Goal: Task Accomplishment & Management: Manage account settings

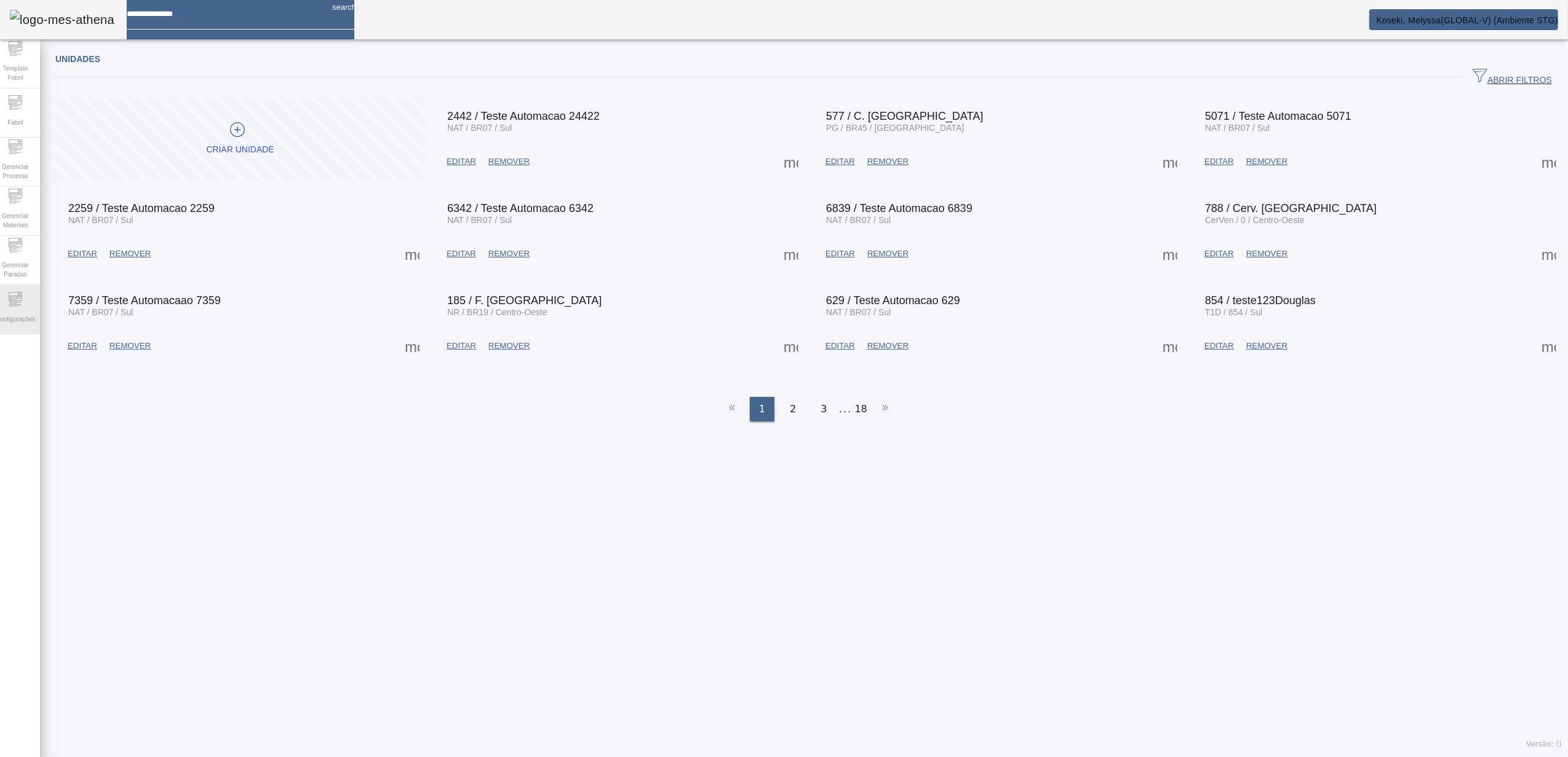
click at [40, 308] on div "Configurações" at bounding box center [15, 310] width 50 height 50
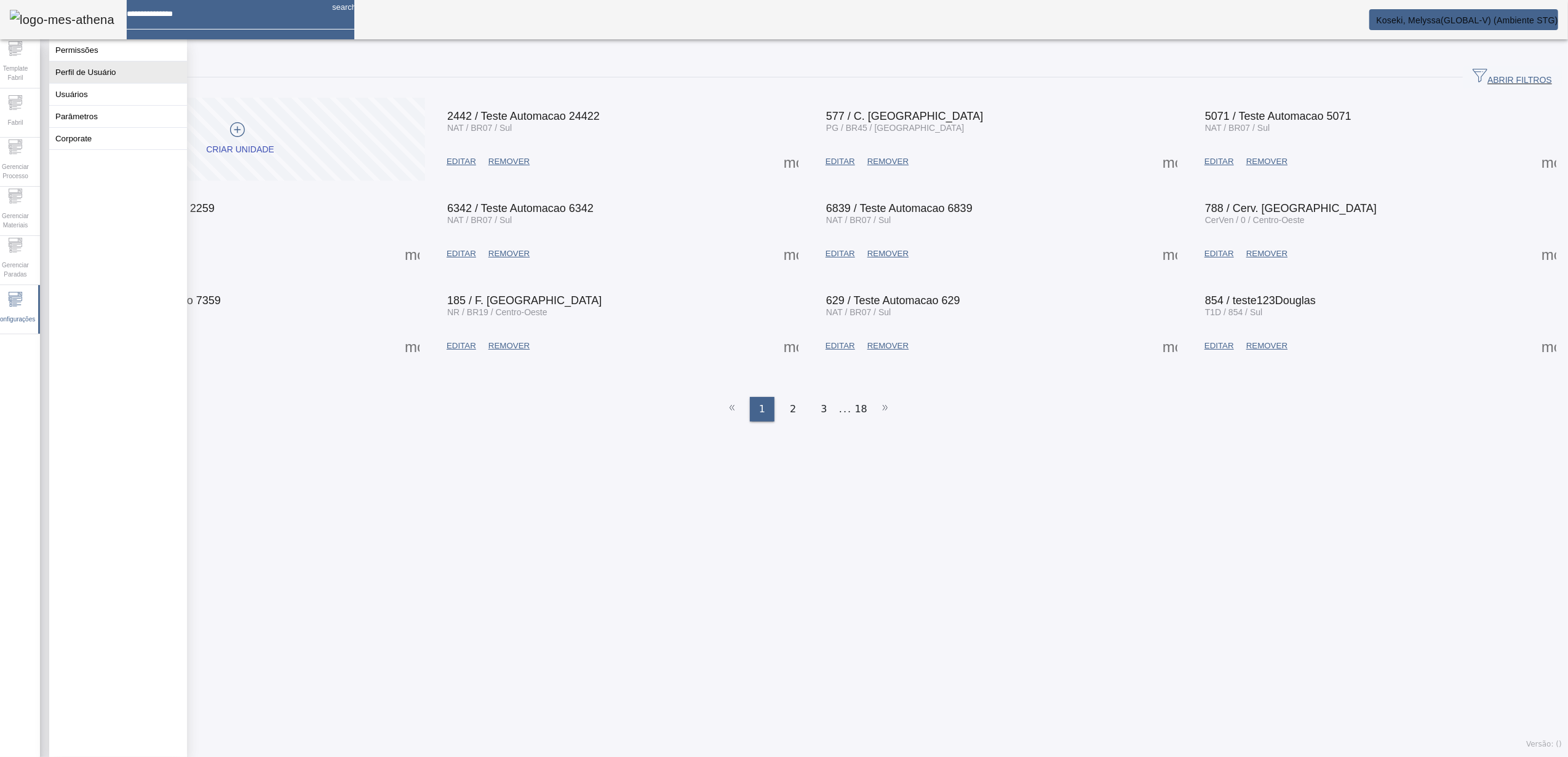
click at [113, 75] on button "Perfil de Usuário" at bounding box center [118, 72] width 137 height 22
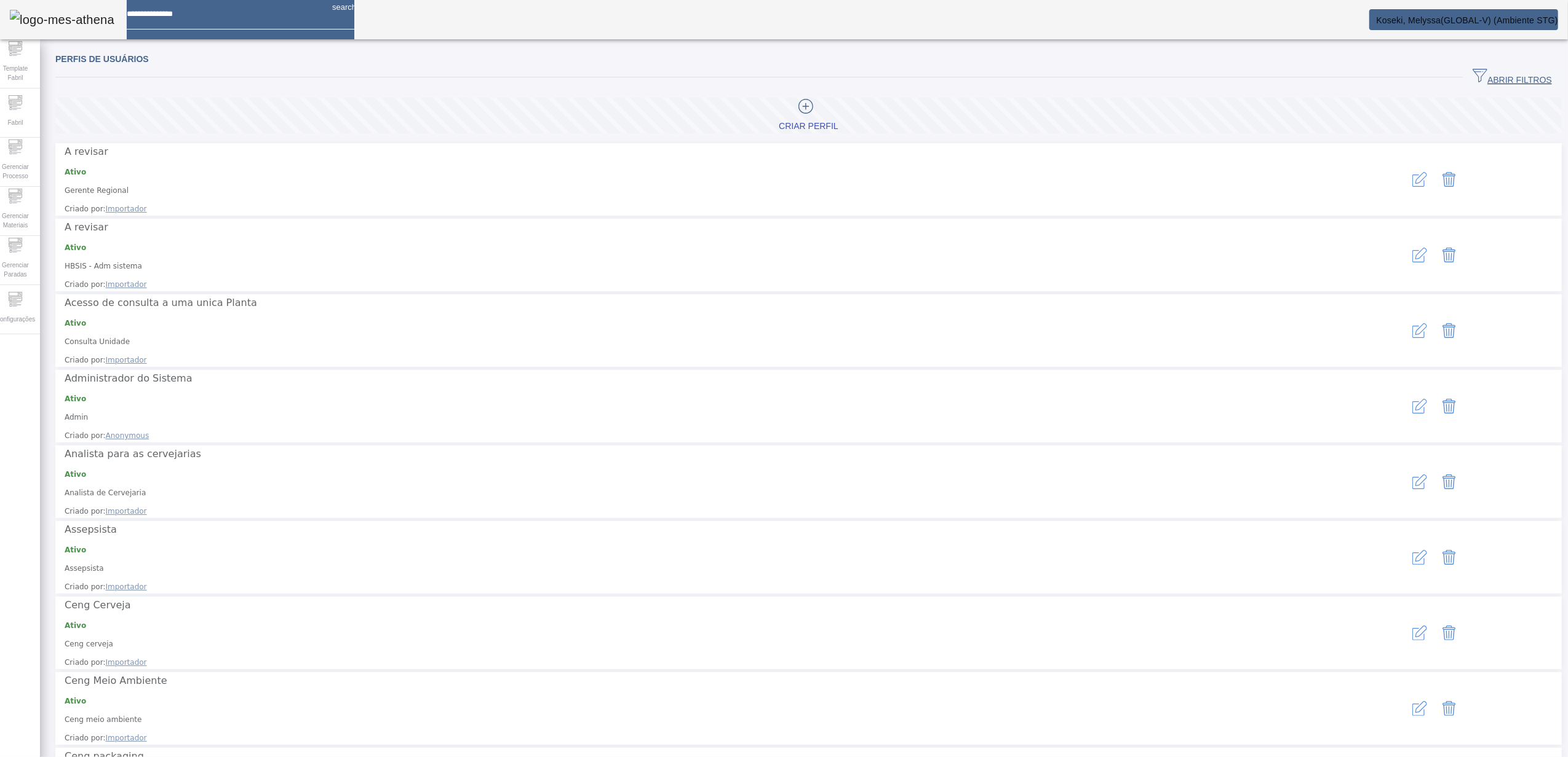
click at [1500, 73] on span "ABRIR FILTROS" at bounding box center [1512, 77] width 79 height 18
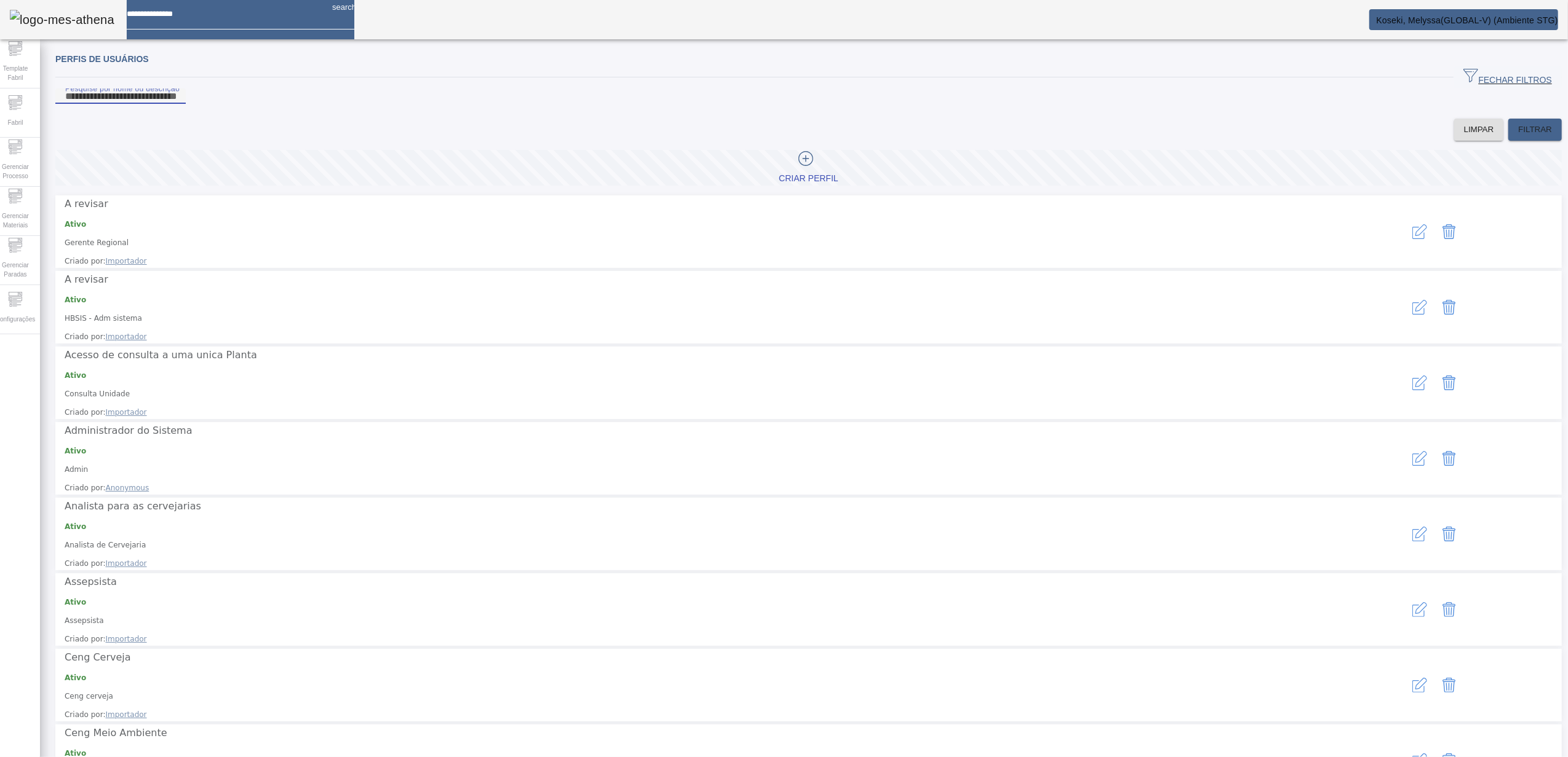
click at [175, 104] on input "Pesquise por nome ou descrição" at bounding box center [120, 96] width 111 height 14
type input "****"
click at [1519, 136] on span "FILTRAR" at bounding box center [1534, 130] width 33 height 12
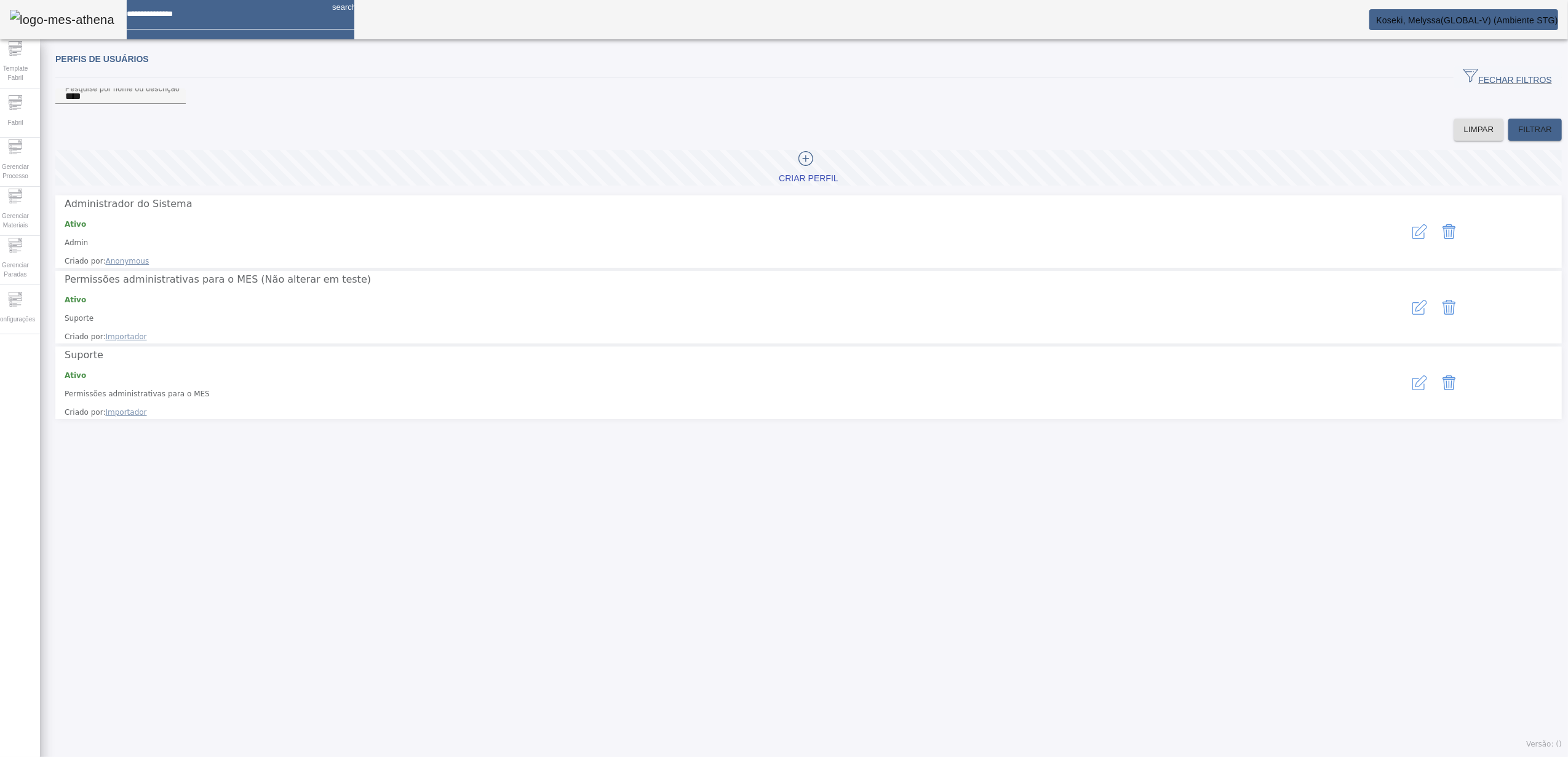
click at [1413, 232] on icon "button" at bounding box center [1419, 231] width 14 height 14
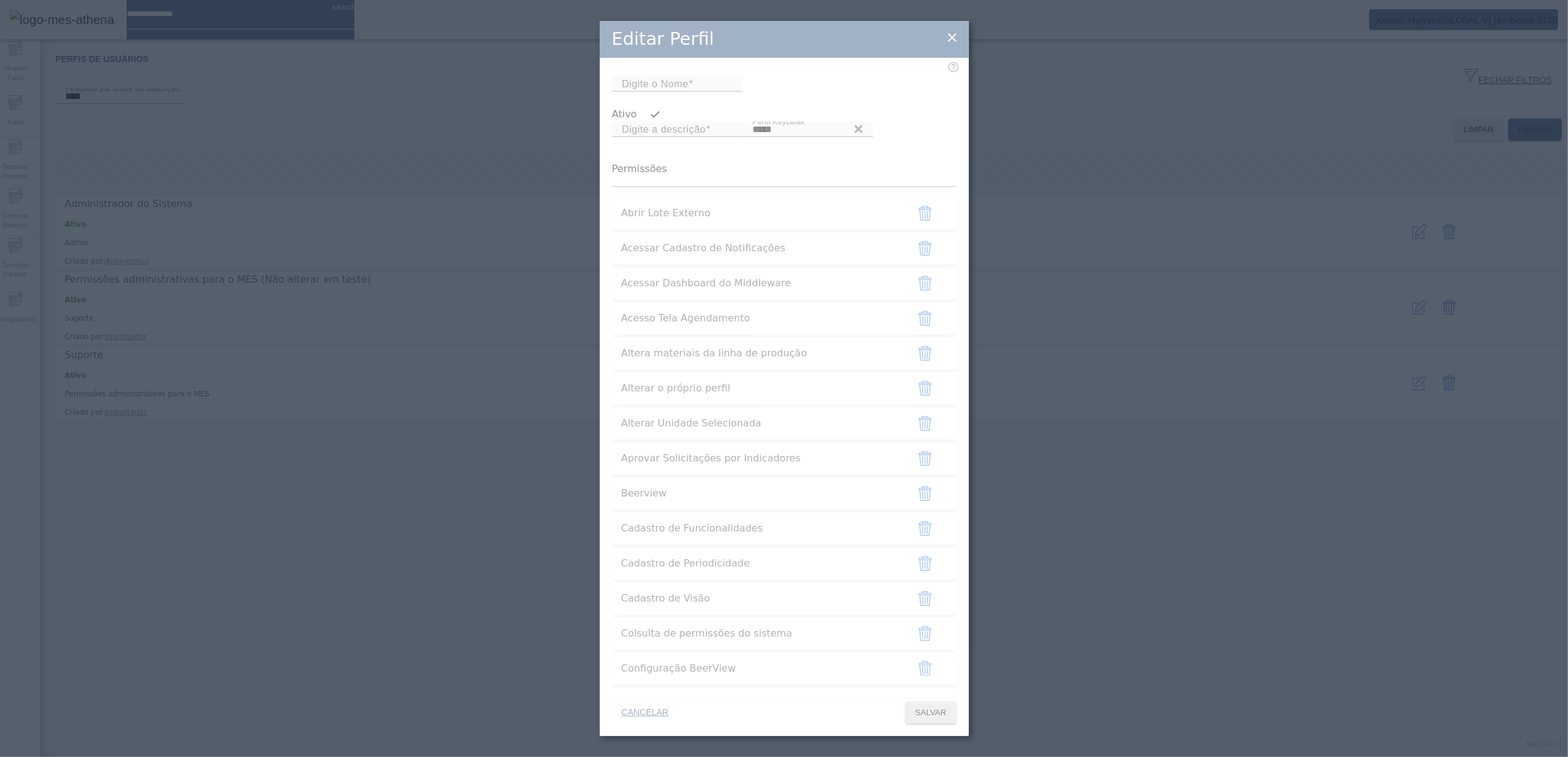
type input "*****"
type input "**********"
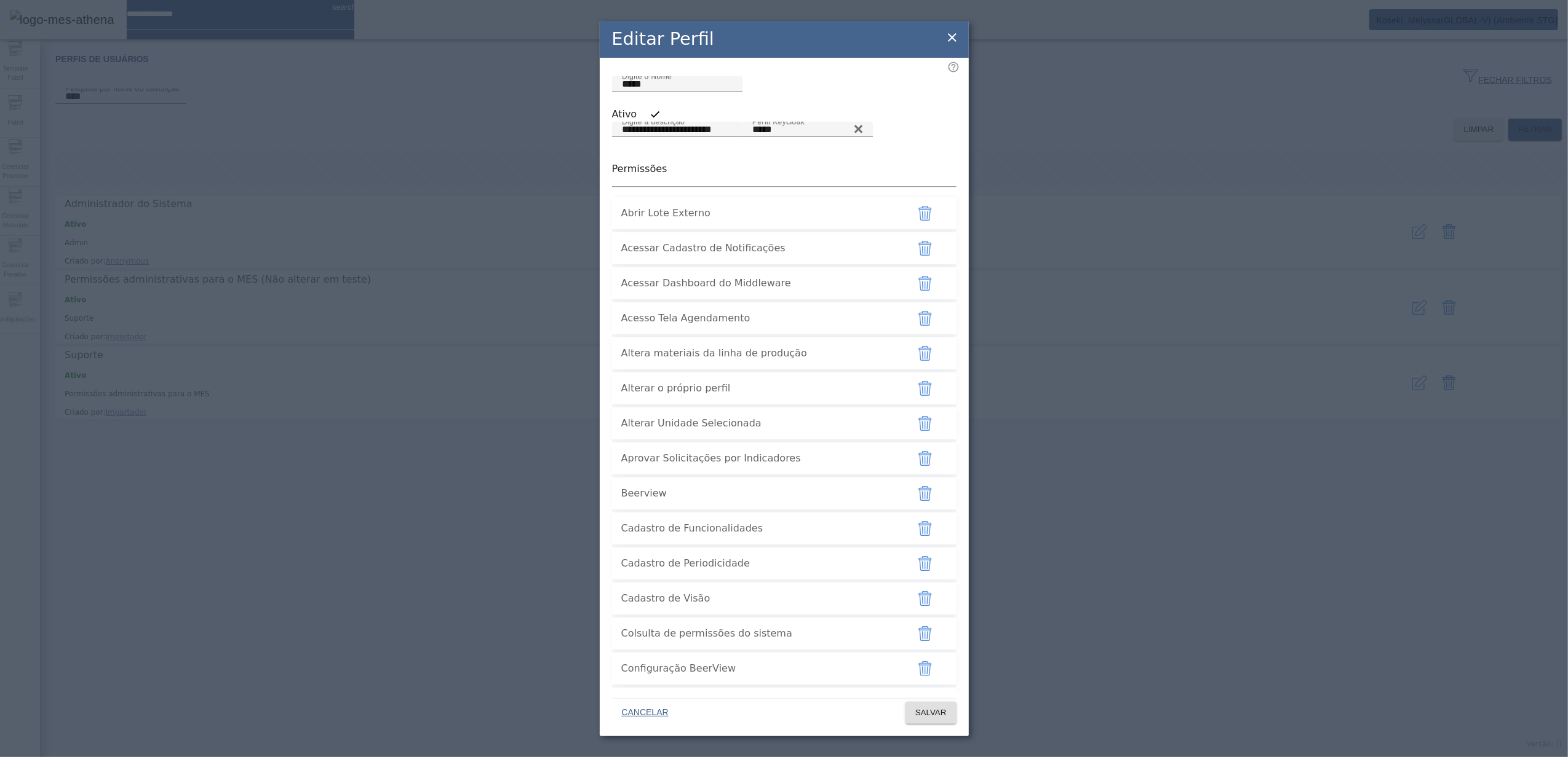
click at [920, 291] on icon "button" at bounding box center [924, 283] width 14 height 14
click at [918, 707] on span "SALVAR" at bounding box center [931, 713] width 31 height 12
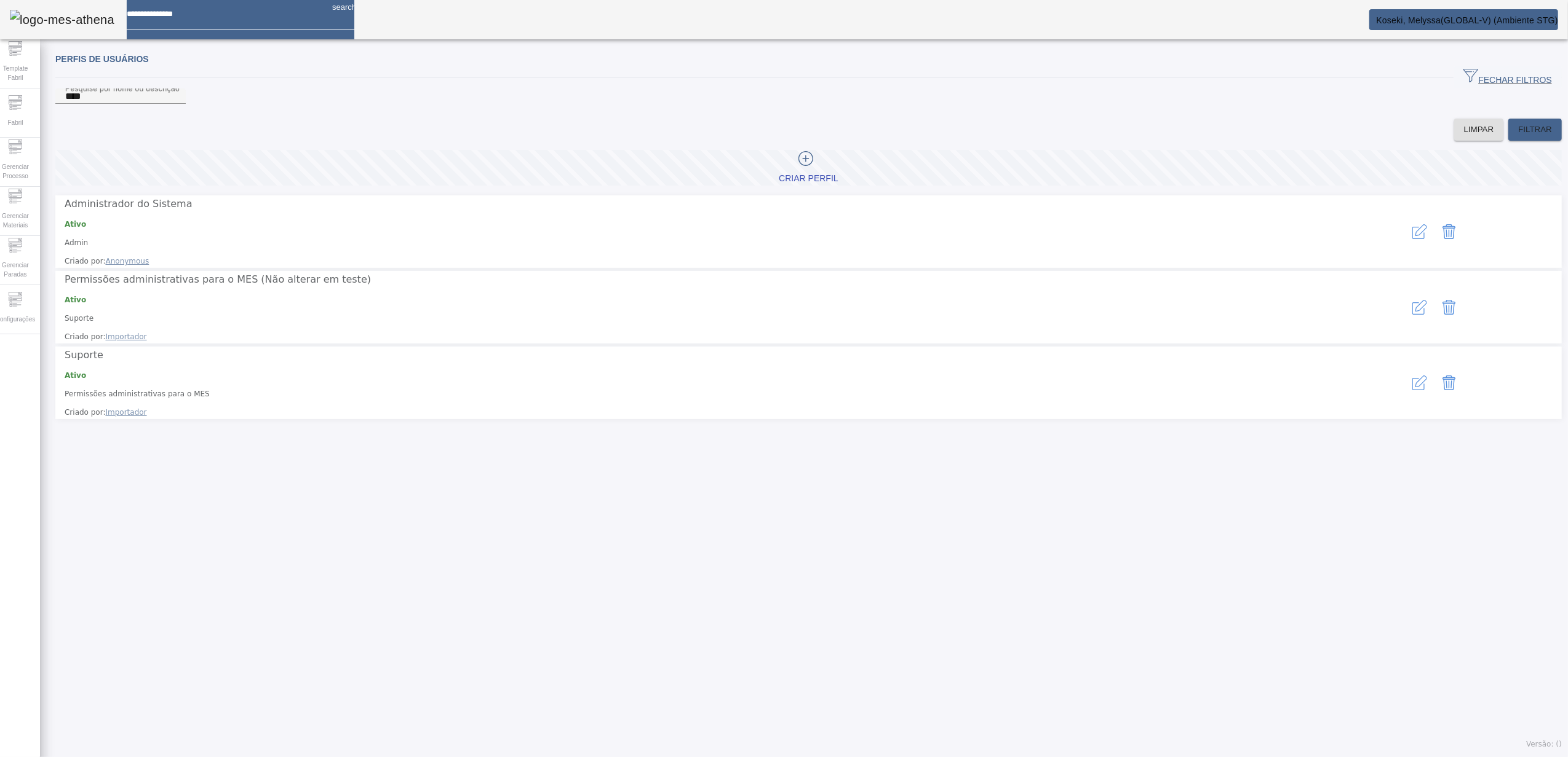
click at [1413, 235] on icon "button" at bounding box center [1419, 231] width 14 height 14
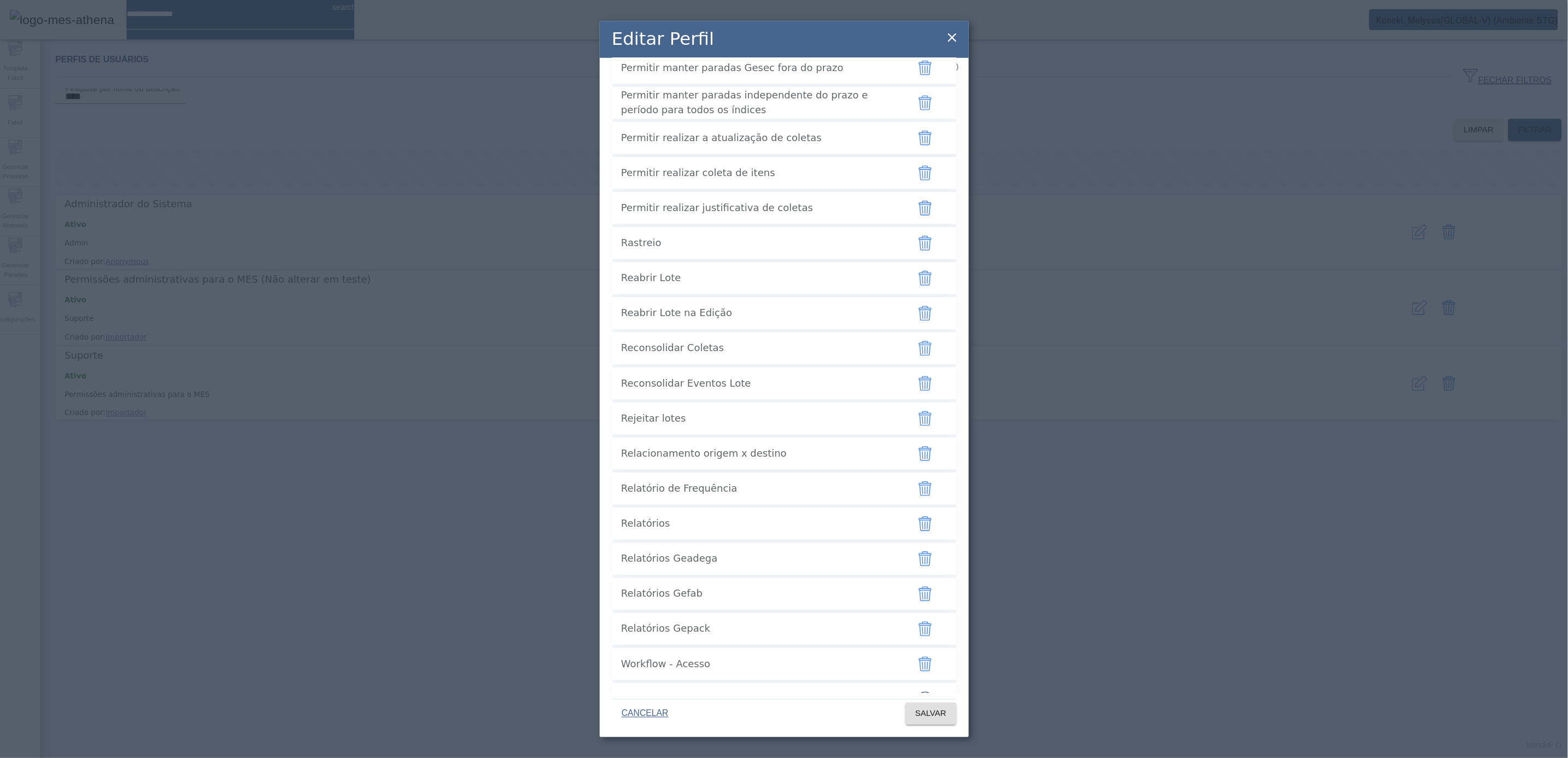
scroll to position [2736, 0]
drag, startPoint x: 729, startPoint y: 30, endPoint x: 823, endPoint y: 12, distance: 95.7
click at [823, 12] on div "**********" at bounding box center [697, 337] width 1394 height 673
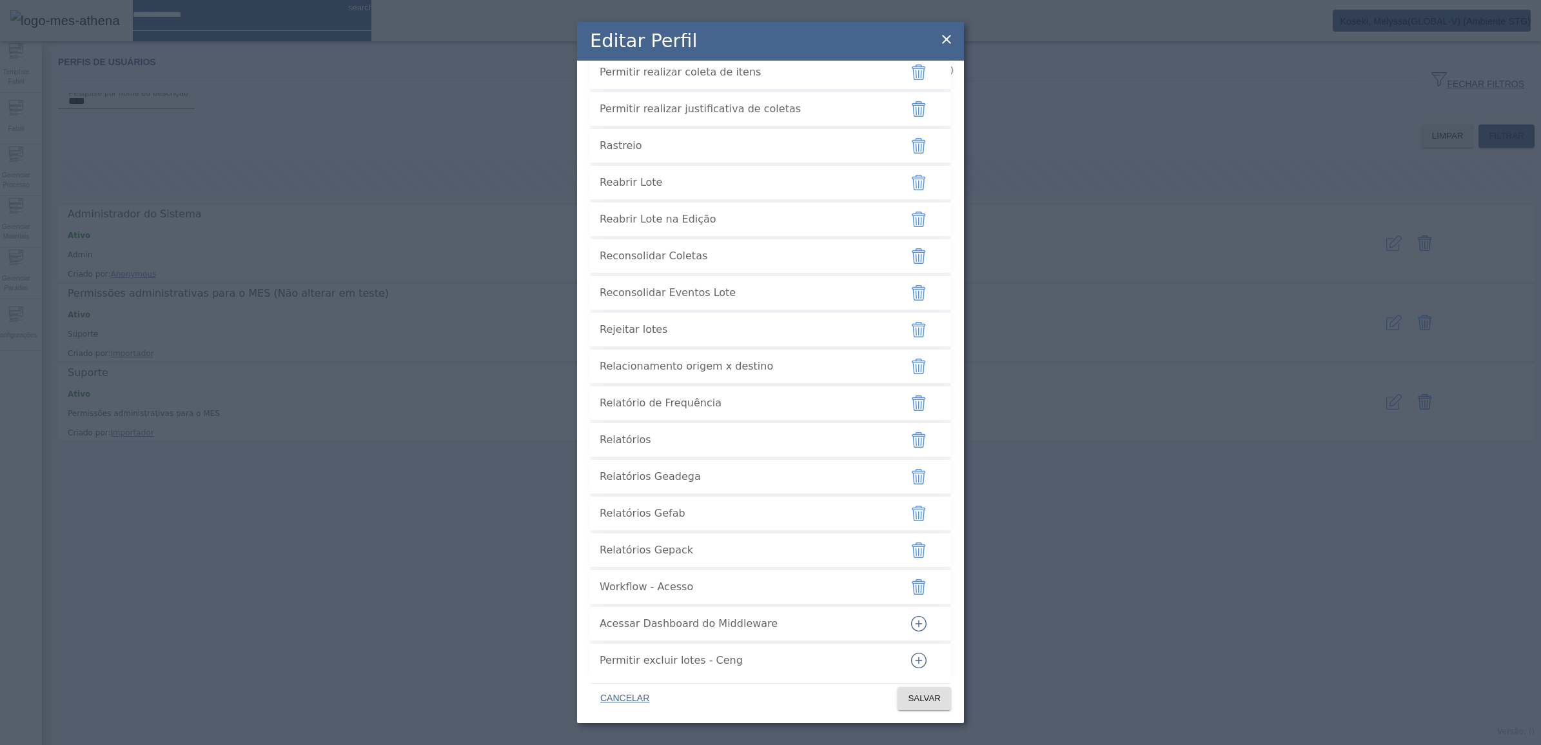
scroll to position [3276, 0]
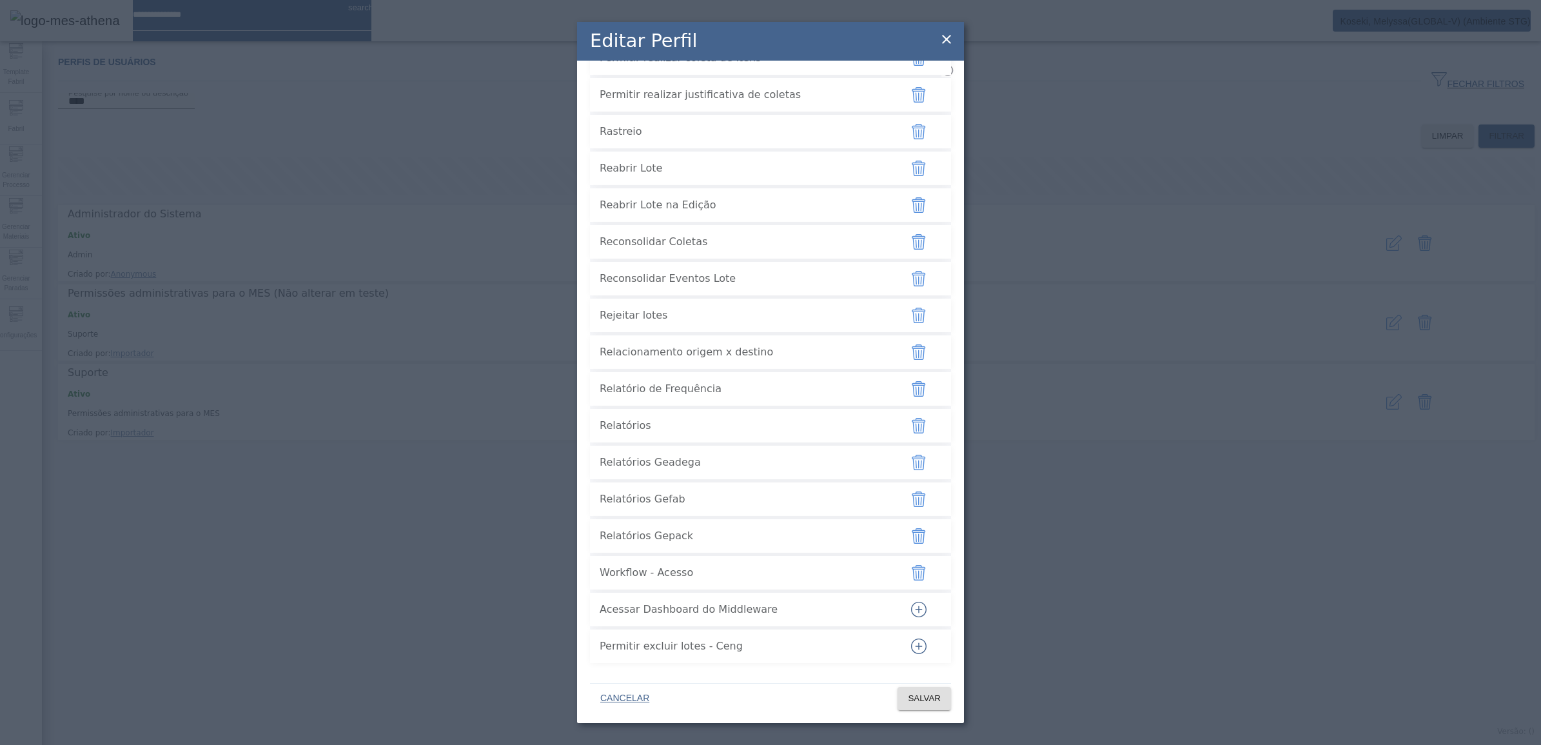
drag, startPoint x: 761, startPoint y: 609, endPoint x: 595, endPoint y: 604, distance: 166.4
click at [595, 604] on li "Acessar Dashboard do Middleware" at bounding box center [770, 610] width 361 height 34
click at [911, 607] on icon "button" at bounding box center [918, 609] width 15 height 15
click at [927, 685] on span at bounding box center [925, 698] width 54 height 31
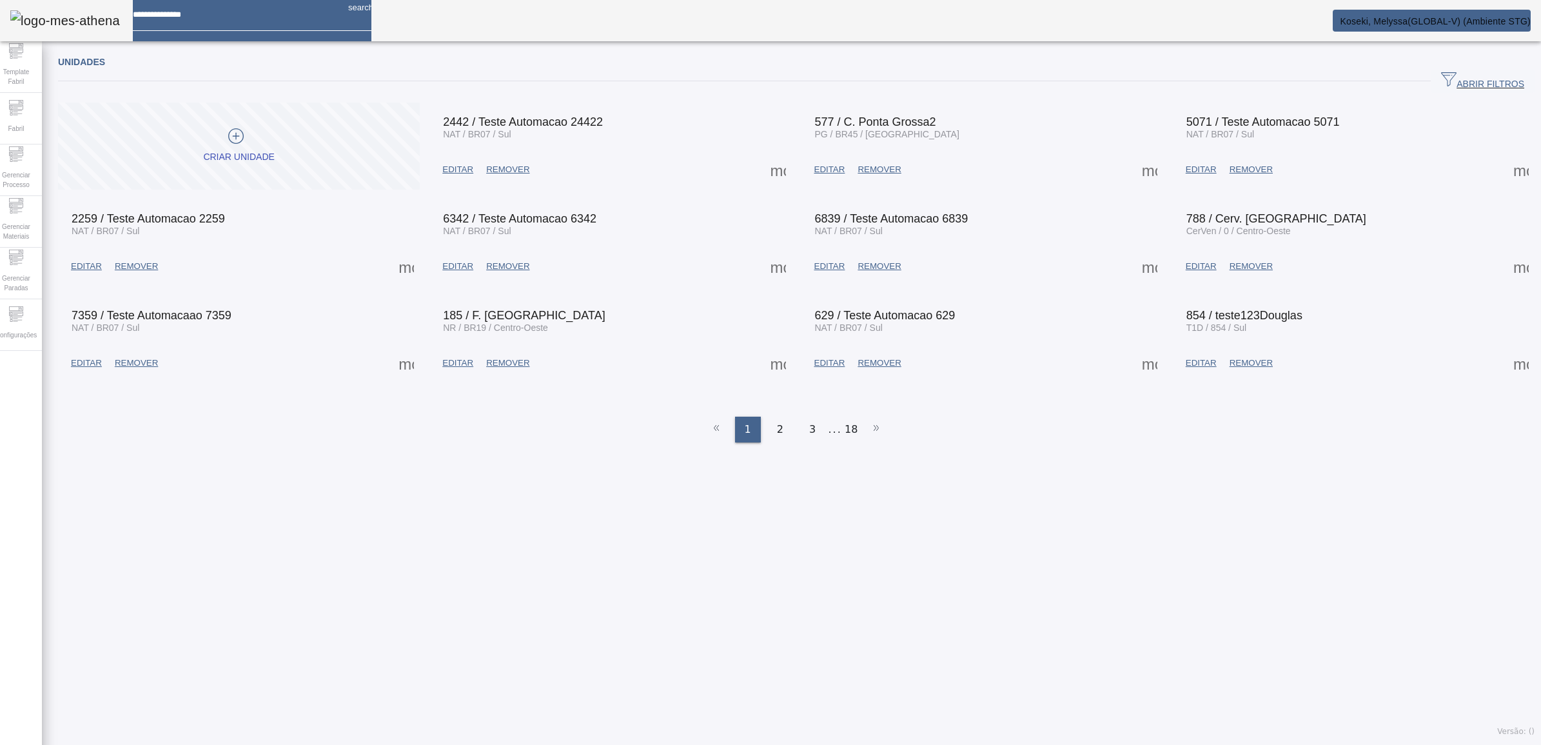
click at [1467, 24] on span "Koseki, Melyssa(GLOBAL-V) (Ambiente STG)" at bounding box center [1435, 21] width 191 height 10
click at [8, 318] on div "Configurações" at bounding box center [16, 325] width 52 height 52
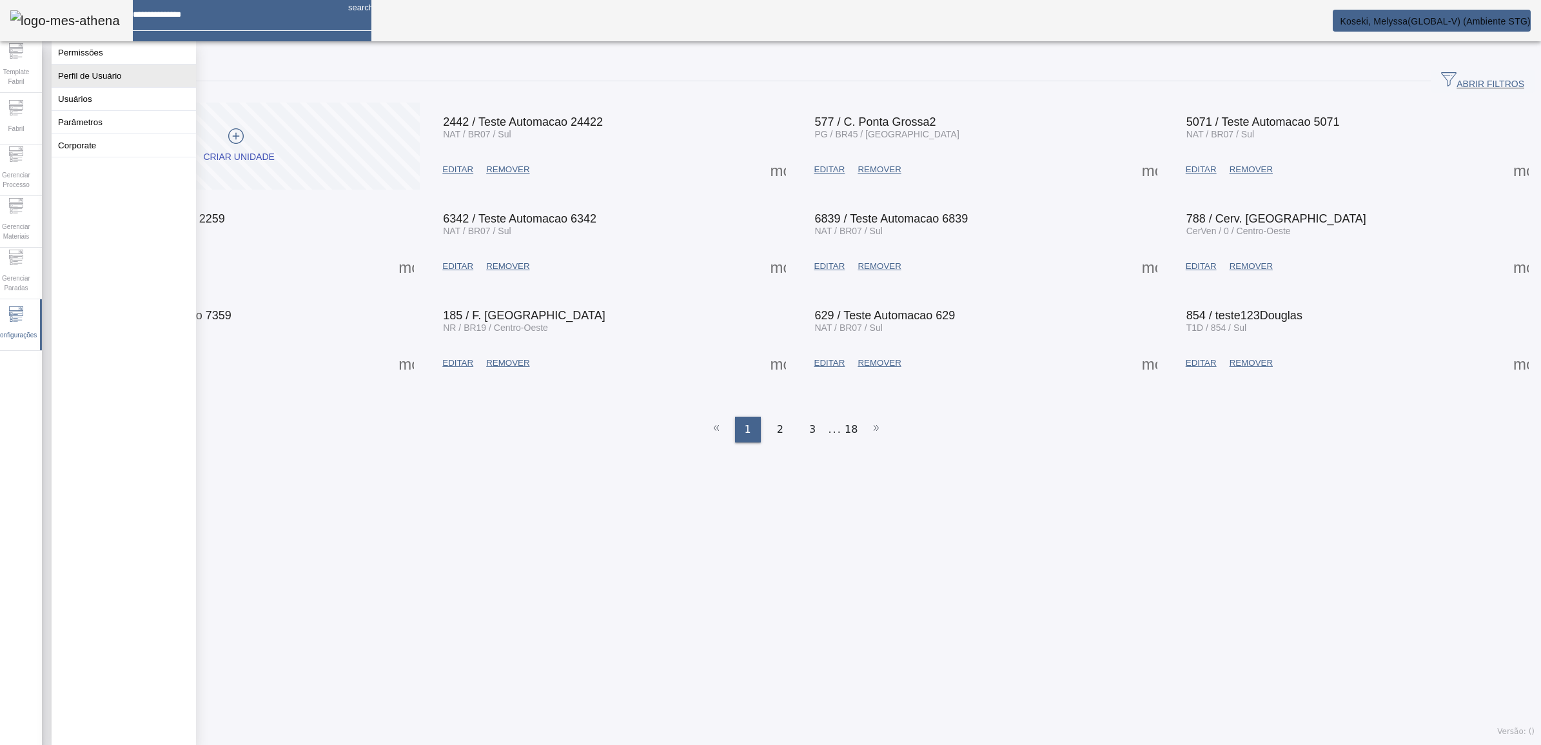
click at [126, 78] on button "Perfil de Usuário" at bounding box center [124, 75] width 144 height 23
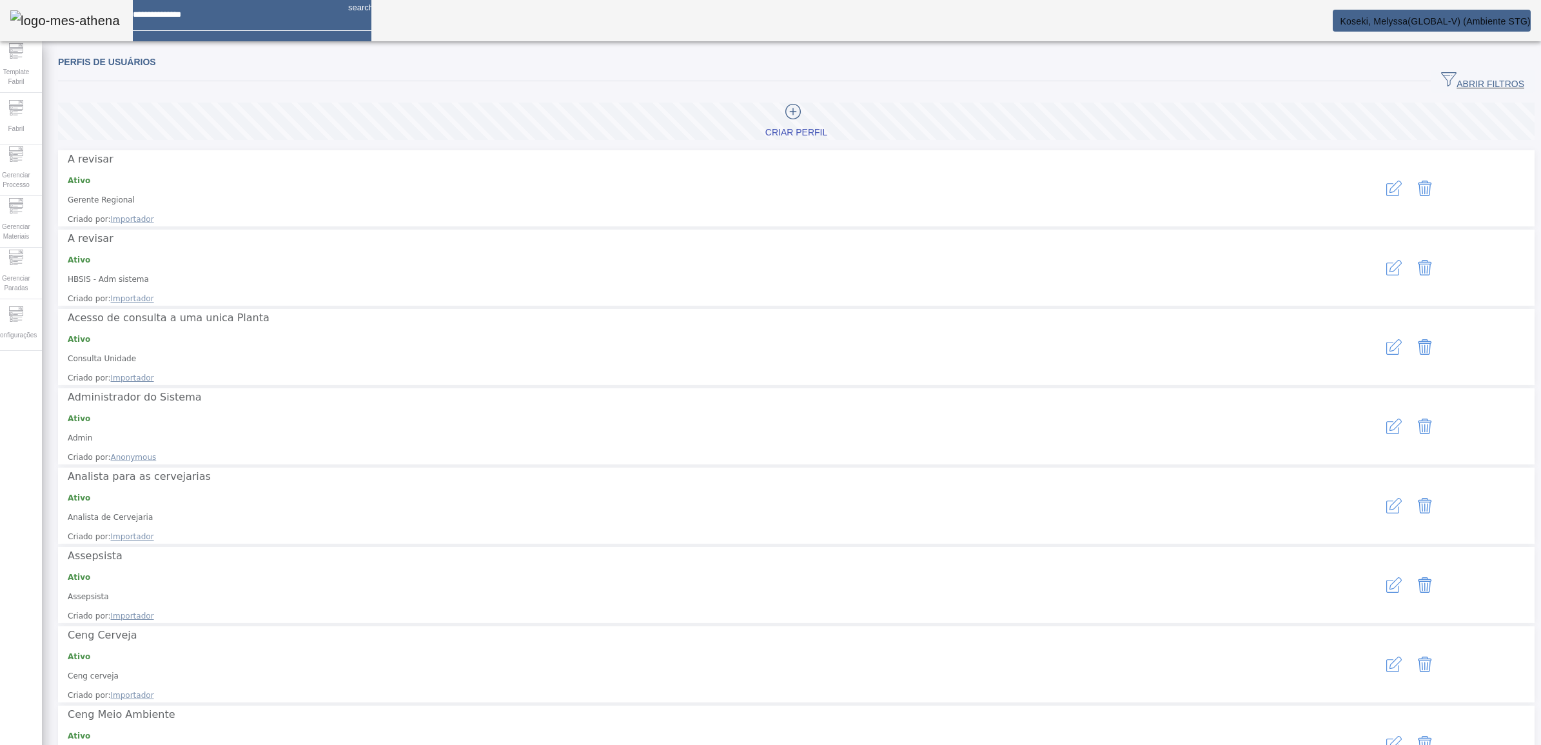
click at [1491, 83] on span "ABRIR FILTROS" at bounding box center [1482, 81] width 83 height 19
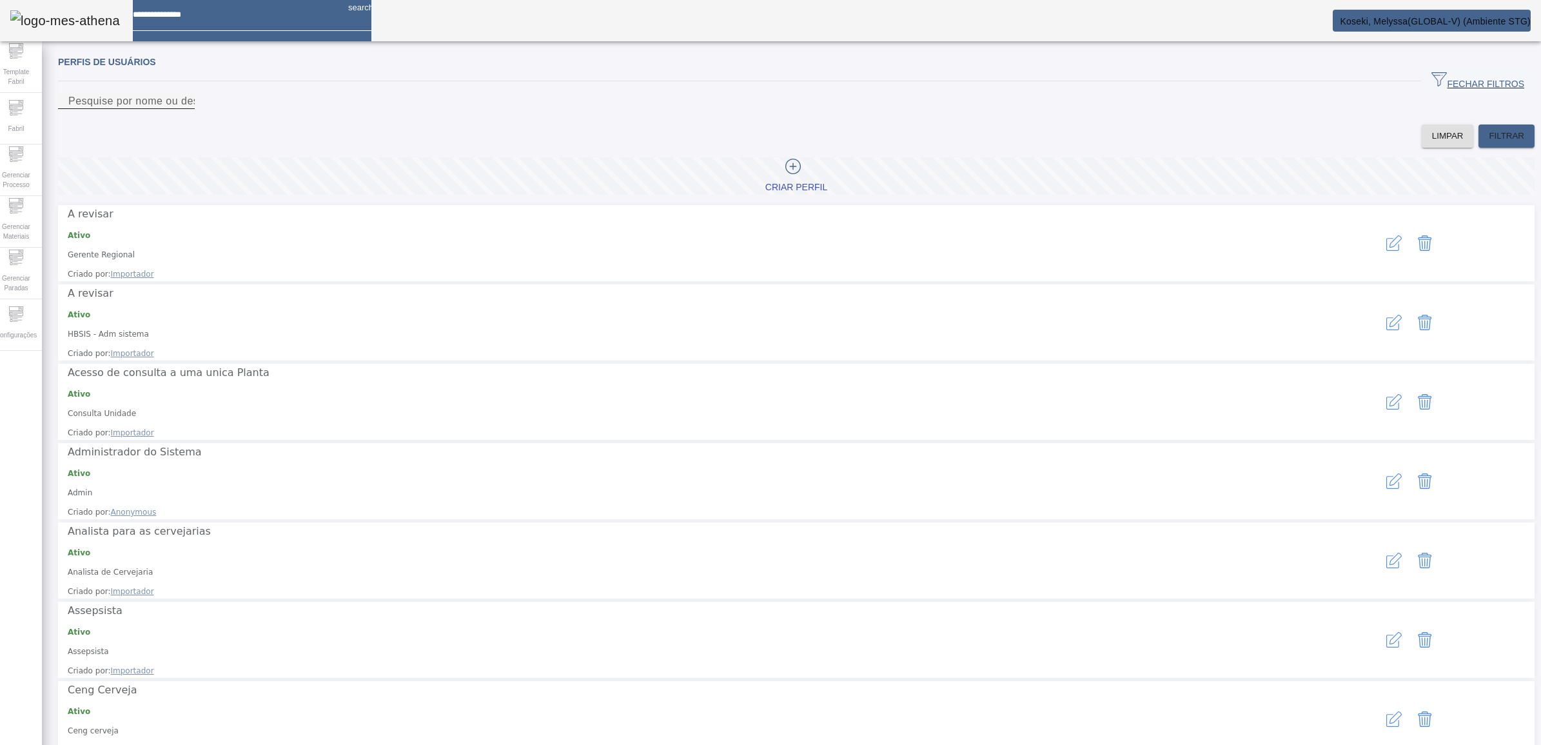
click at [184, 109] on input "Pesquise por nome ou descrição" at bounding box center [126, 101] width 116 height 15
type input "******"
click at [1489, 143] on span "FILTRAR" at bounding box center [1506, 136] width 35 height 13
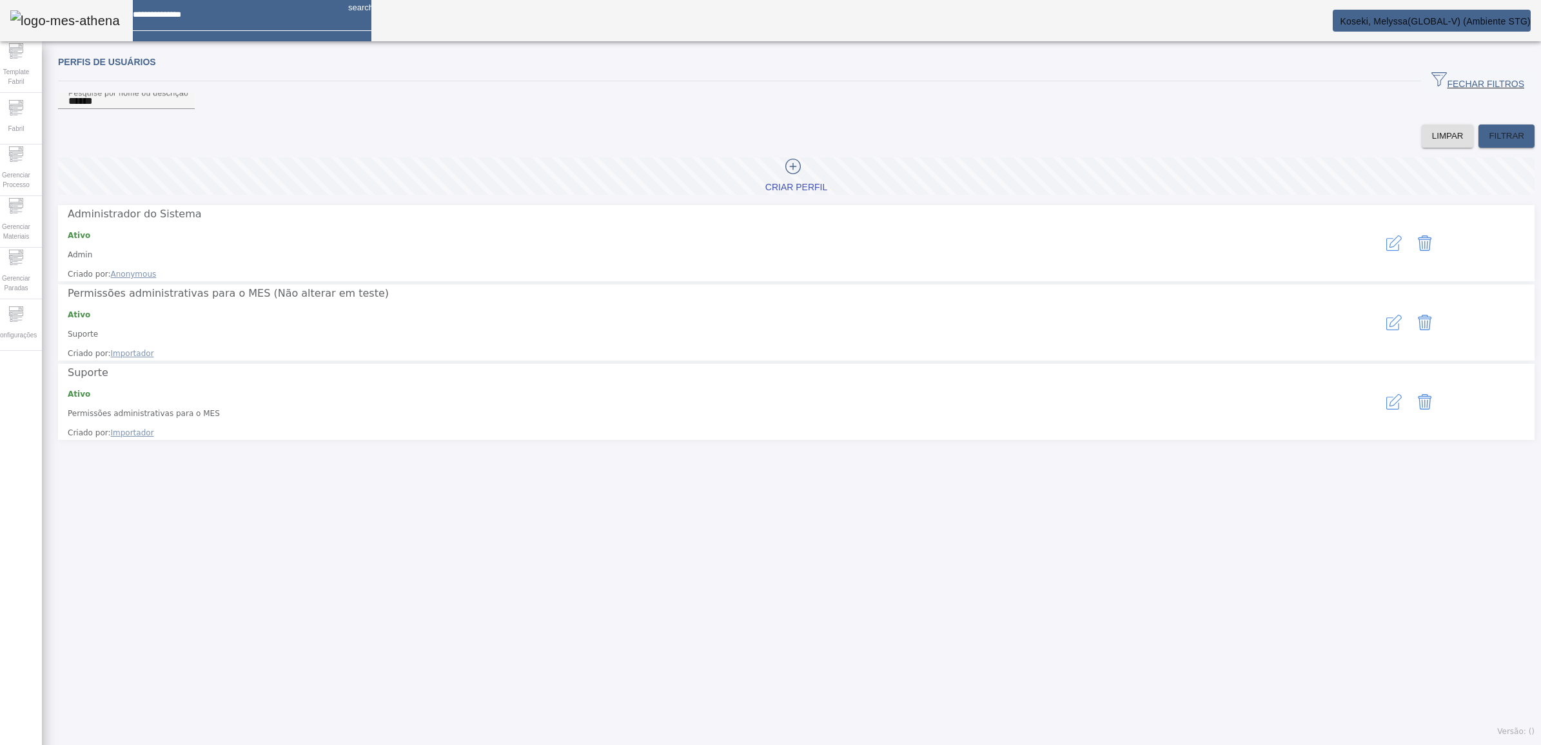
click at [1386, 251] on icon "button" at bounding box center [1393, 242] width 15 height 15
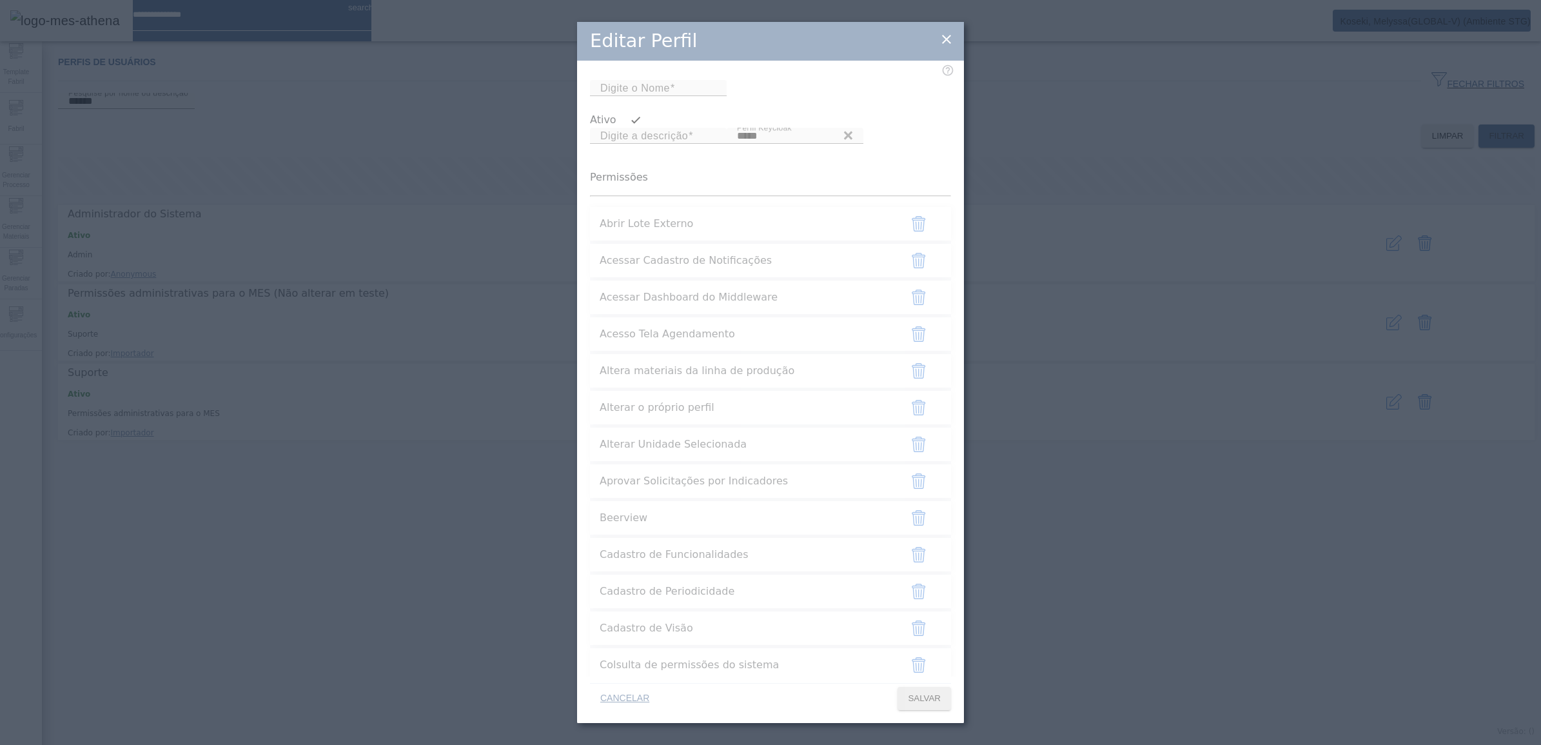
type input "*****"
type input "**********"
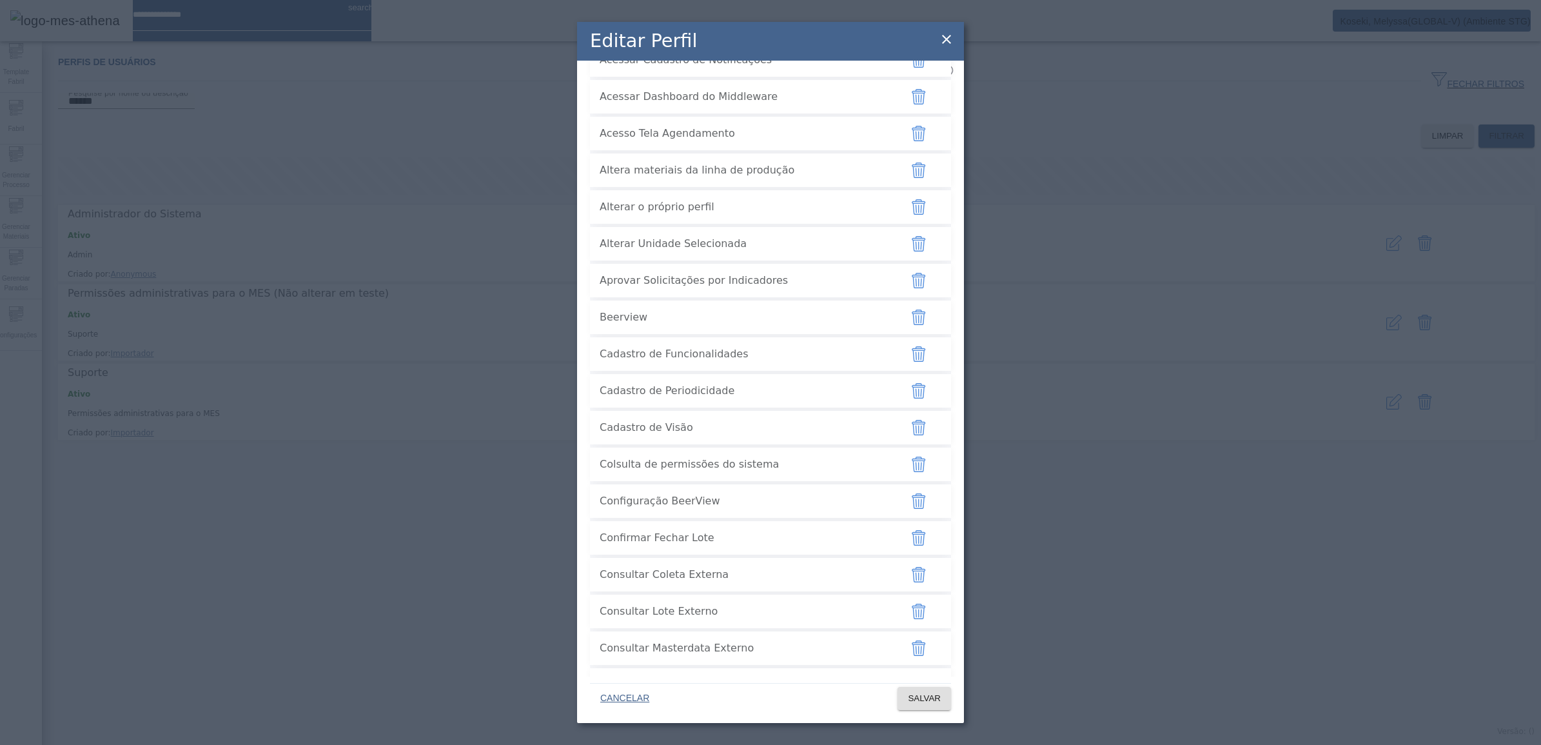
scroll to position [211, 0]
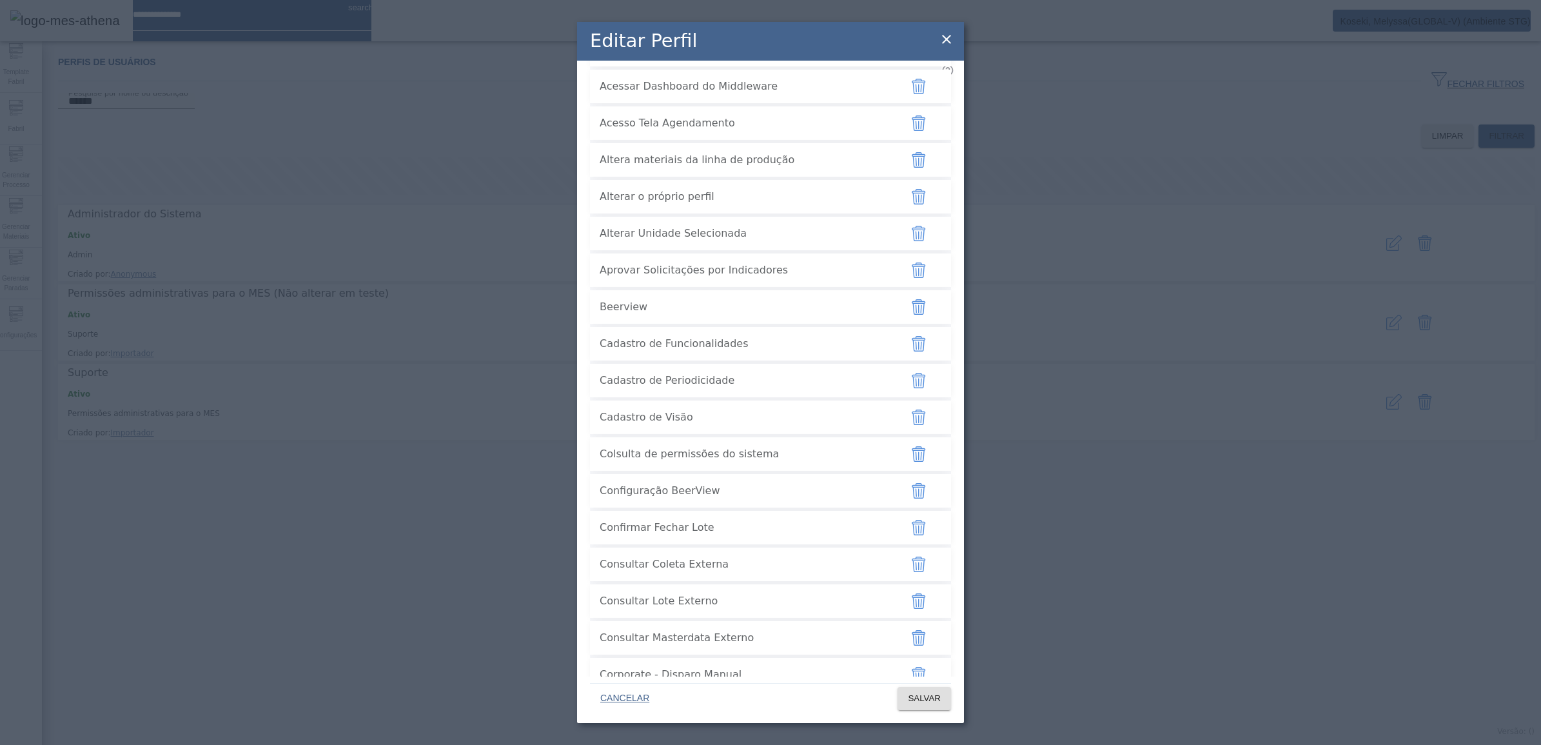
drag, startPoint x: 600, startPoint y: 146, endPoint x: 766, endPoint y: 149, distance: 165.7
click at [766, 94] on span "Acessar Dashboard do Middleware" at bounding box center [745, 86] width 290 height 15
drag, startPoint x: 766, startPoint y: 149, endPoint x: 943, endPoint y: 32, distance: 212.3
click at [943, 32] on icon at bounding box center [946, 39] width 15 height 15
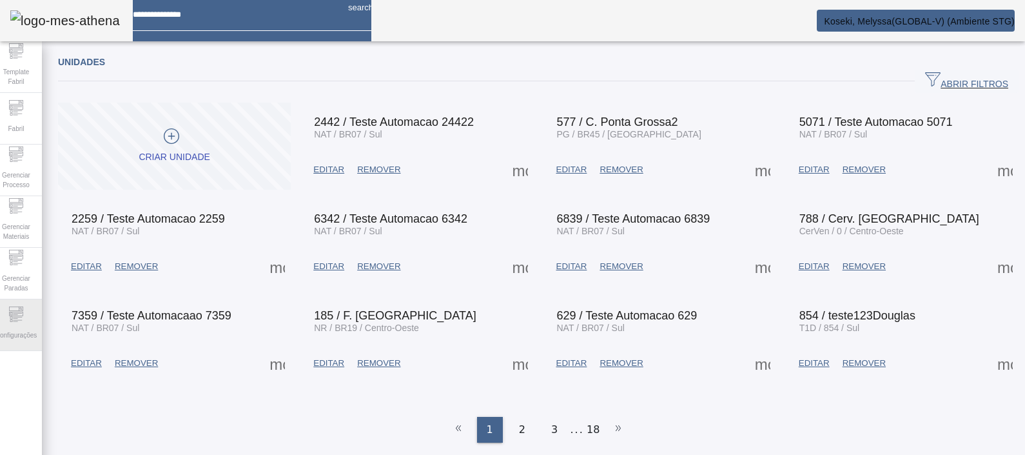
click at [19, 331] on span "Configurações" at bounding box center [16, 334] width 49 height 17
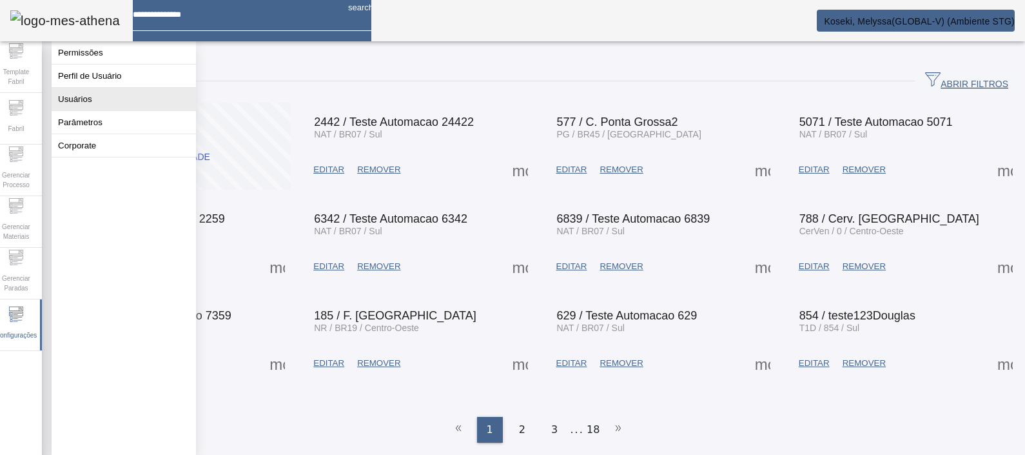
click at [103, 110] on button "Usuários" at bounding box center [124, 99] width 144 height 23
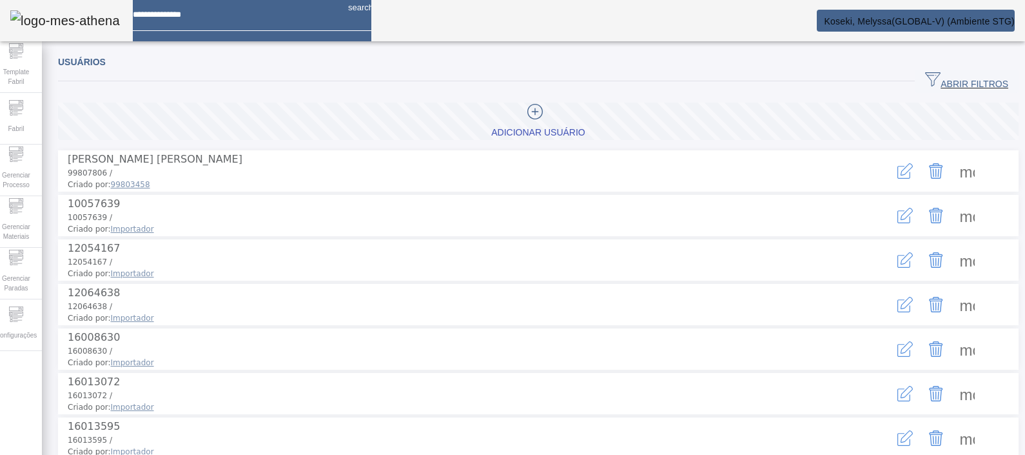
click at [947, 83] on span "ABRIR FILTROS" at bounding box center [966, 81] width 83 height 19
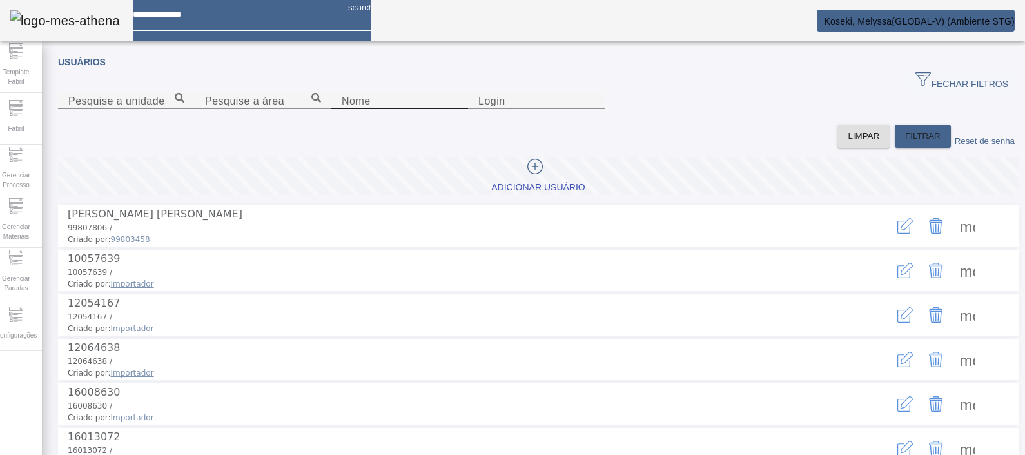
click at [342, 109] on input "Nome" at bounding box center [400, 101] width 116 height 15
type input "*******"
click at [895, 152] on span at bounding box center [923, 136] width 56 height 31
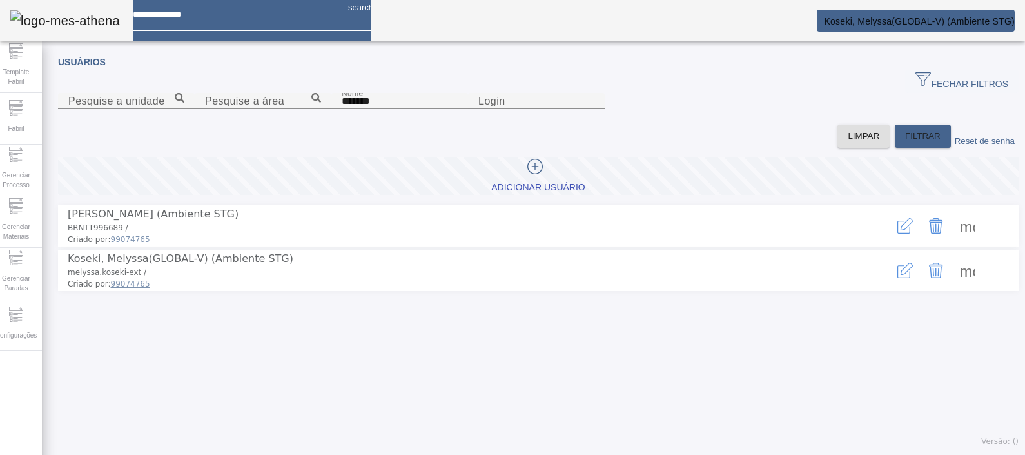
click at [901, 275] on icon "button" at bounding box center [907, 268] width 12 height 12
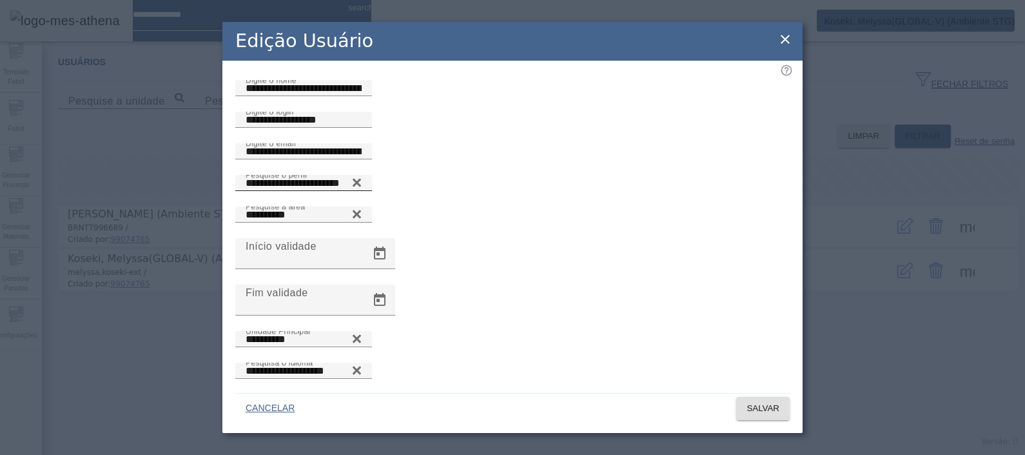
click at [275, 191] on input "**********" at bounding box center [304, 182] width 116 height 15
click at [786, 35] on icon at bounding box center [785, 39] width 15 height 15
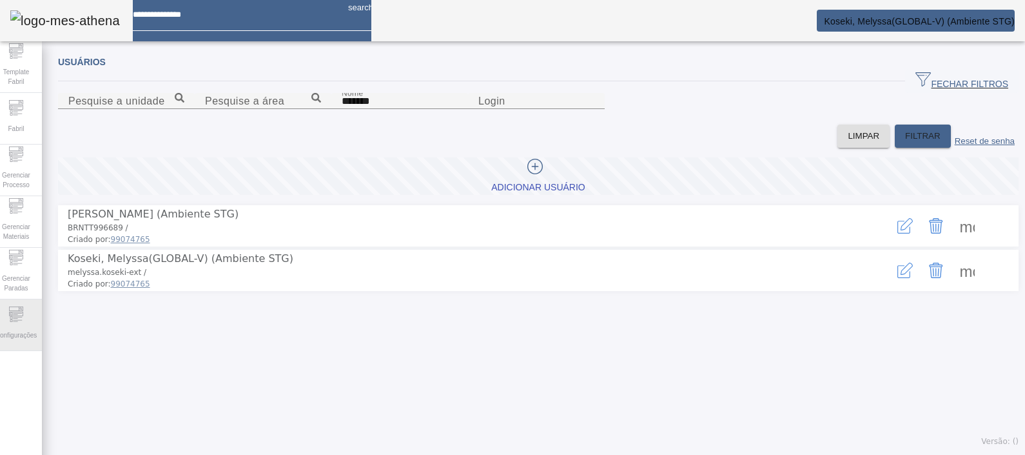
click at [39, 326] on span "Configurações" at bounding box center [16, 334] width 49 height 17
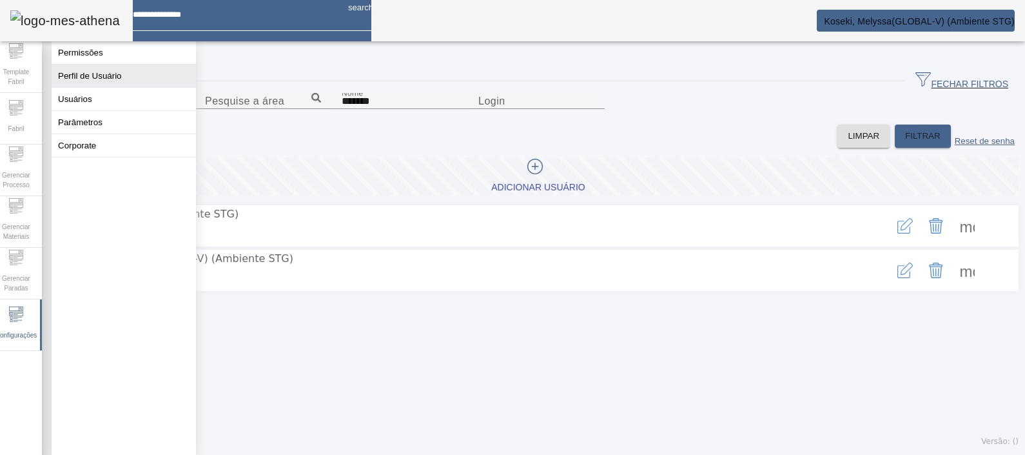
click at [97, 87] on button "Perfil de Usuário" at bounding box center [124, 75] width 144 height 23
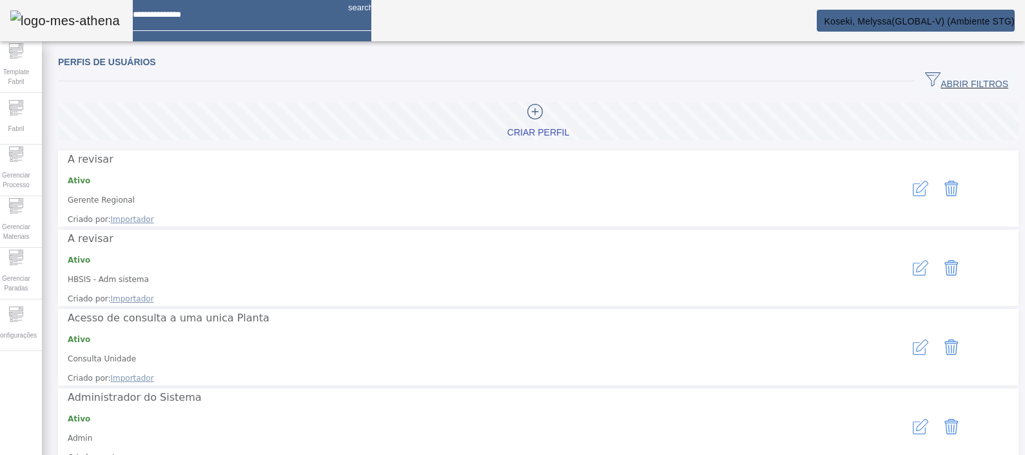
click at [949, 84] on span "ABRIR FILTROS" at bounding box center [966, 81] width 83 height 19
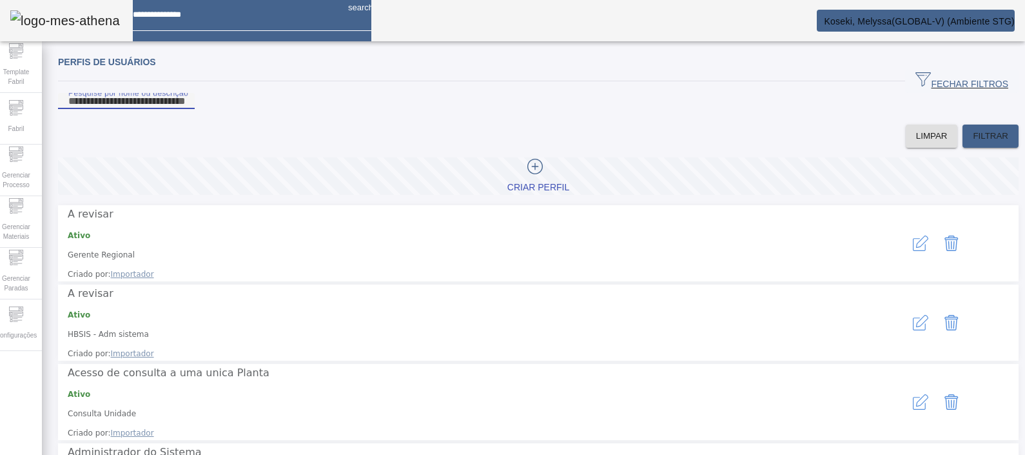
click at [117, 109] on input "Pesquise por nome ou descrição" at bounding box center [126, 101] width 116 height 15
paste input "**********"
type input "**********"
click at [975, 143] on span "FILTRAR" at bounding box center [990, 136] width 35 height 13
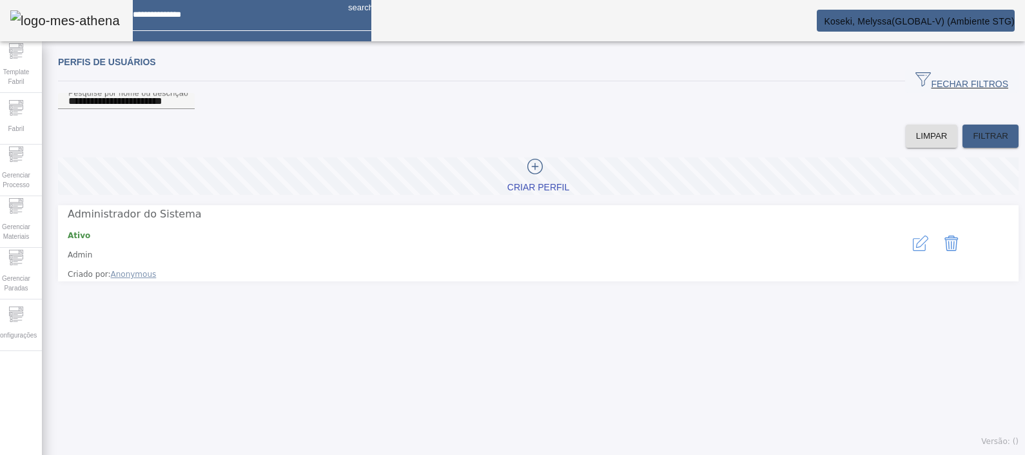
click at [913, 242] on icon "button" at bounding box center [920, 242] width 15 height 15
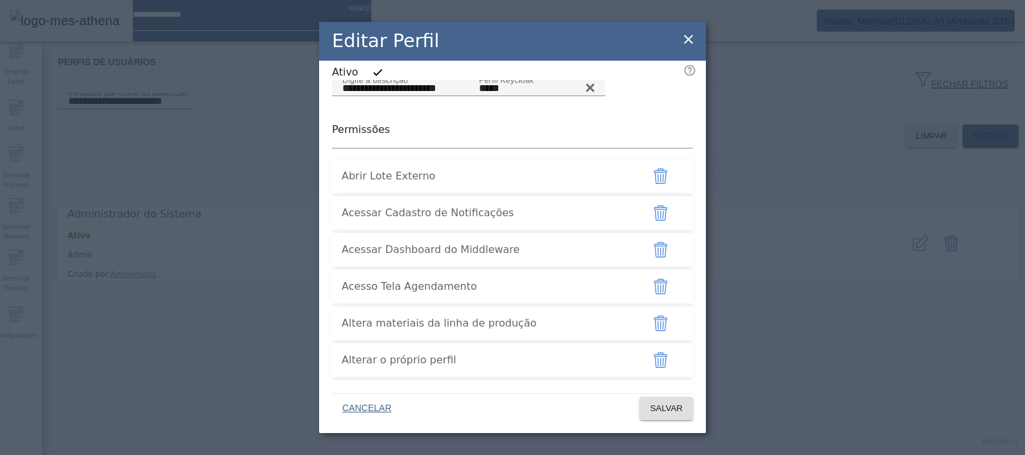
scroll to position [80, 0]
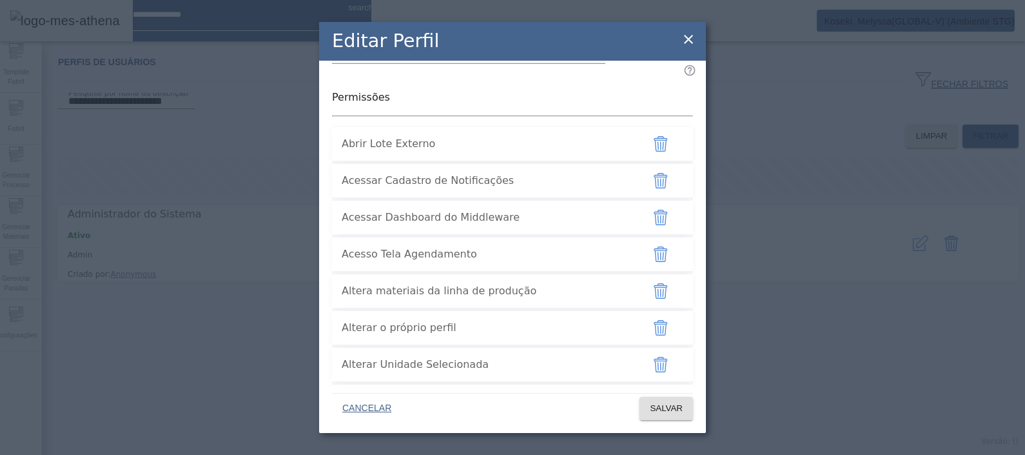
click at [654, 152] on icon "button" at bounding box center [661, 143] width 14 height 15
click at [678, 413] on span "SALVAR" at bounding box center [666, 408] width 33 height 13
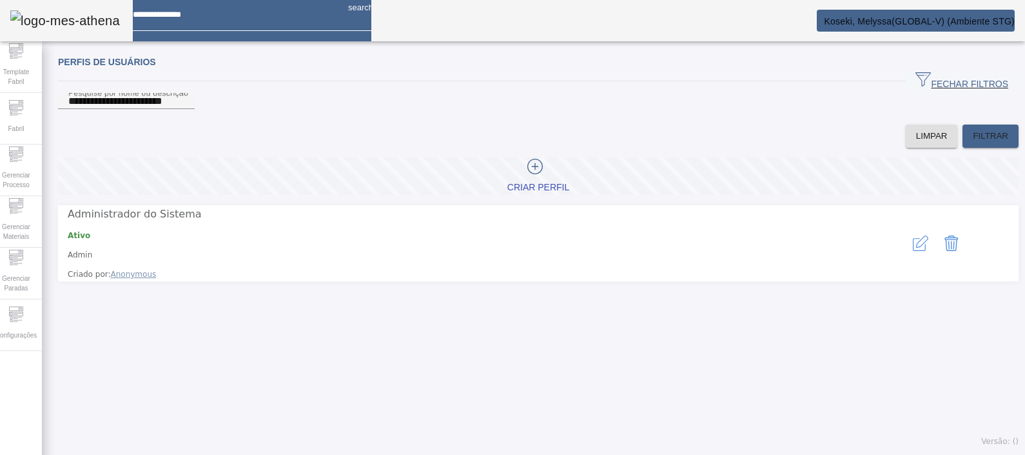
click at [913, 244] on icon "button" at bounding box center [920, 242] width 15 height 15
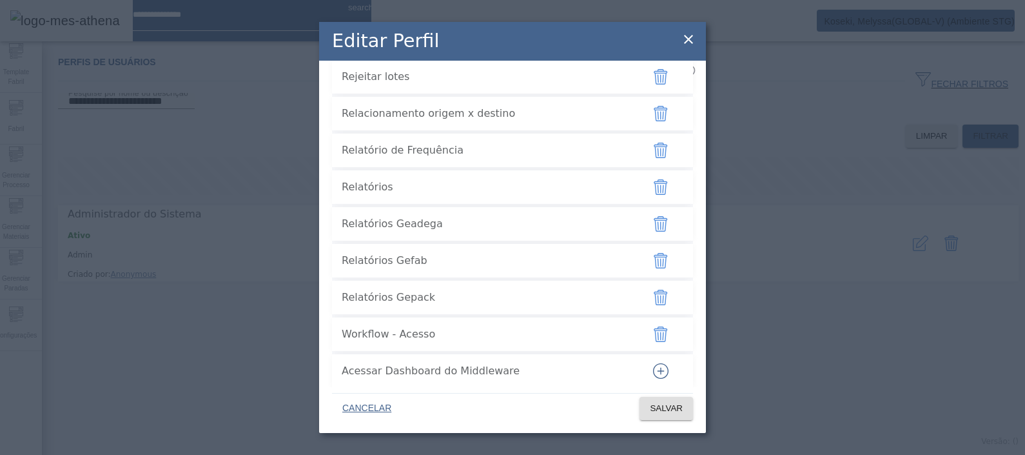
scroll to position [3565, 0]
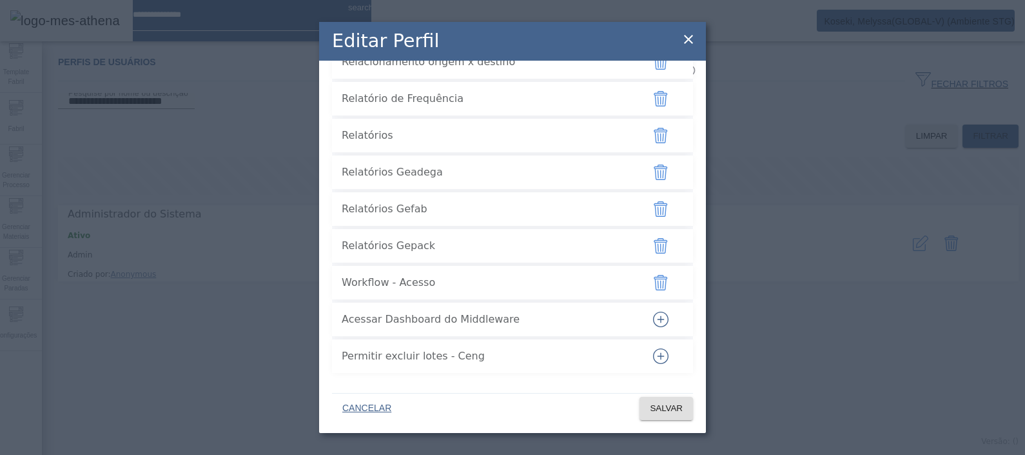
drag, startPoint x: 342, startPoint y: 322, endPoint x: 500, endPoint y: 334, distance: 157.8
click at [500, 334] on div "Acessar Dashboard do Middleware" at bounding box center [487, 319] width 290 height 31
click at [688, 44] on icon at bounding box center [688, 39] width 15 height 15
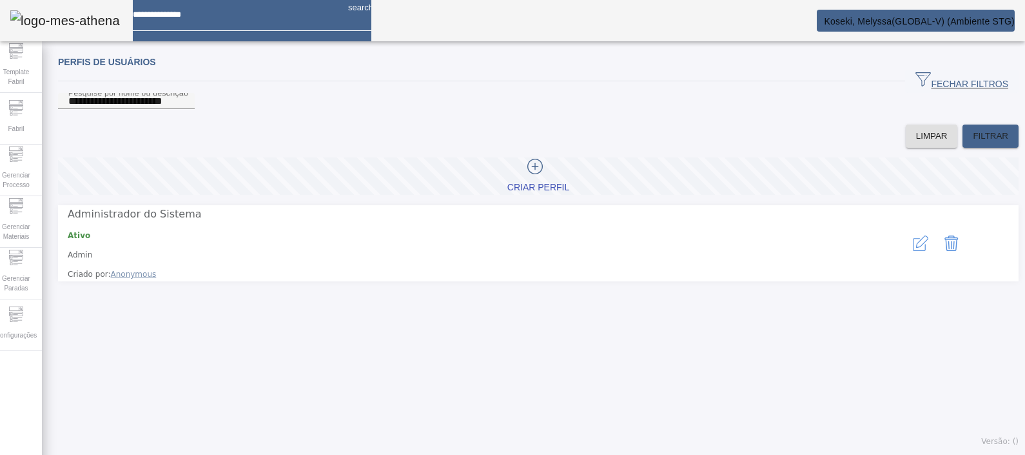
click at [917, 26] on mat-card "Koseki, Melyssa(GLOBAL-V) (Ambiente STG)" at bounding box center [916, 21] width 198 height 22
click at [890, 26] on mat-card "Koseki, Melyssa(GLOBAL-V) (Ambiente STG)" at bounding box center [916, 21] width 198 height 22
click at [890, 18] on span "Koseki, Melyssa(GLOBAL-V) (Ambiente STG)" at bounding box center [919, 21] width 191 height 10
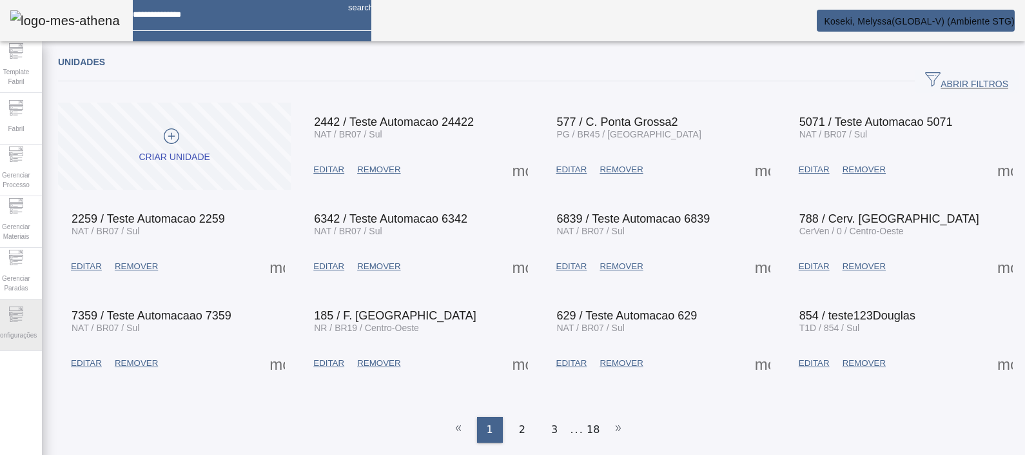
click at [24, 322] on icon at bounding box center [15, 313] width 15 height 15
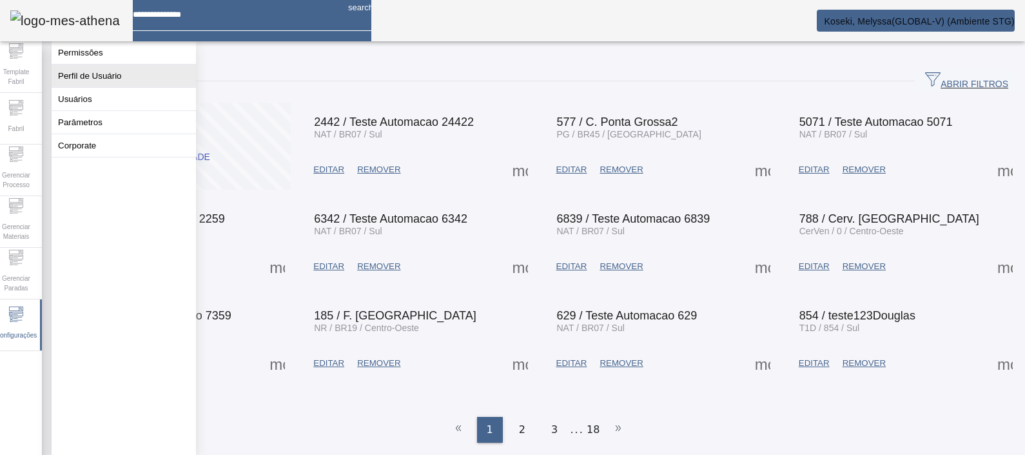
click at [104, 75] on button "Perfil de Usuário" at bounding box center [124, 75] width 144 height 23
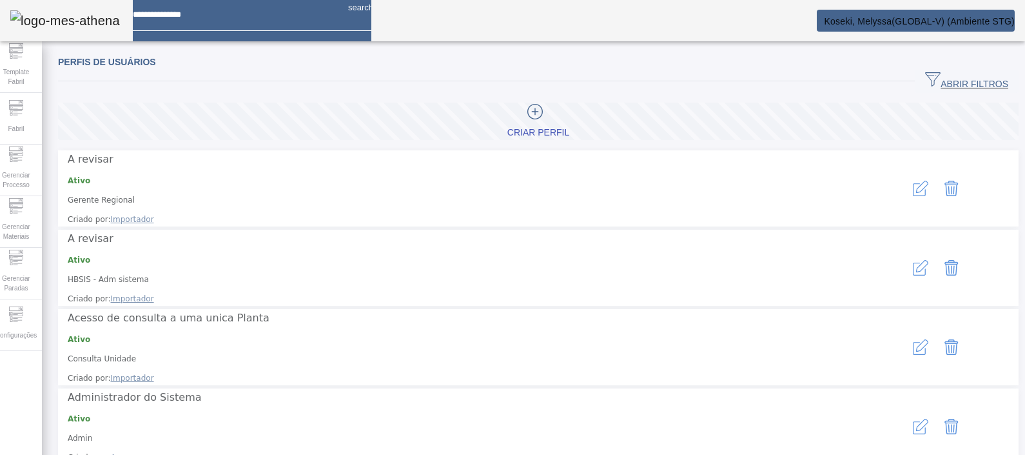
click at [954, 77] on span "ABRIR FILTROS" at bounding box center [966, 81] width 83 height 19
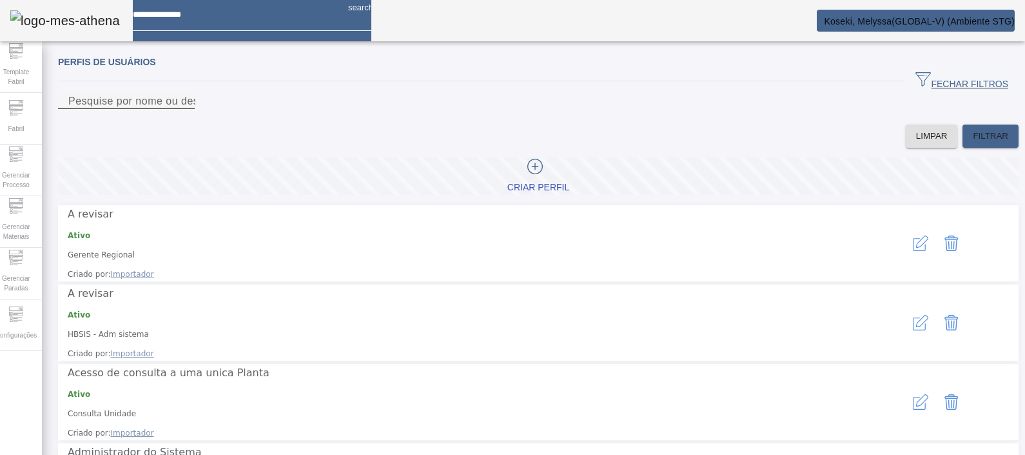
click at [184, 109] on input "Pesquise por nome ou descrição" at bounding box center [126, 101] width 116 height 15
paste input "**********"
type input "**********"
click at [974, 143] on span "FILTRAR" at bounding box center [990, 136] width 35 height 13
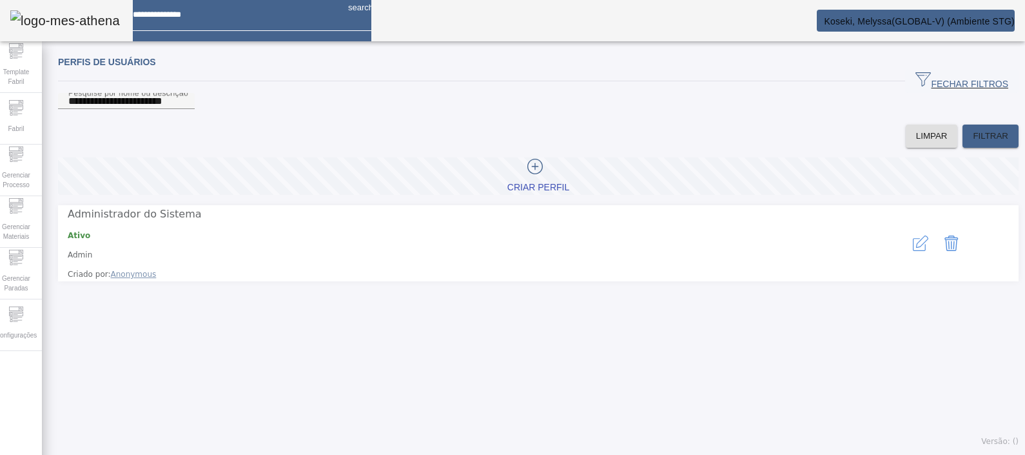
click at [913, 250] on icon "button" at bounding box center [920, 242] width 15 height 15
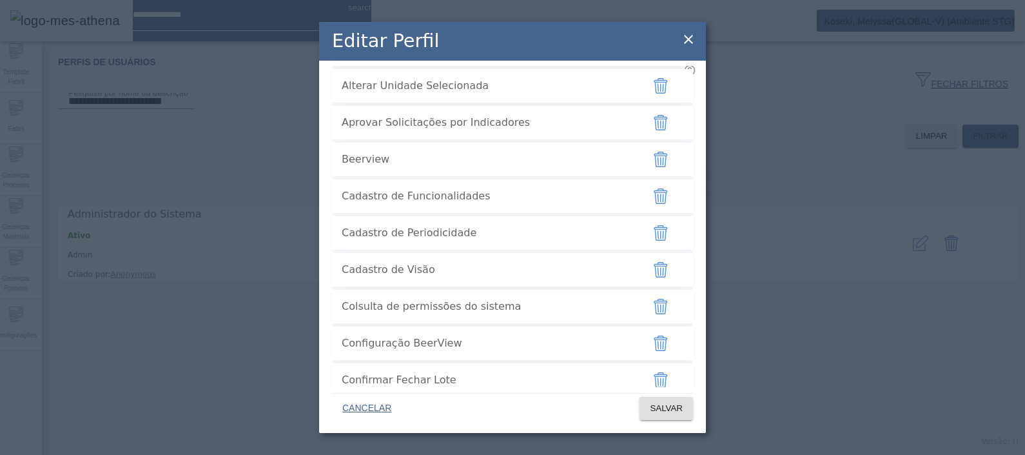
scroll to position [3565, 0]
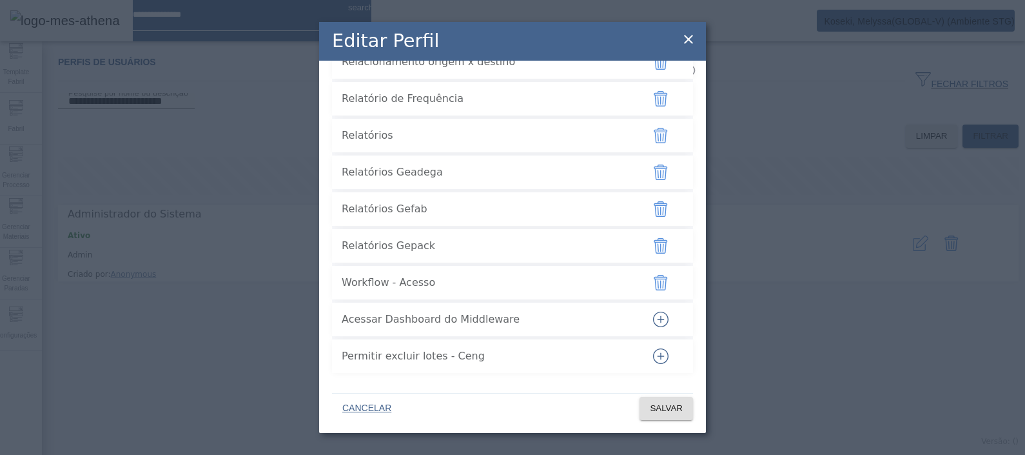
click at [690, 35] on icon at bounding box center [688, 39] width 15 height 15
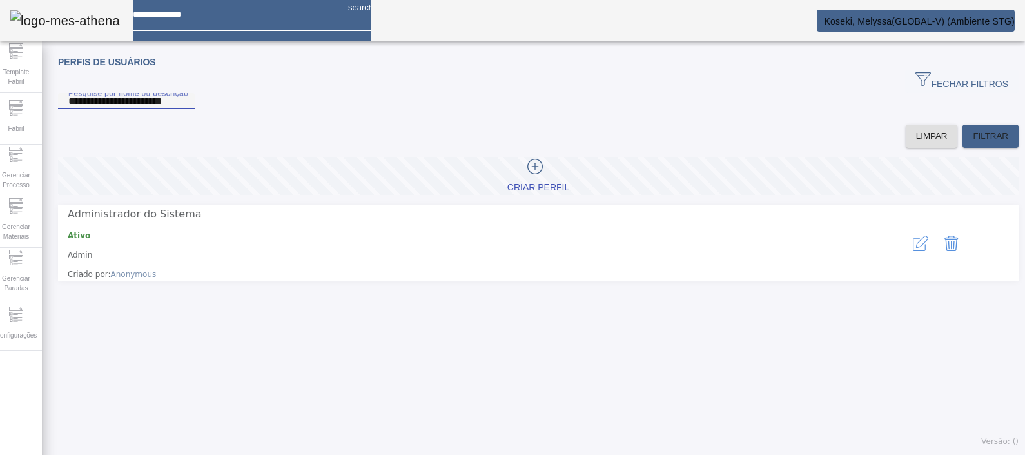
drag, startPoint x: 201, startPoint y: 113, endPoint x: -3, endPoint y: 119, distance: 204.5
click at [0, 119] on html "**********" at bounding box center [512, 227] width 1025 height 455
click at [21, 338] on span "Configurações" at bounding box center [16, 334] width 49 height 17
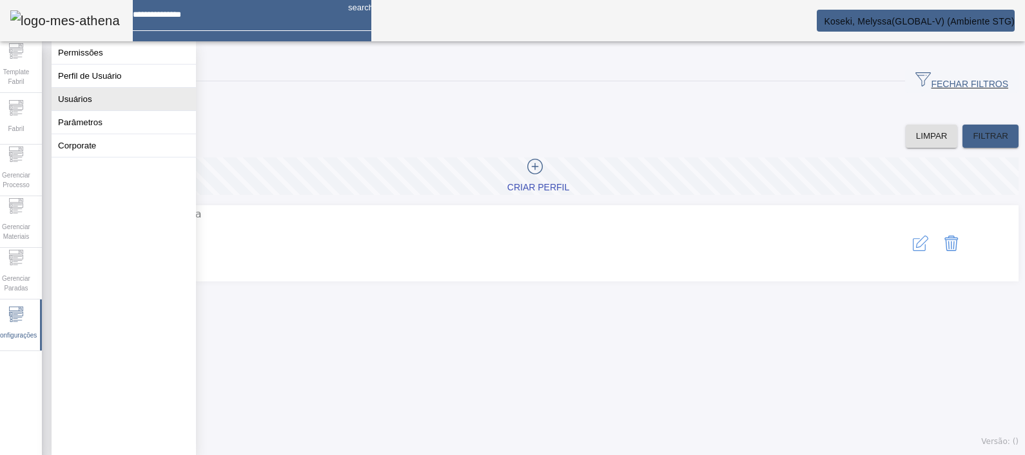
click at [106, 109] on button "Usuários" at bounding box center [124, 99] width 144 height 23
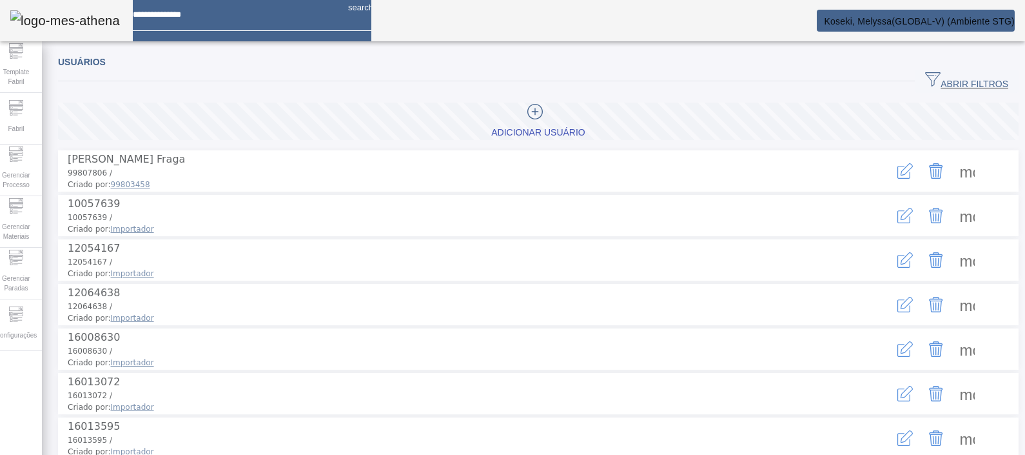
click at [970, 79] on span "ABRIR FILTROS" at bounding box center [966, 81] width 83 height 19
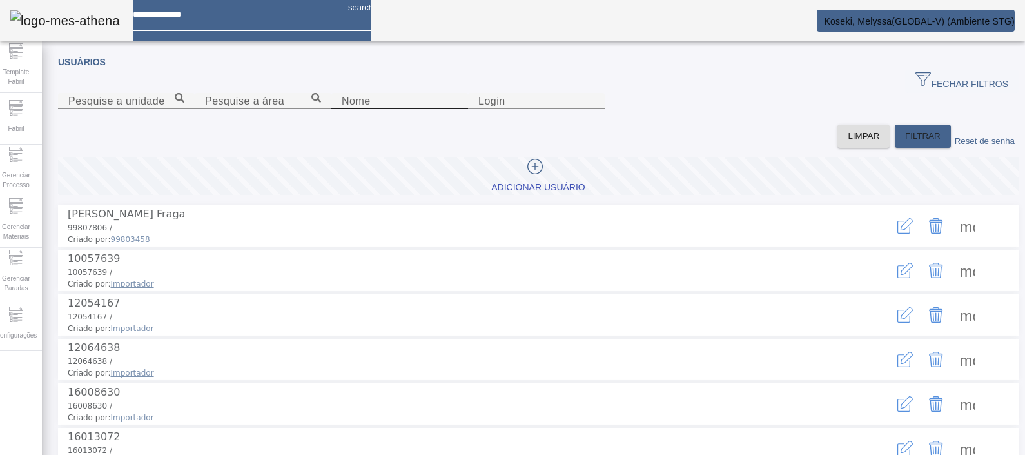
click at [342, 109] on div "Nome" at bounding box center [400, 101] width 116 height 16
type input "*******"
click at [905, 143] on span "FILTRAR" at bounding box center [922, 136] width 35 height 13
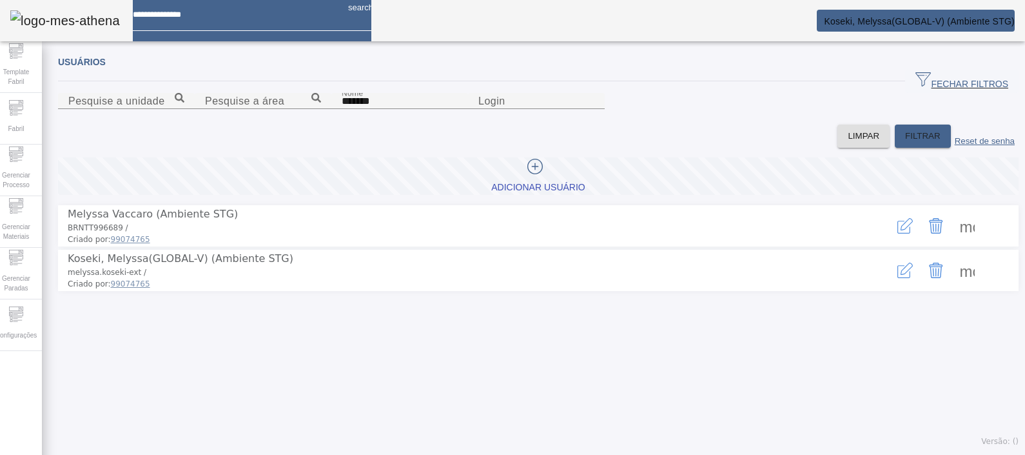
click at [898, 278] on icon "button" at bounding box center [905, 269] width 15 height 15
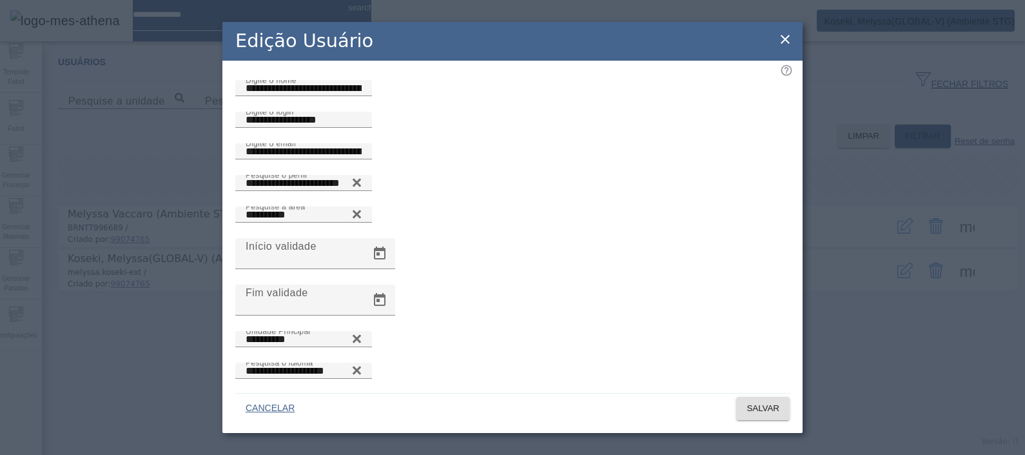
scroll to position [16, 0]
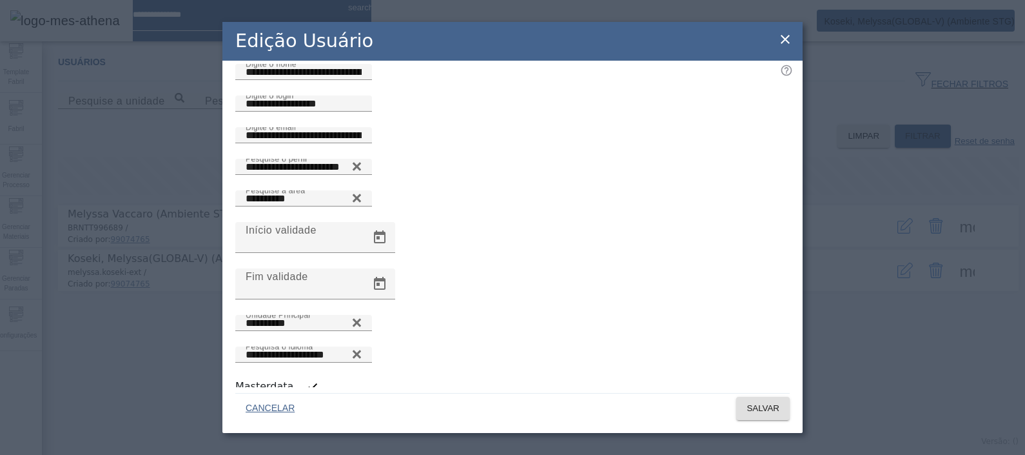
click at [791, 41] on icon at bounding box center [785, 39] width 15 height 15
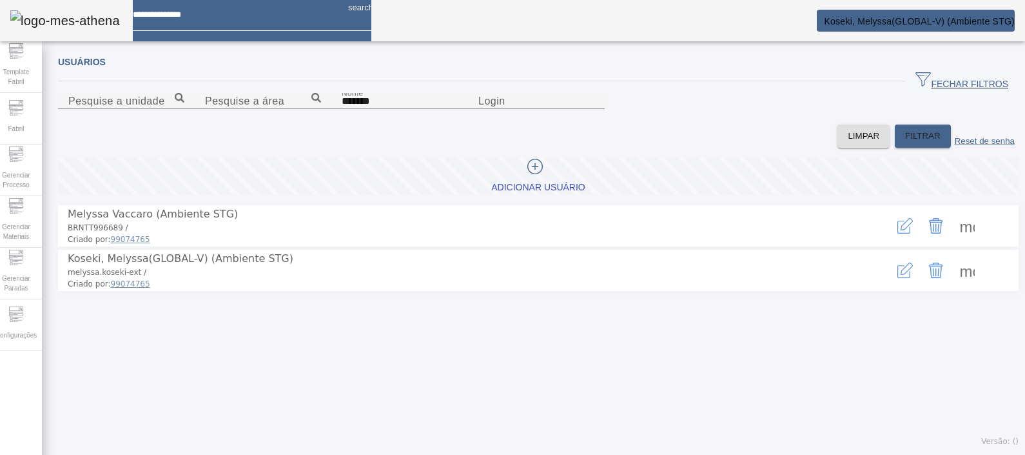
click at [939, 26] on mat-card "Koseki, Melyssa(GLOBAL-V) (Ambiente STG)" at bounding box center [916, 21] width 198 height 22
click at [889, 19] on span "Koseki, Melyssa(GLOBAL-V) (Ambiente STG)" at bounding box center [919, 21] width 191 height 10
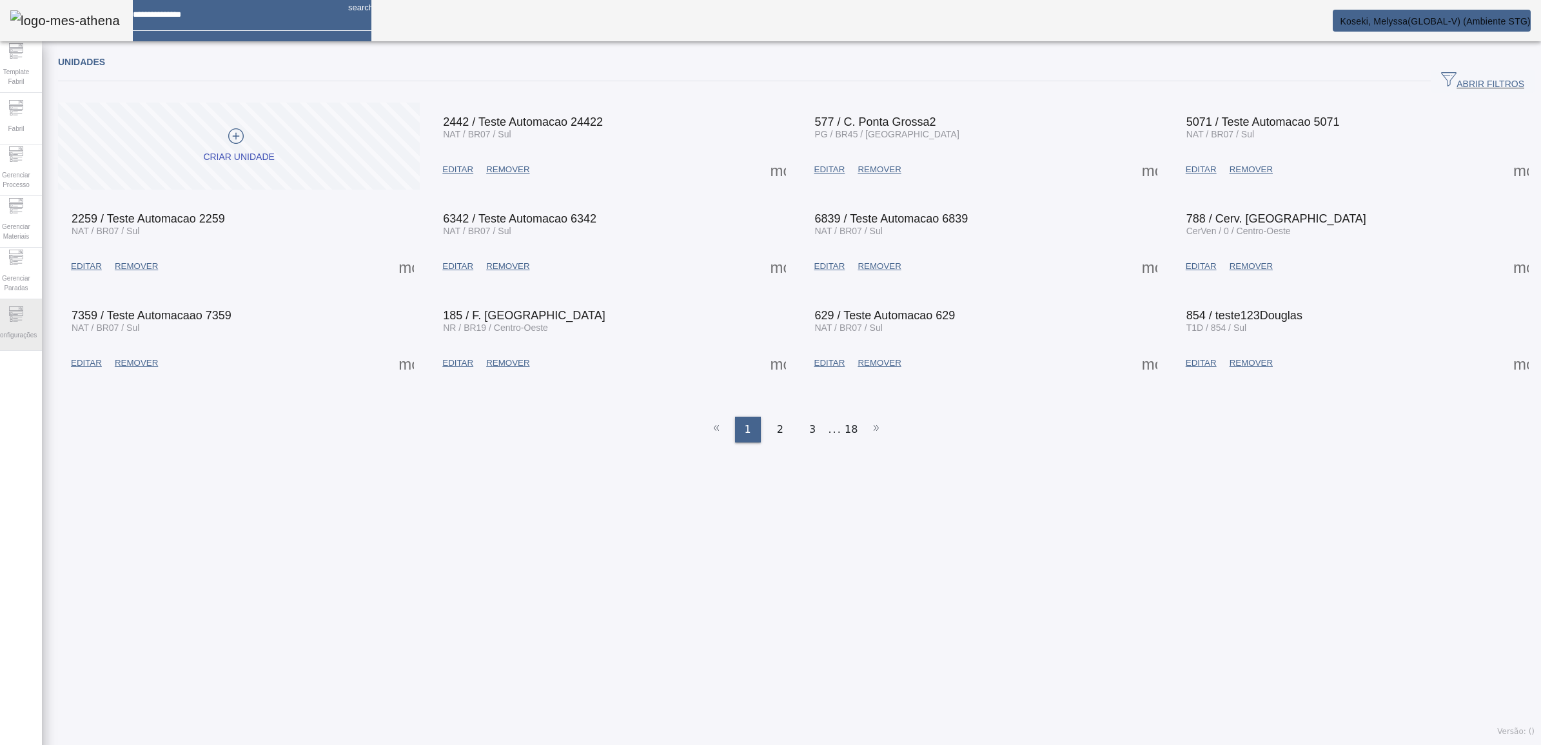
click at [41, 331] on span "Configurações" at bounding box center [16, 334] width 49 height 17
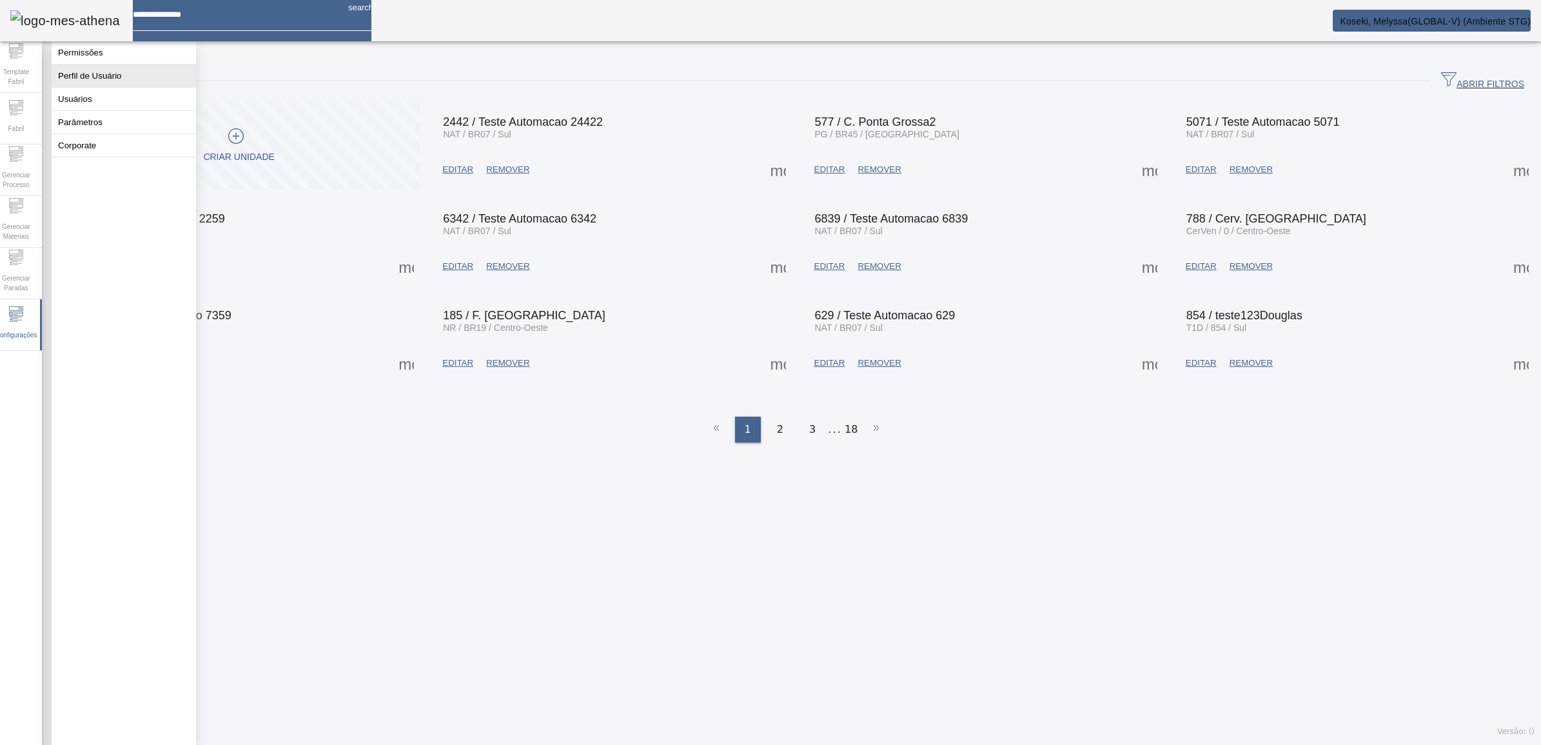
click at [111, 84] on button "Perfil de Usuário" at bounding box center [124, 75] width 144 height 23
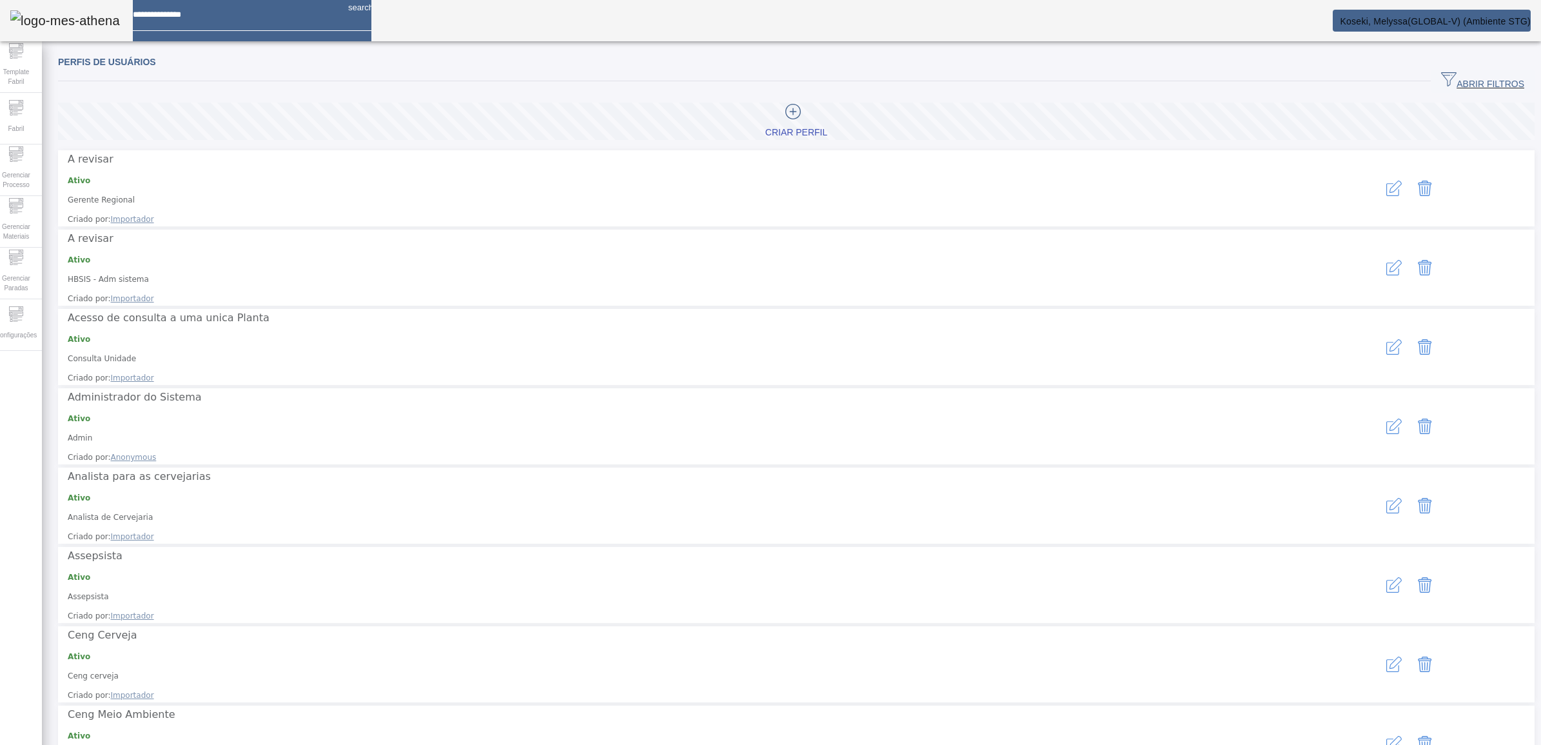
click at [1431, 74] on button "ABRIR FILTROS" at bounding box center [1483, 81] width 104 height 23
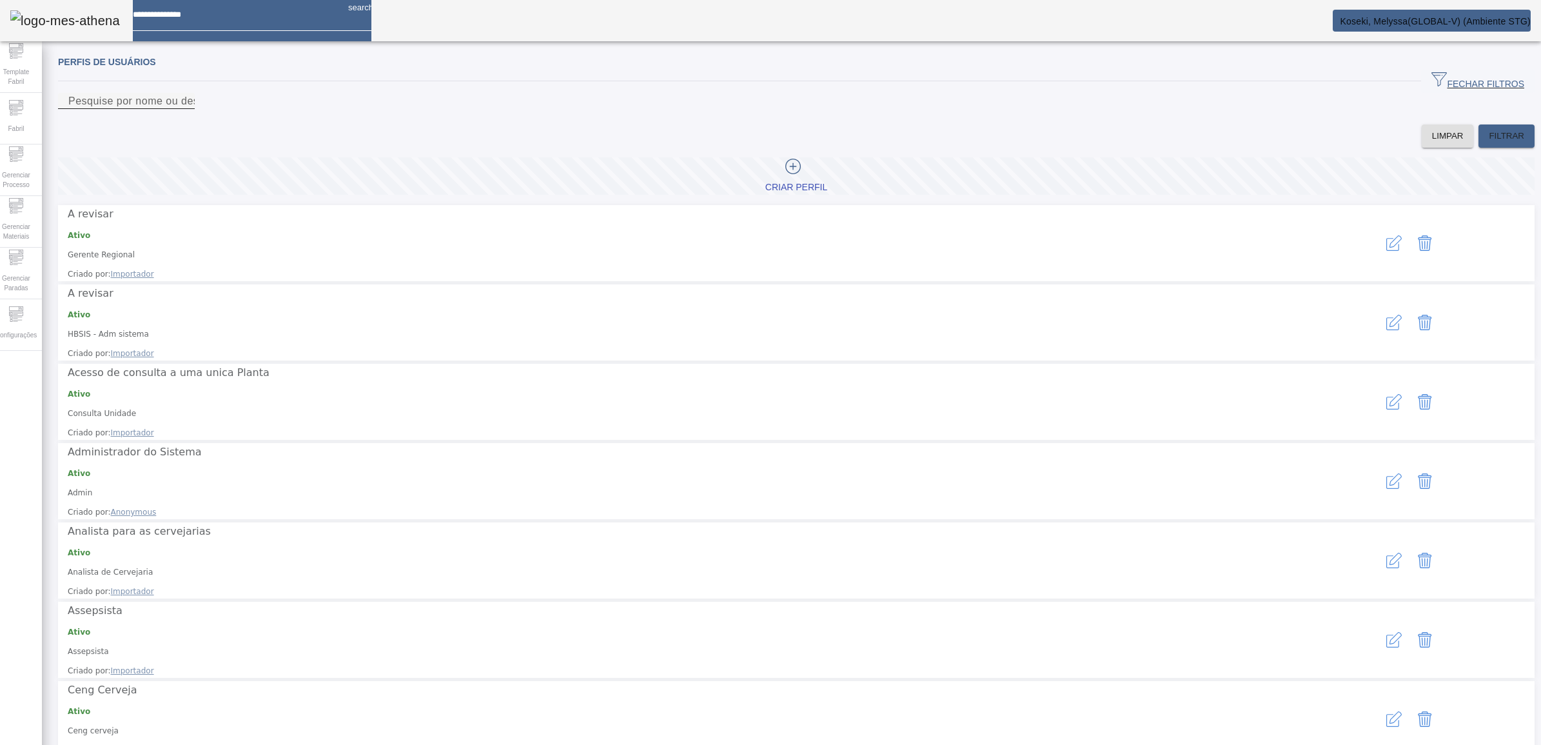
click at [184, 109] on input "Pesquise por nome ou descrição" at bounding box center [126, 101] width 116 height 15
type input "**********"
click at [1479, 143] on span at bounding box center [1507, 136] width 56 height 31
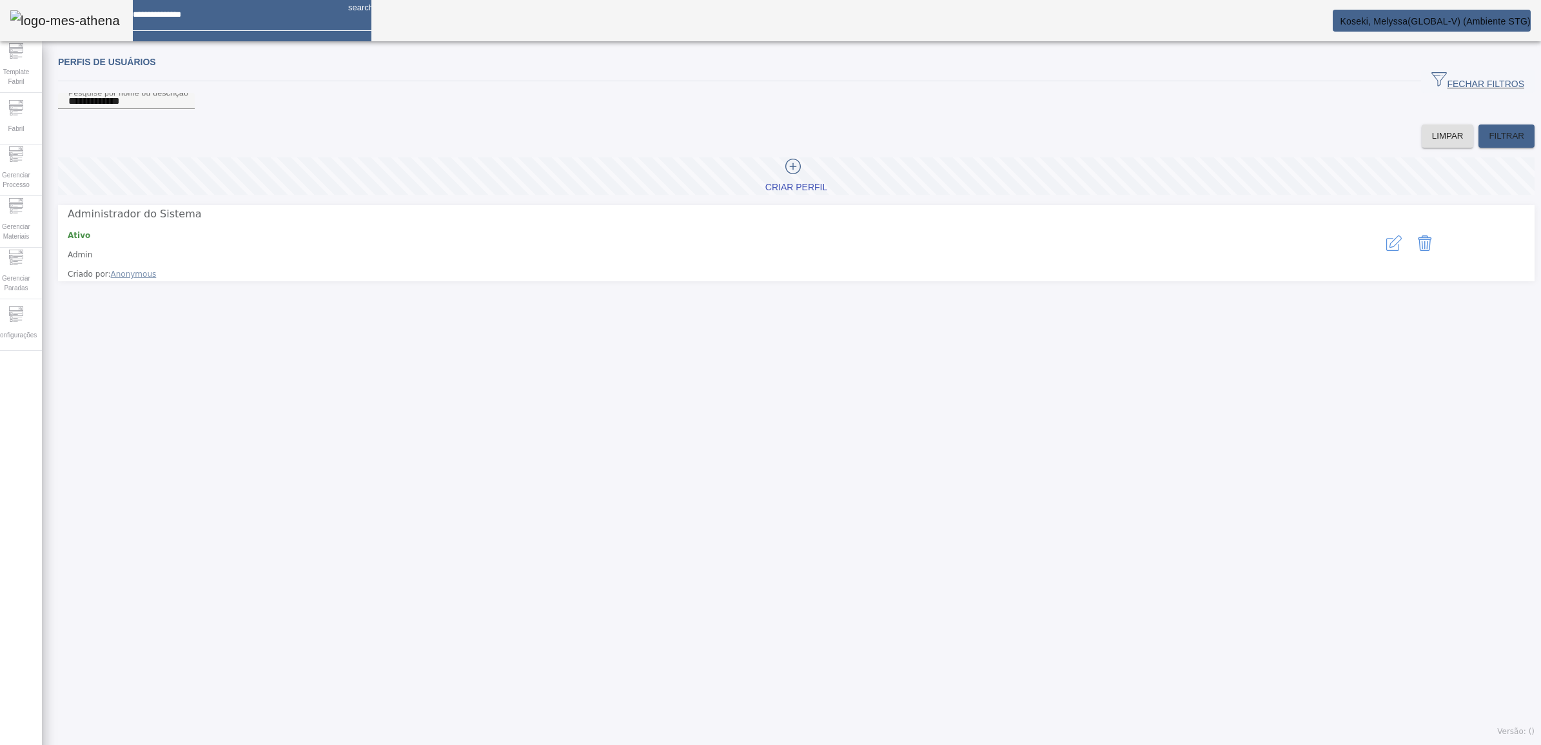
click at [1379, 245] on button "button" at bounding box center [1394, 243] width 31 height 31
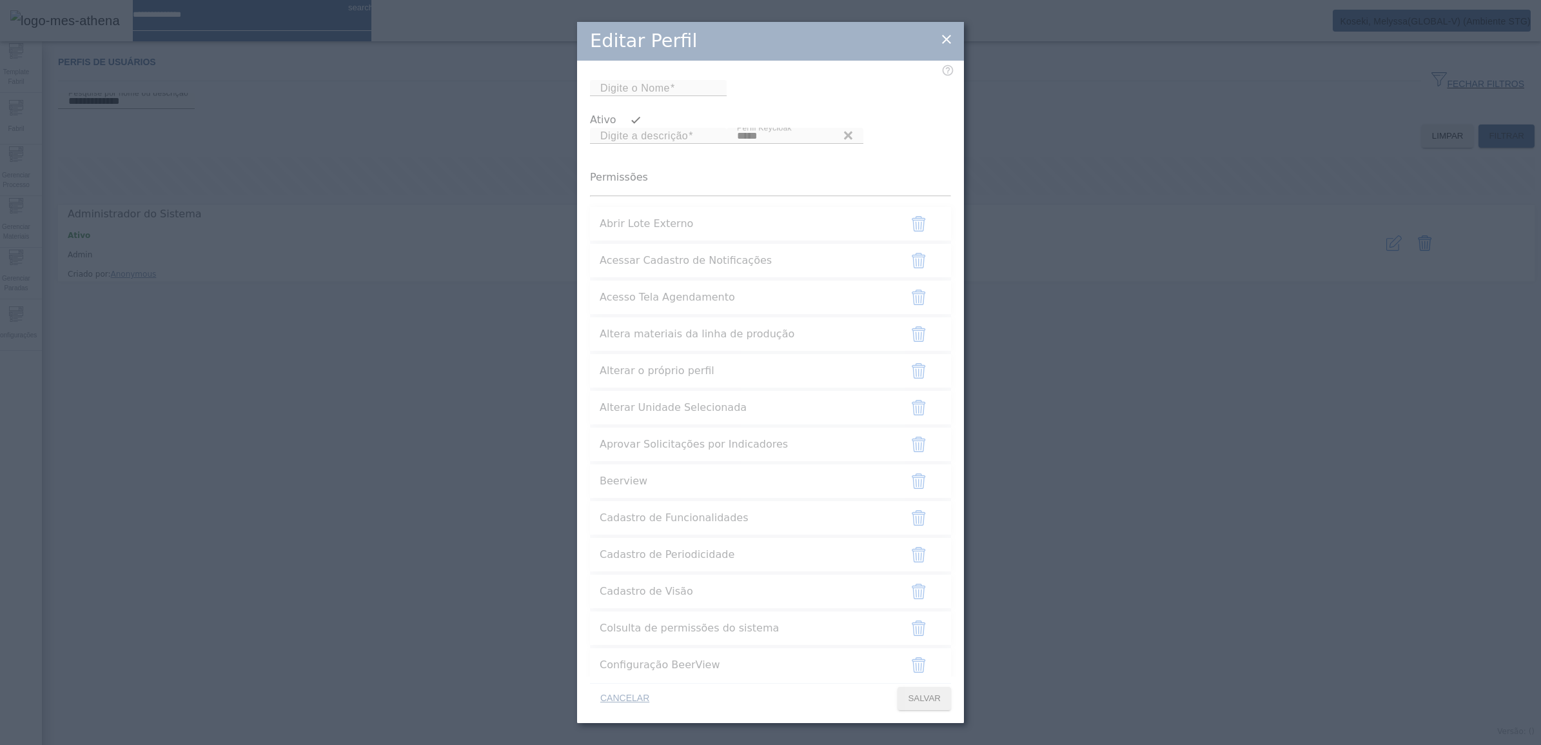
type input "*****"
type input "**********"
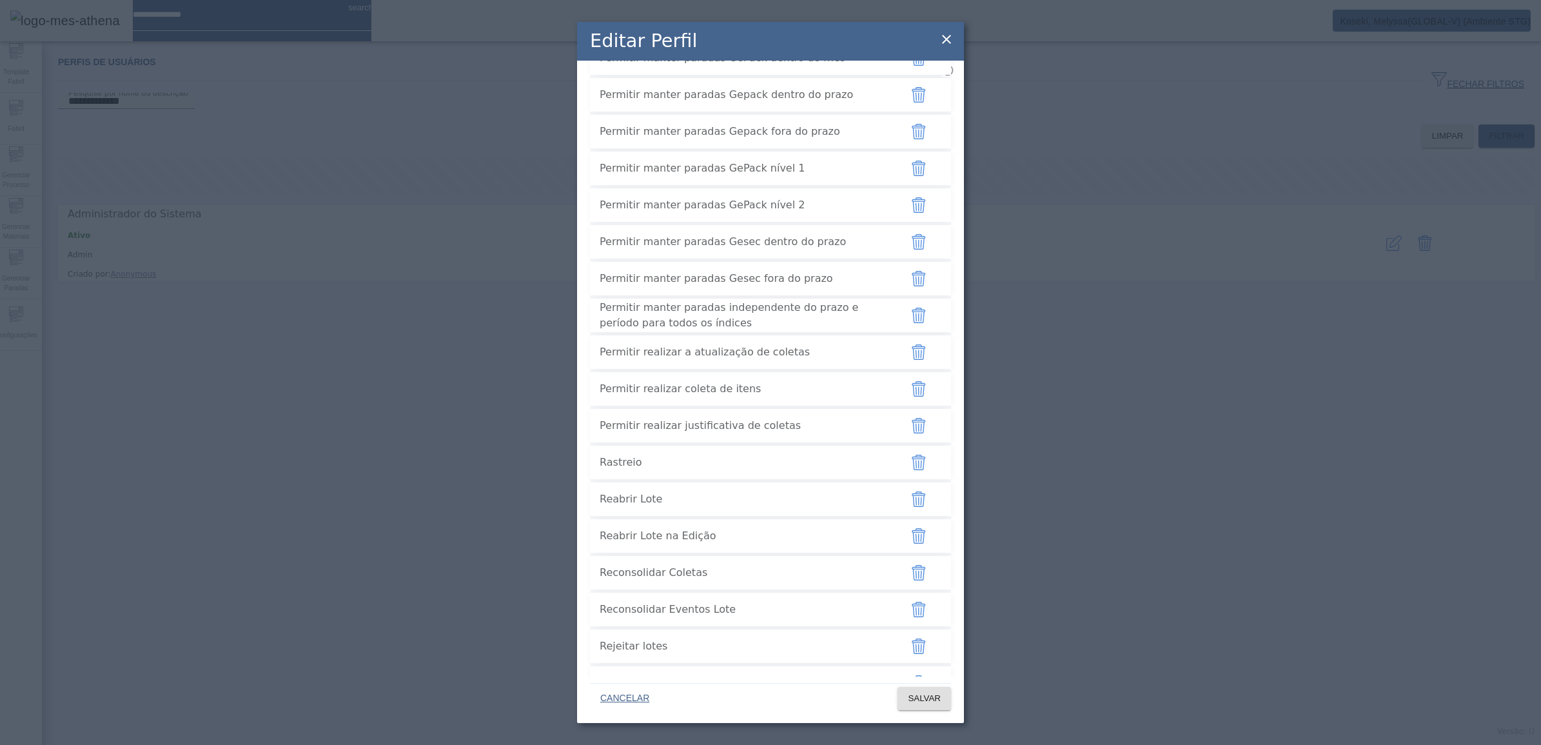
scroll to position [3276, 0]
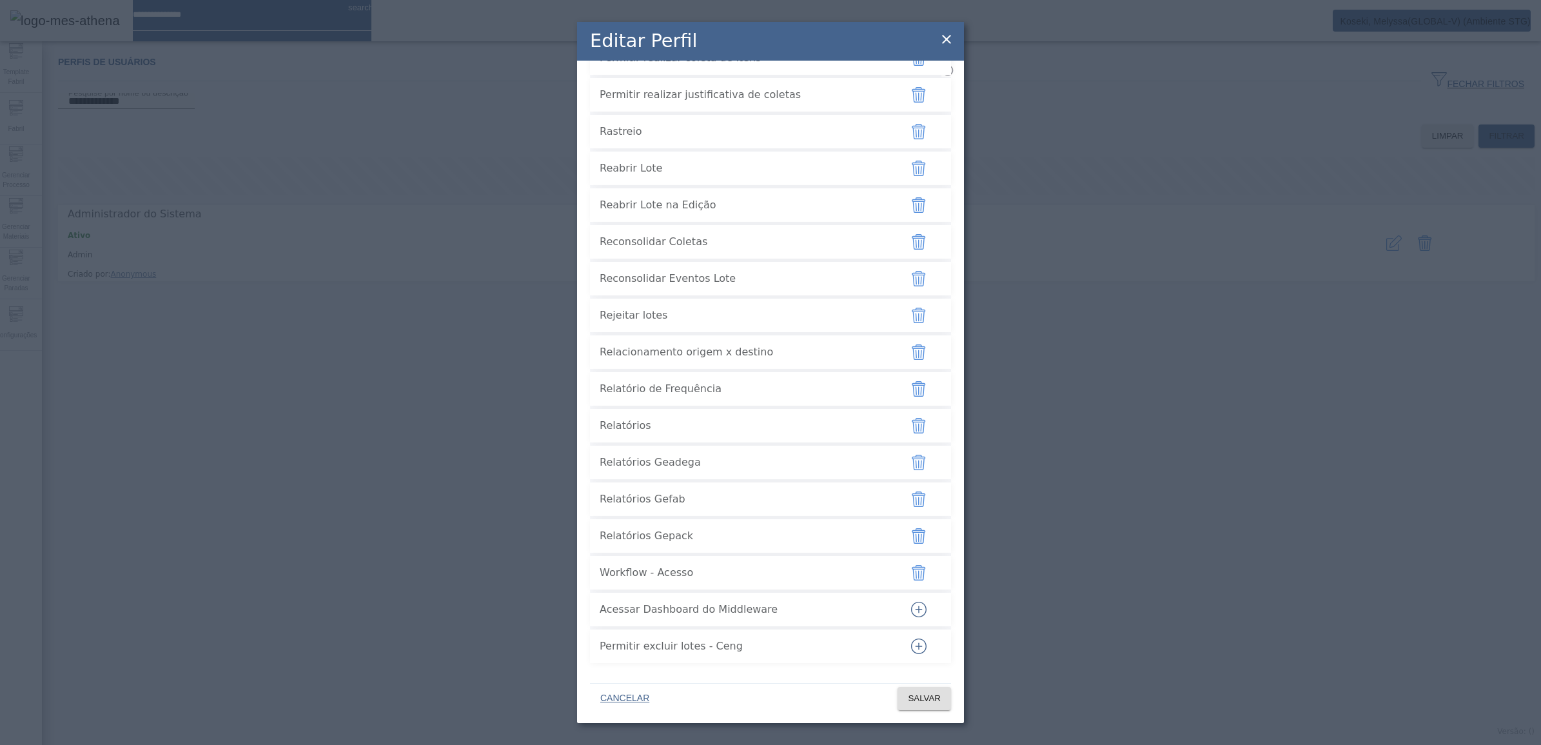
click at [916, 610] on button "button" at bounding box center [918, 609] width 31 height 31
click at [932, 688] on span at bounding box center [925, 698] width 54 height 31
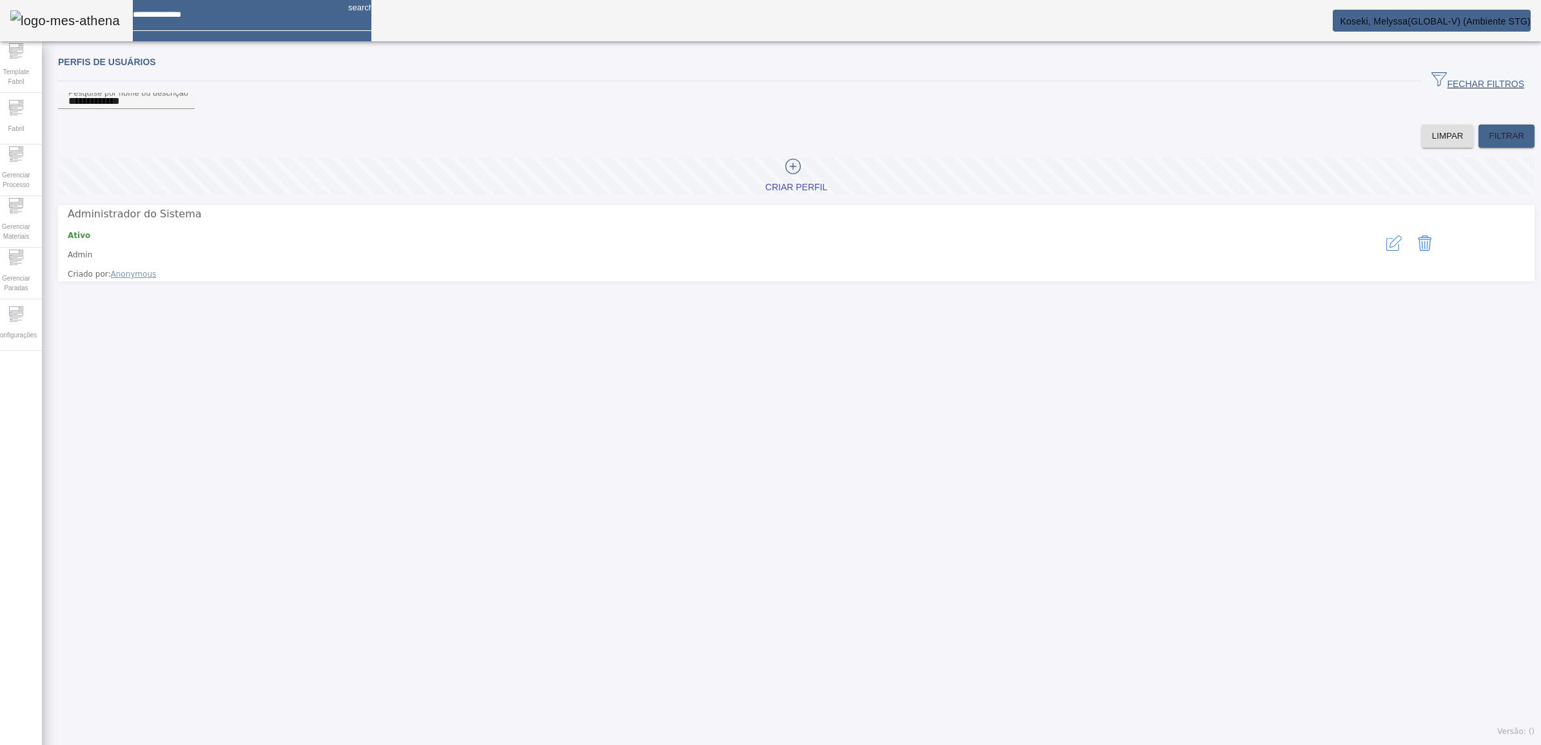
click at [1390, 248] on icon "button" at bounding box center [1396, 241] width 12 height 12
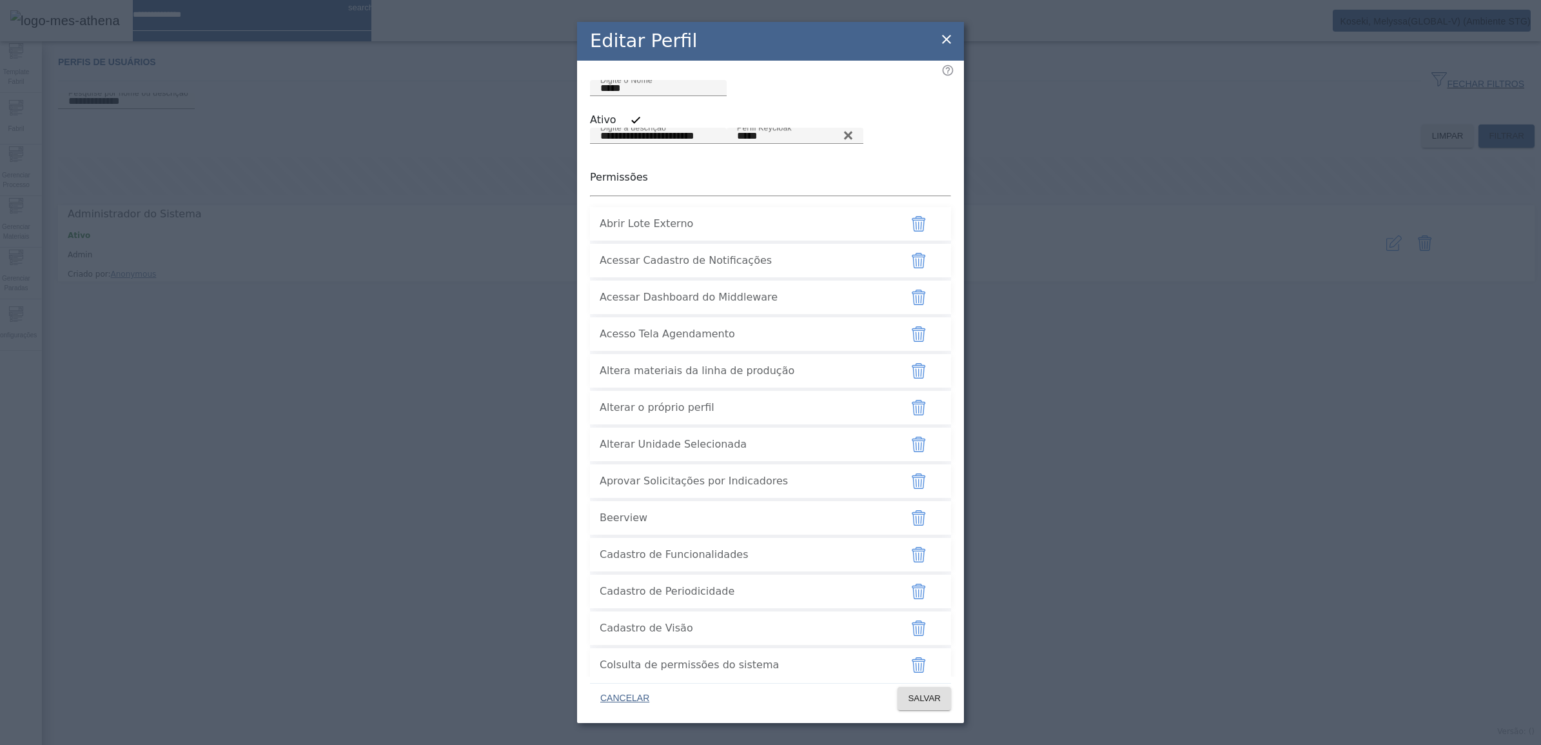
drag, startPoint x: 600, startPoint y: 359, endPoint x: 772, endPoint y: 358, distance: 172.2
click at [772, 305] on span "Acessar Dashboard do Middleware" at bounding box center [745, 297] width 290 height 15
click at [949, 39] on icon at bounding box center [946, 39] width 15 height 15
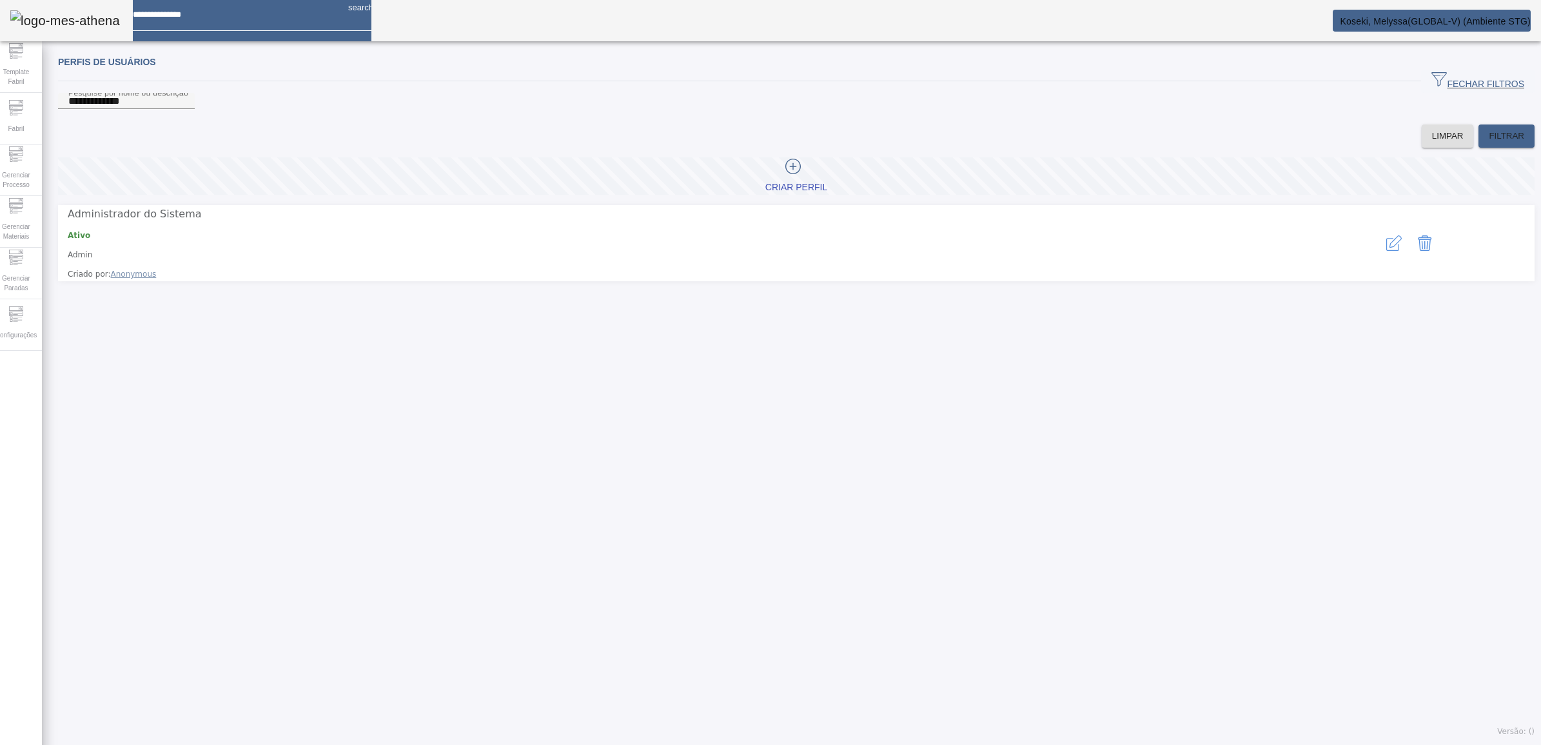
click at [1384, 250] on button "button" at bounding box center [1394, 243] width 31 height 31
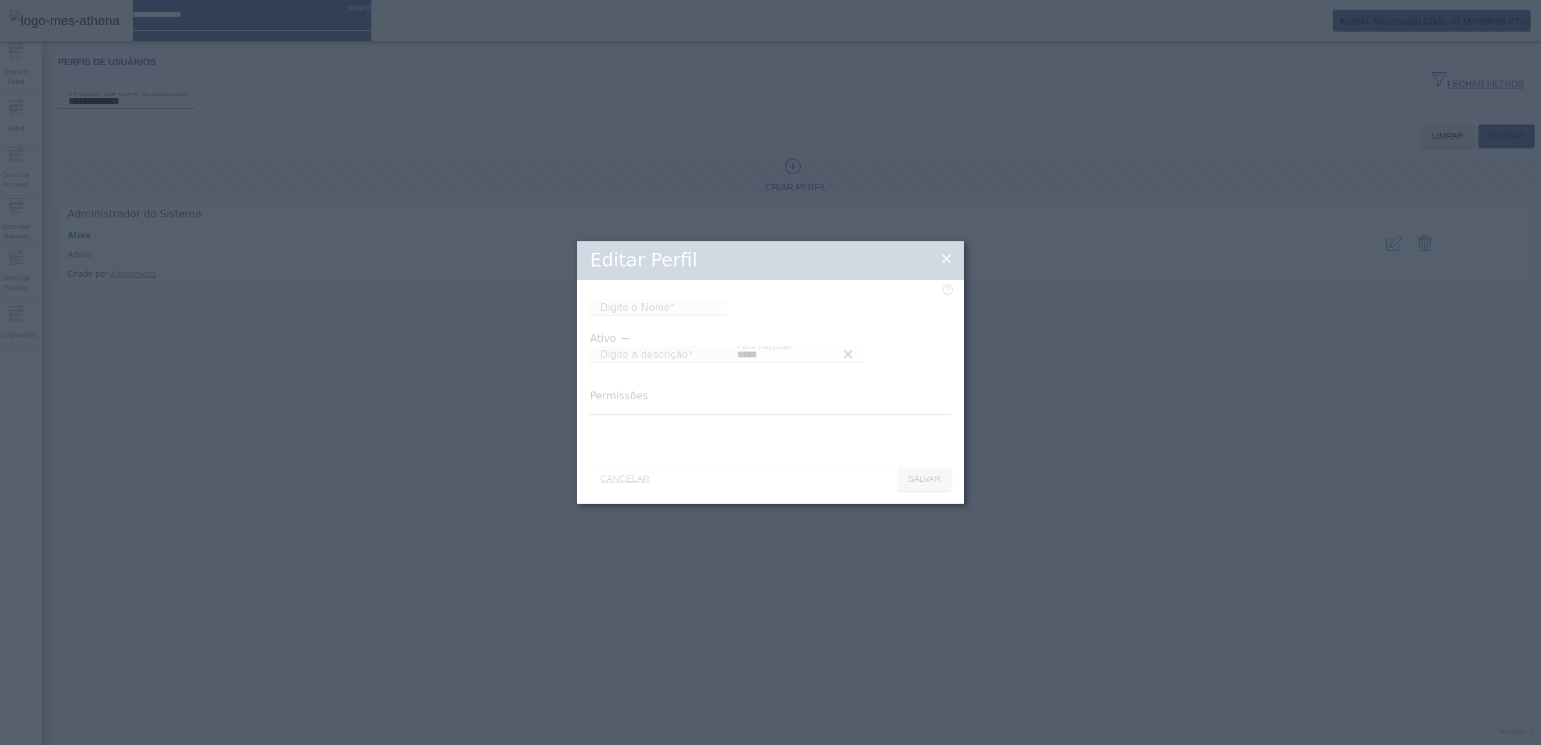
type input "*****"
type input "**********"
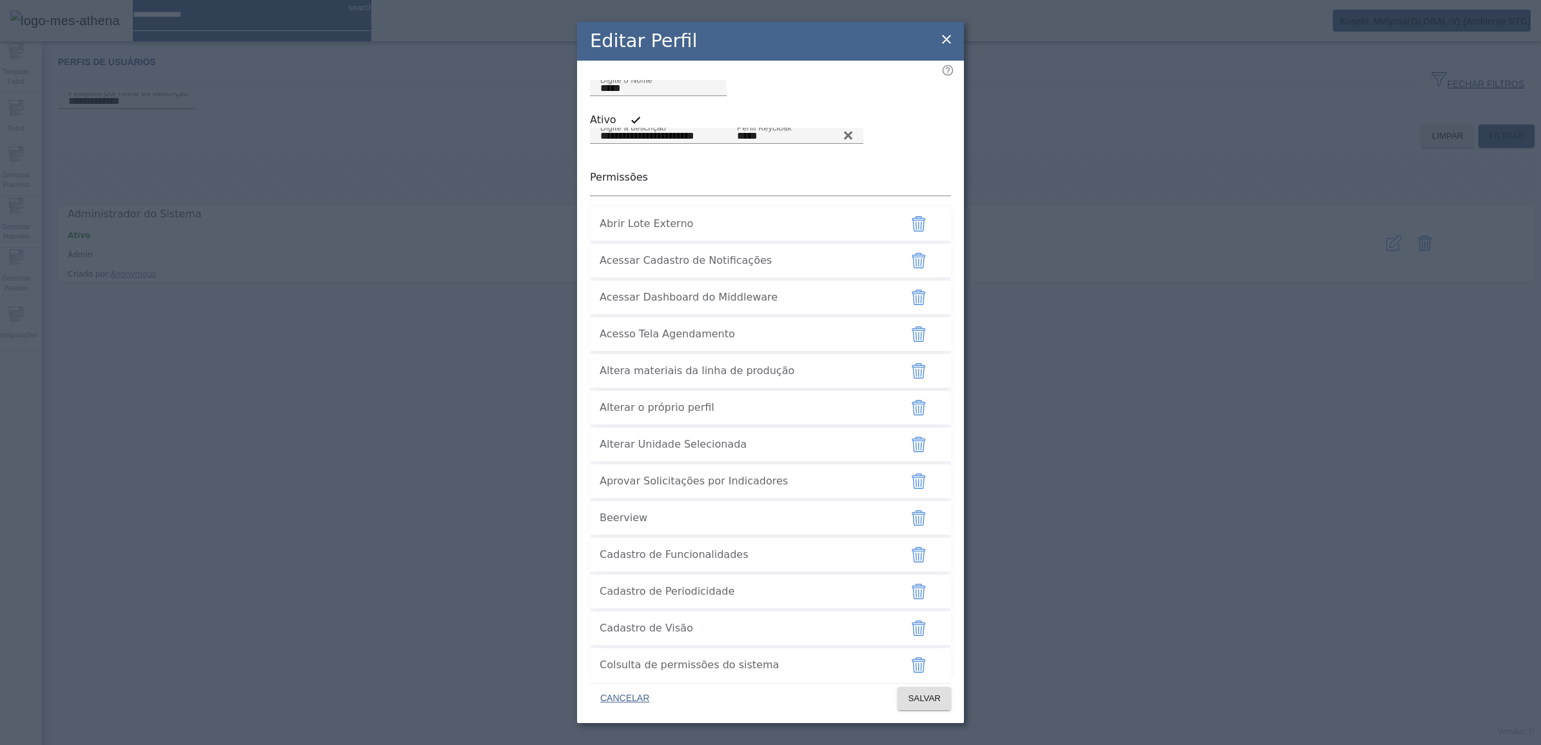
click at [947, 34] on icon at bounding box center [946, 39] width 15 height 15
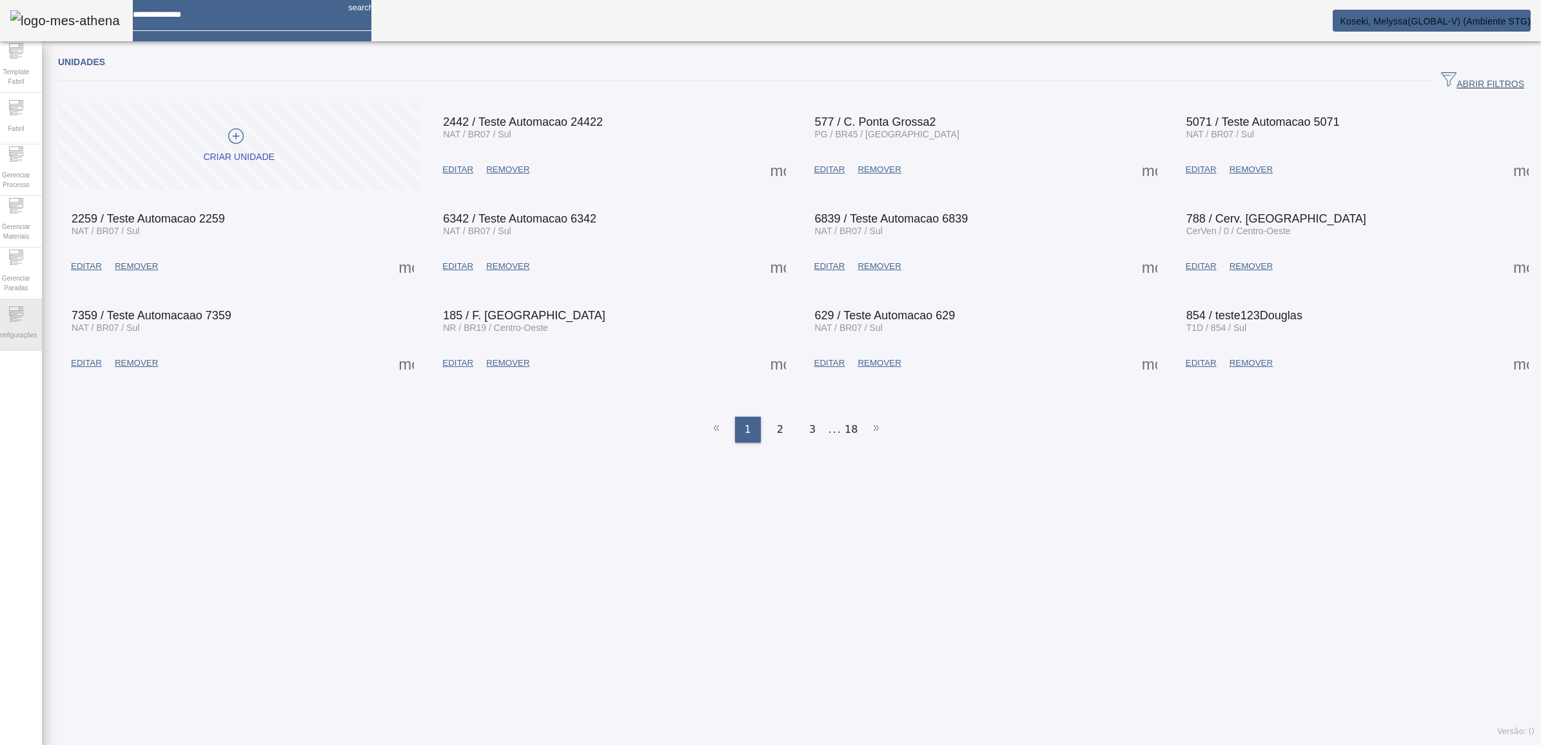
click at [40, 343] on div "Configurações" at bounding box center [16, 325] width 52 height 52
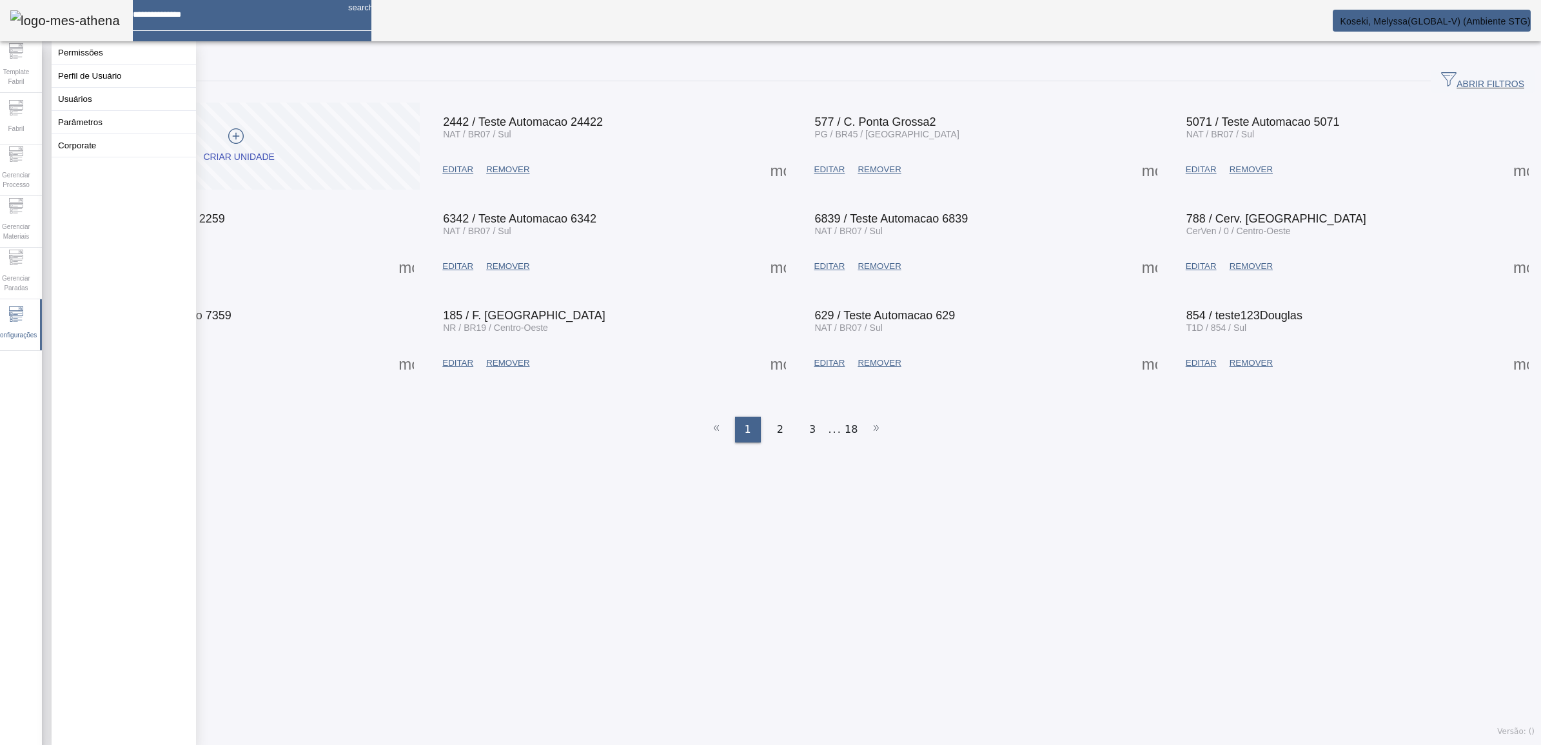
click at [484, 484] on div "Unidades ABRIR FILTROS Pesquise por Código descrição ou sigla LIMPAR FILTRAR Cr…" at bounding box center [796, 396] width 1509 height 697
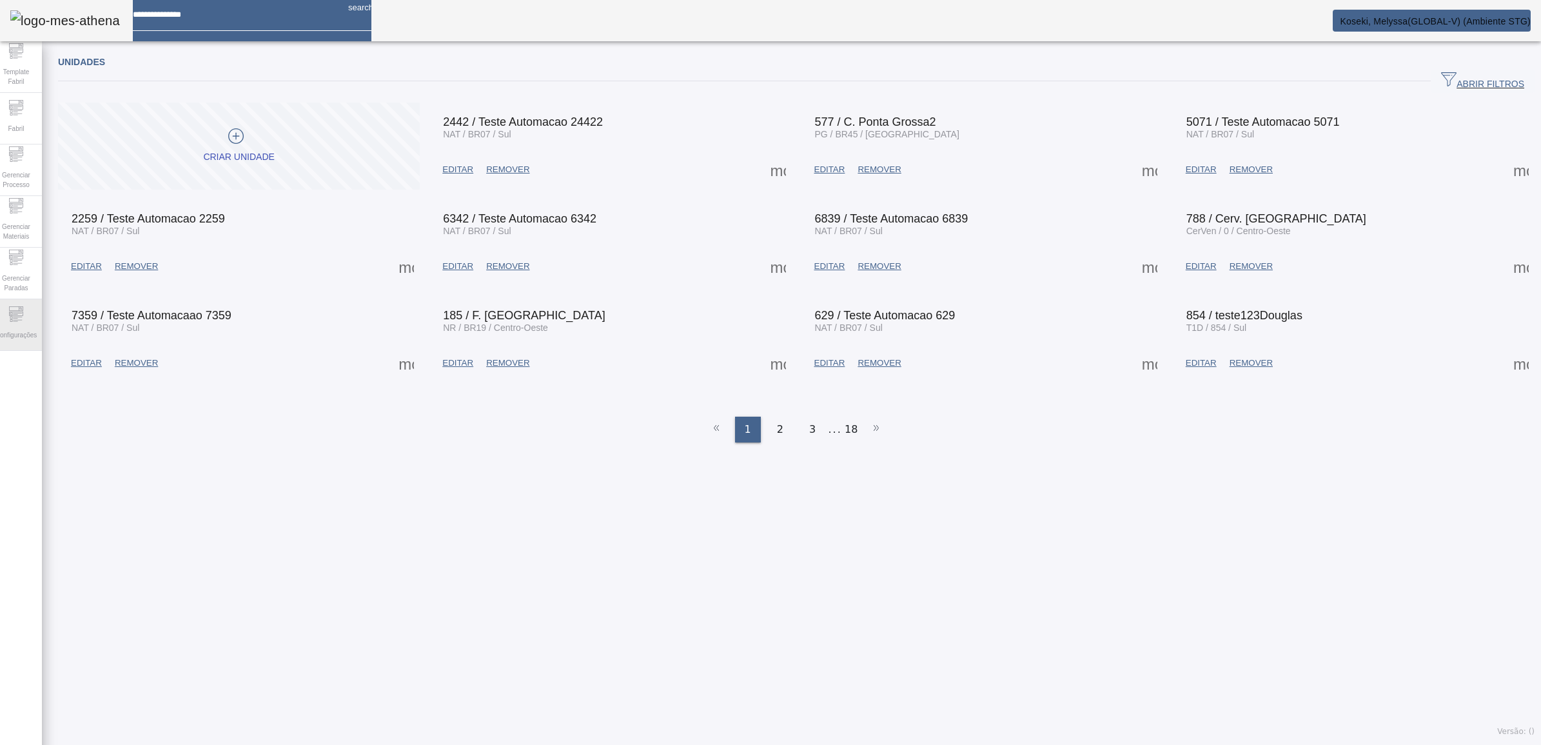
click at [14, 332] on span "Configurações" at bounding box center [16, 334] width 49 height 17
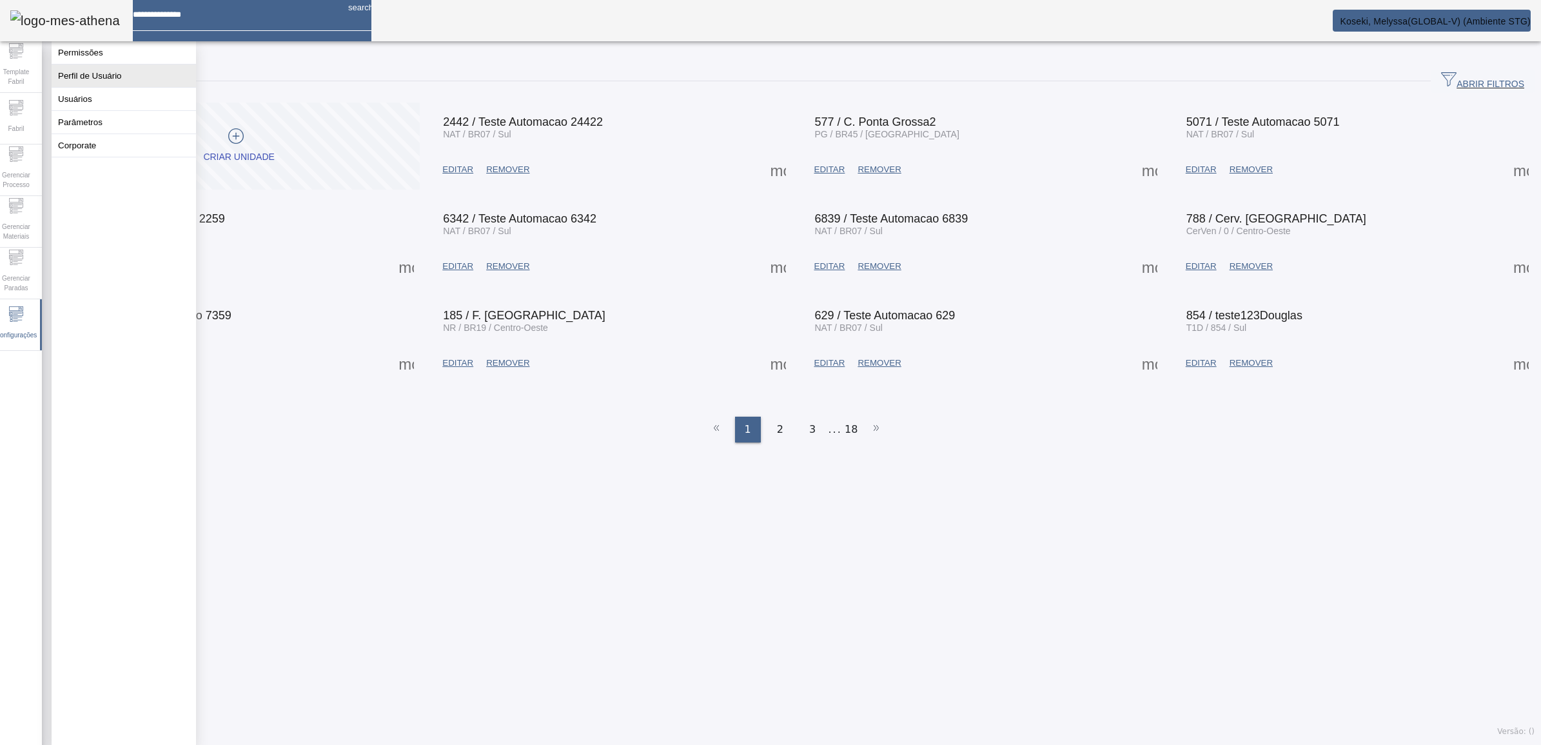
click at [95, 82] on button "Perfil de Usuário" at bounding box center [124, 75] width 144 height 23
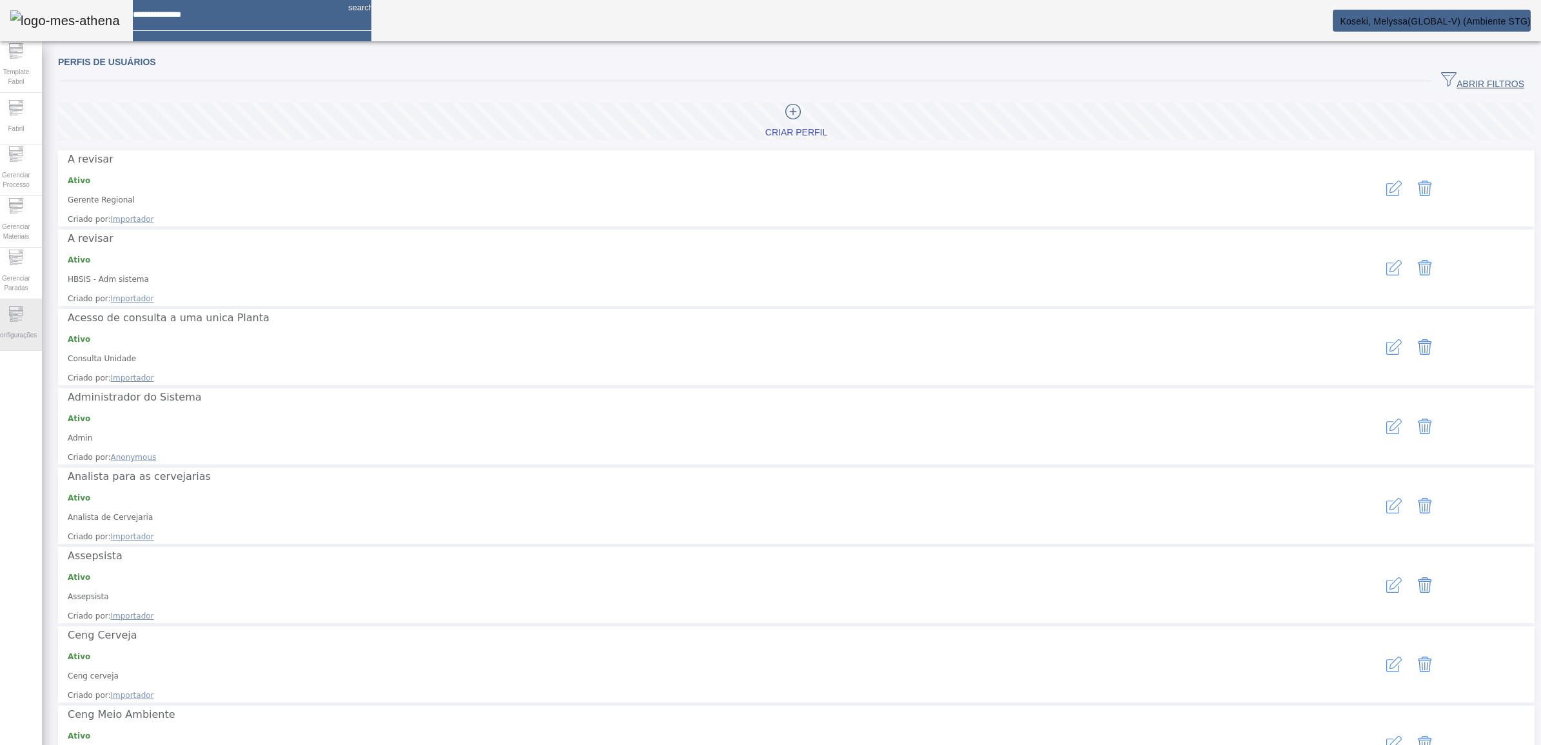
click at [19, 320] on icon at bounding box center [15, 313] width 15 height 15
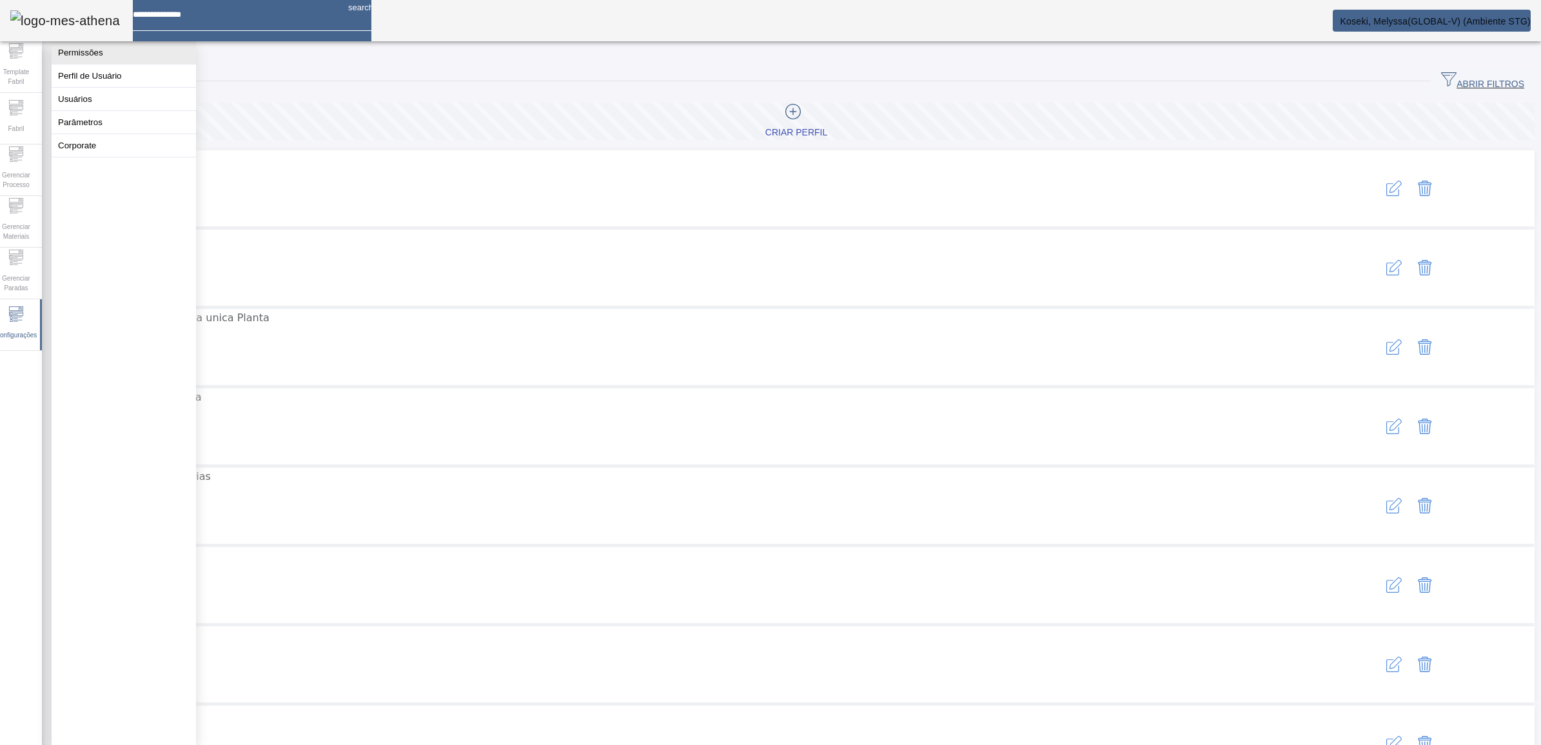
click at [117, 64] on button "Permissões" at bounding box center [124, 52] width 144 height 23
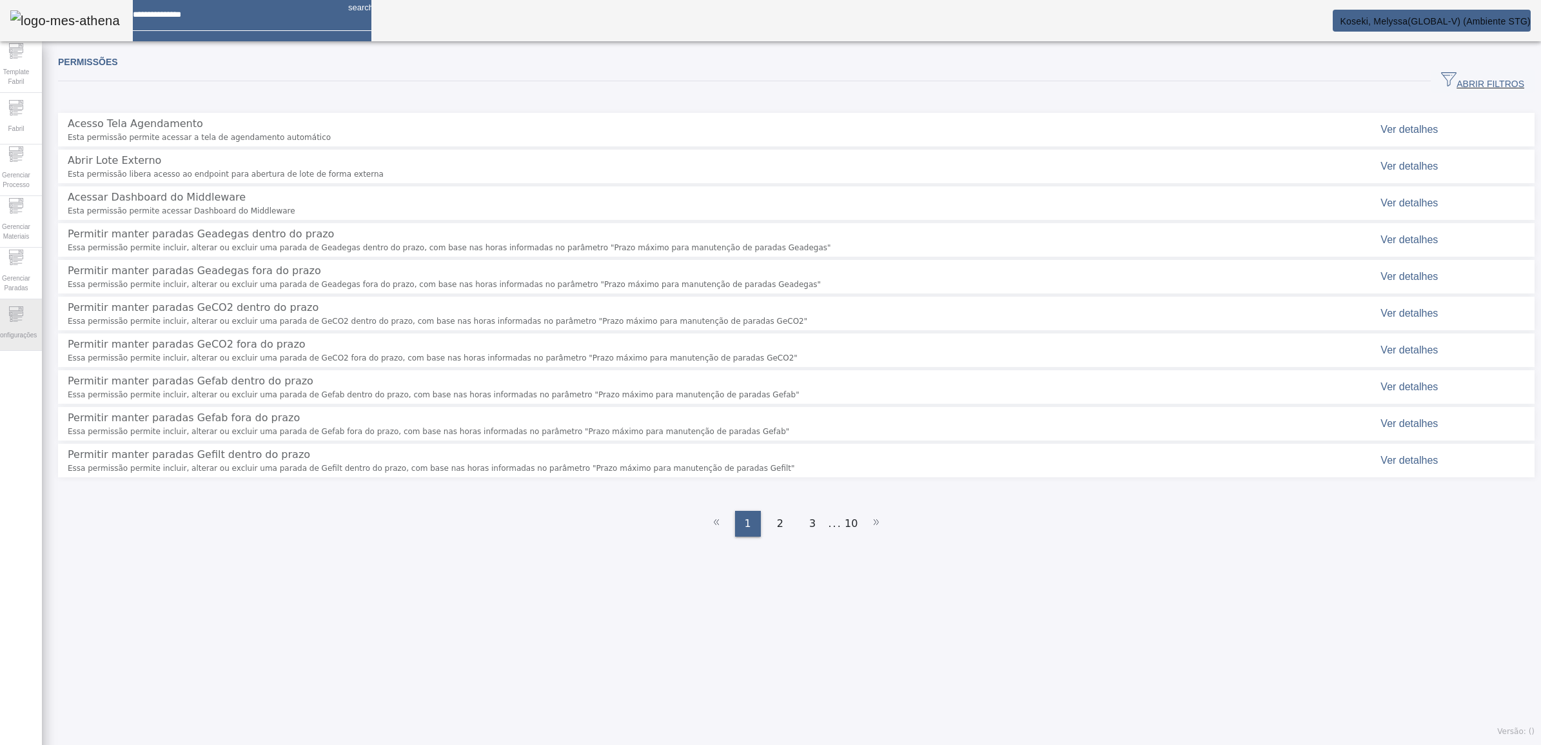
click at [30, 334] on span "Configurações" at bounding box center [16, 334] width 49 height 17
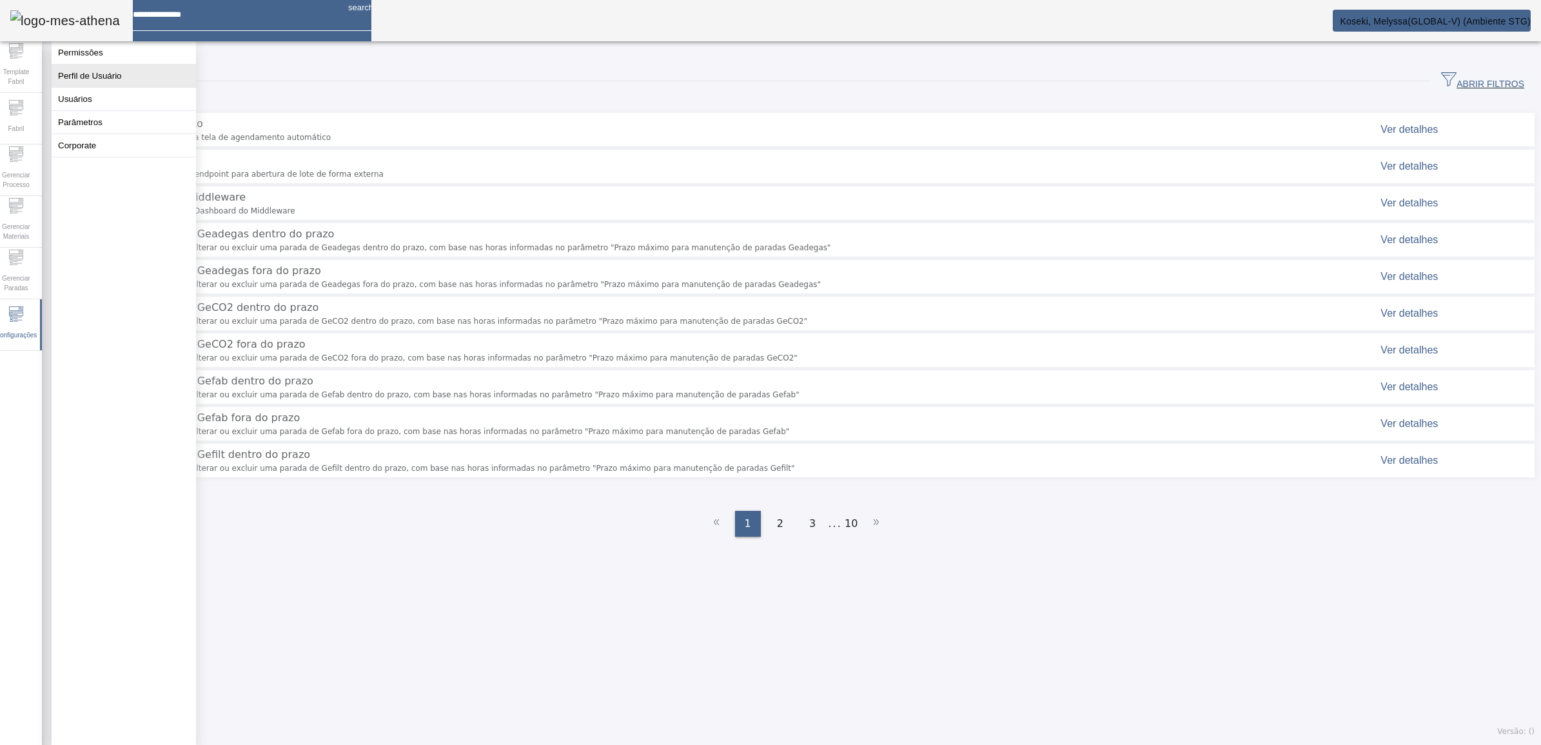
click at [127, 81] on button "Perfil de Usuário" at bounding box center [124, 75] width 144 height 23
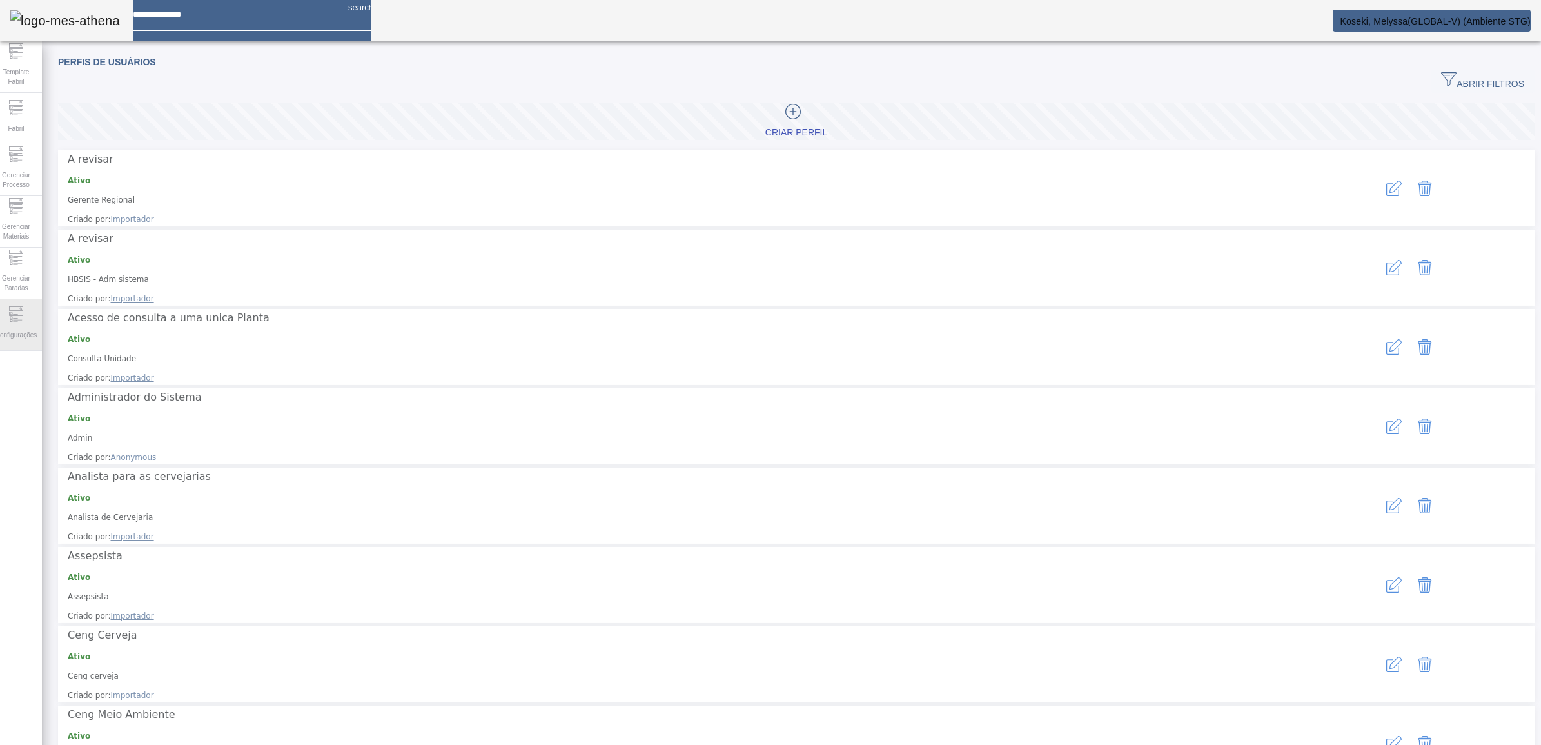
click at [13, 333] on span "Configurações" at bounding box center [16, 334] width 49 height 17
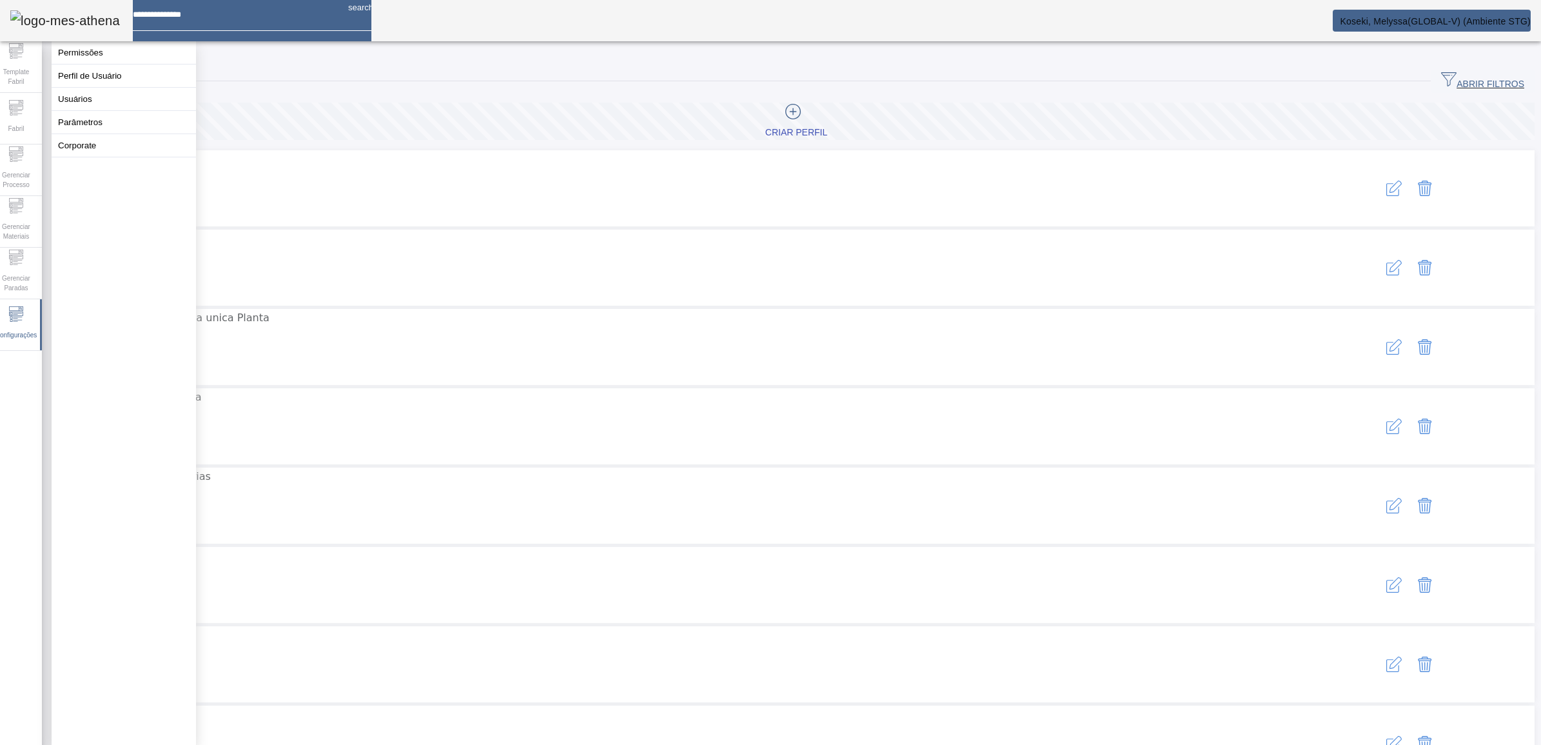
drag, startPoint x: 1092, startPoint y: 95, endPoint x: 1132, endPoint y: 94, distance: 40.0
click at [1095, 95] on div "Criar Perfil A revisar Ativo Gerente Regional Criado por: Importador A revisar …" at bounding box center [796, 528] width 1477 height 871
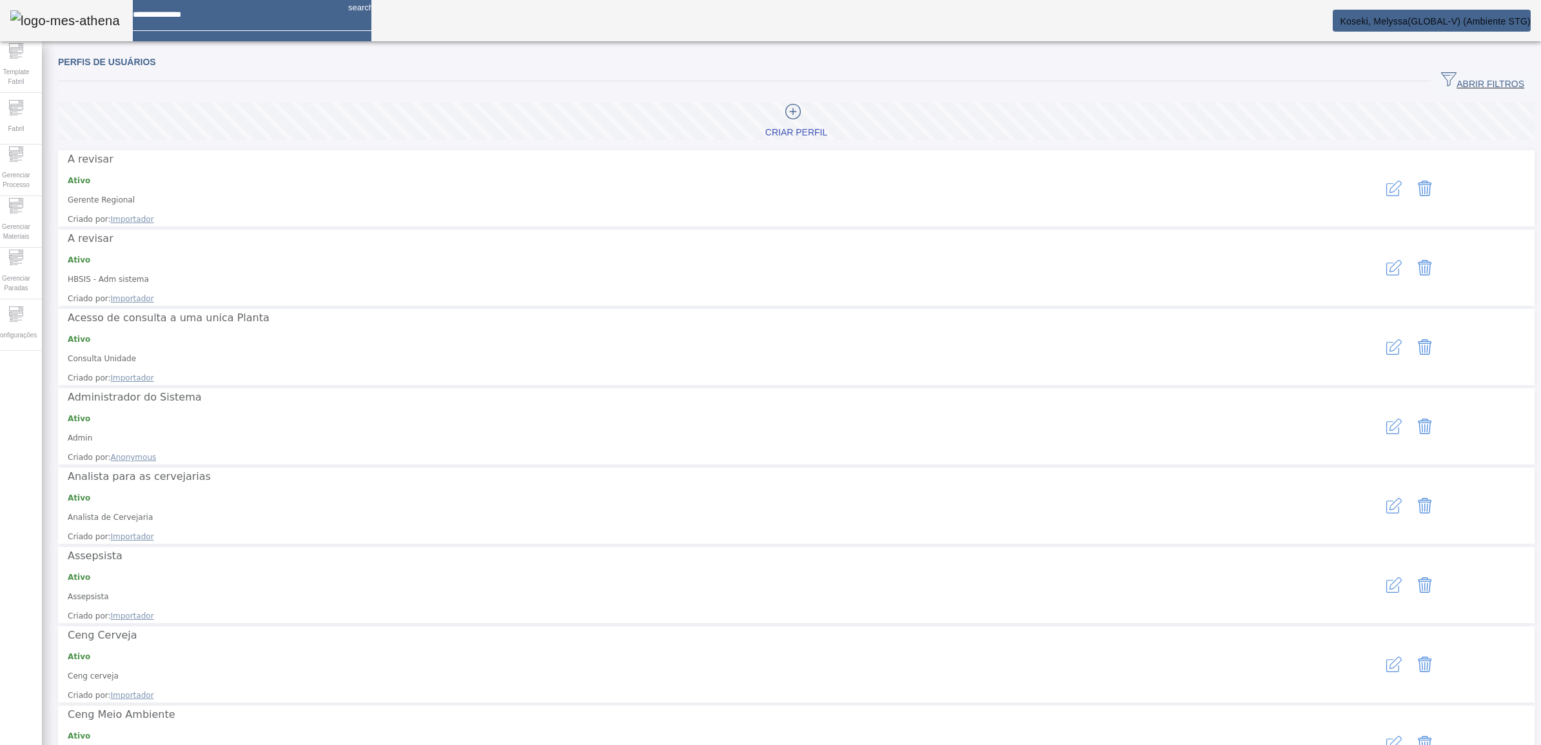
click at [1444, 79] on span "ABRIR FILTROS" at bounding box center [1482, 81] width 83 height 19
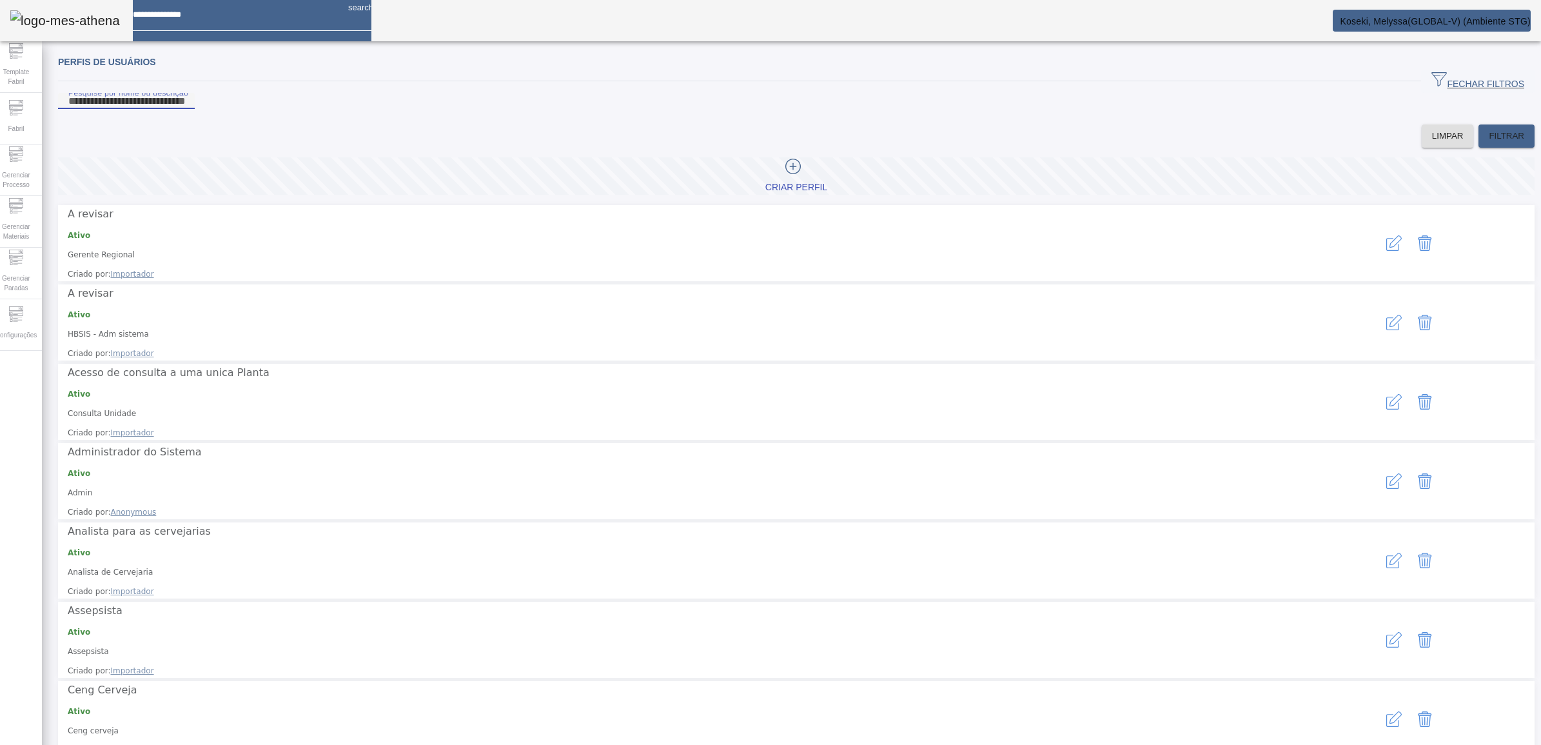
click at [184, 109] on input "Pesquise por nome ou descrição" at bounding box center [126, 101] width 116 height 15
type input "*******"
click at [1502, 143] on span "FILTRAR" at bounding box center [1506, 136] width 35 height 13
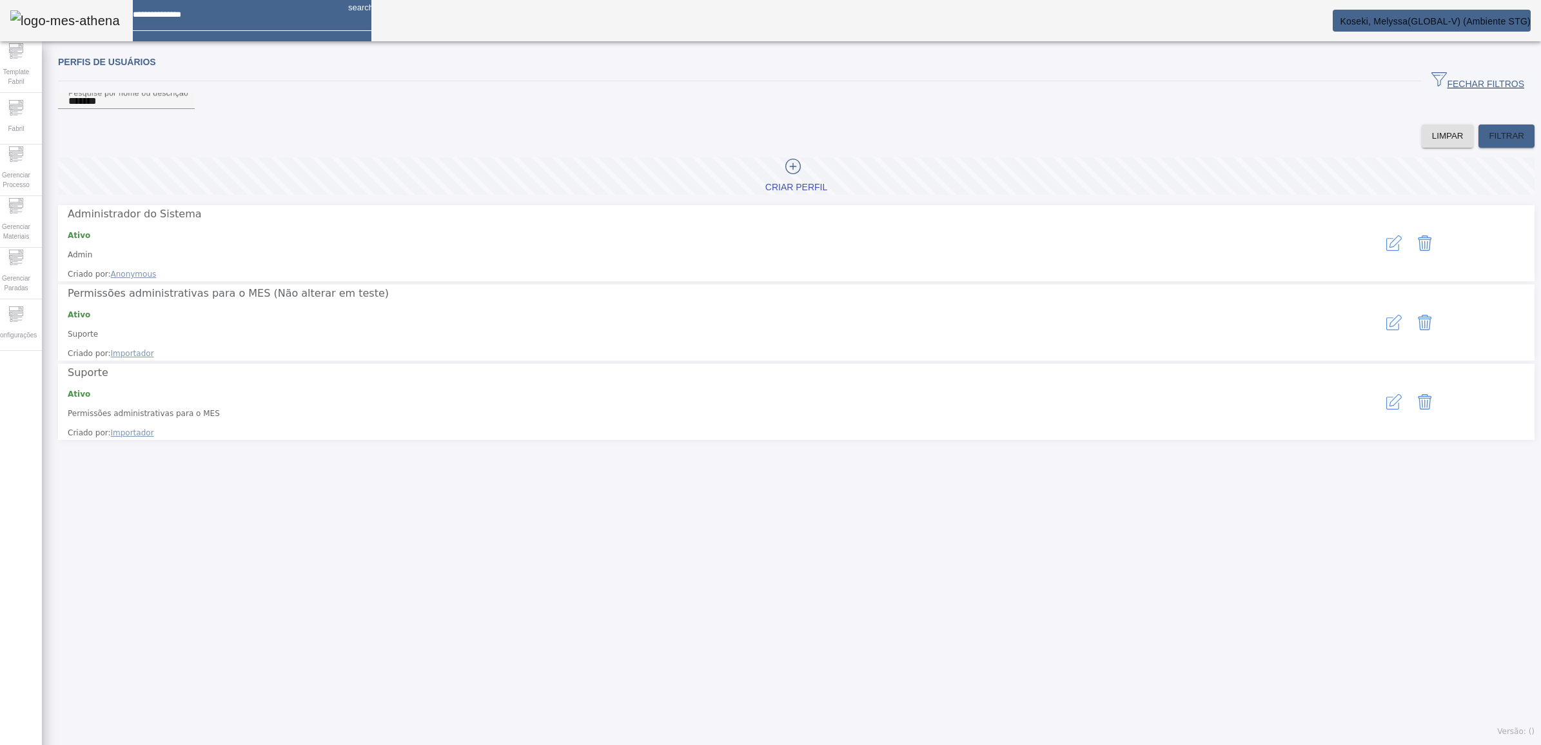
click at [1390, 248] on icon "button" at bounding box center [1396, 241] width 12 height 12
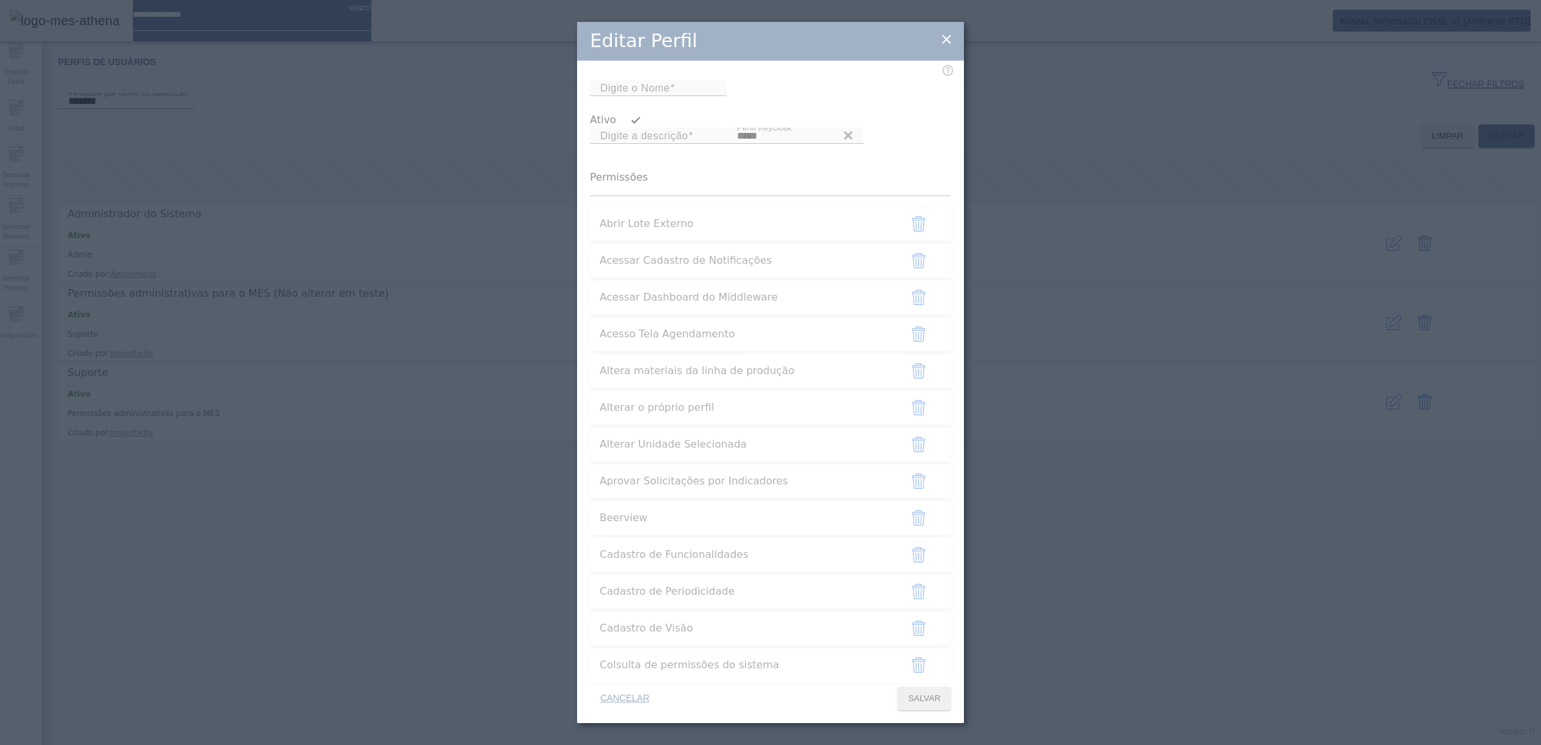
type input "*****"
type input "**********"
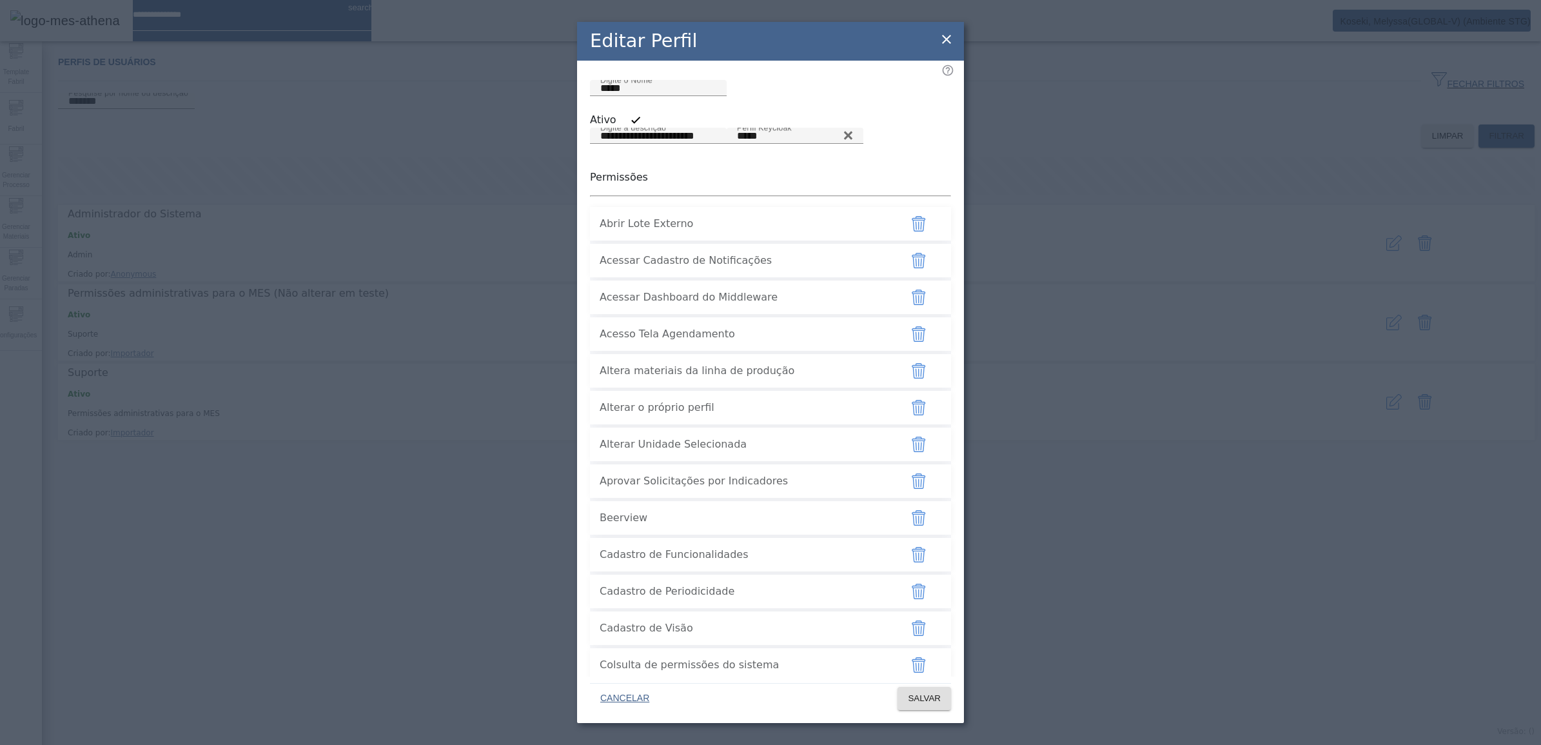
drag, startPoint x: 602, startPoint y: 358, endPoint x: 768, endPoint y: 362, distance: 166.4
click at [768, 305] on span "Acessar Dashboard do Middleware" at bounding box center [745, 297] width 290 height 15
click at [945, 34] on icon at bounding box center [946, 39] width 15 height 15
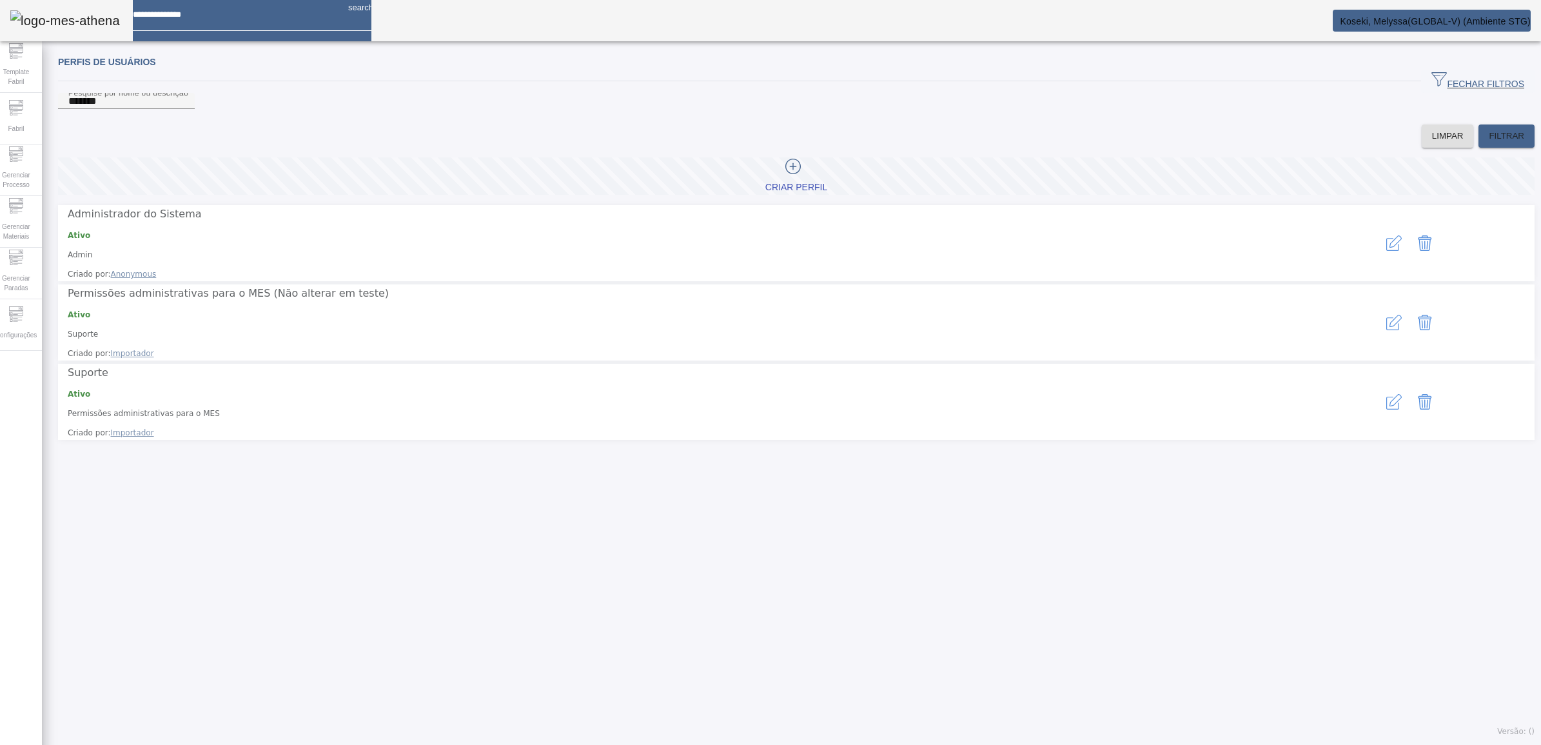
click at [1386, 242] on icon "button" at bounding box center [1393, 242] width 15 height 15
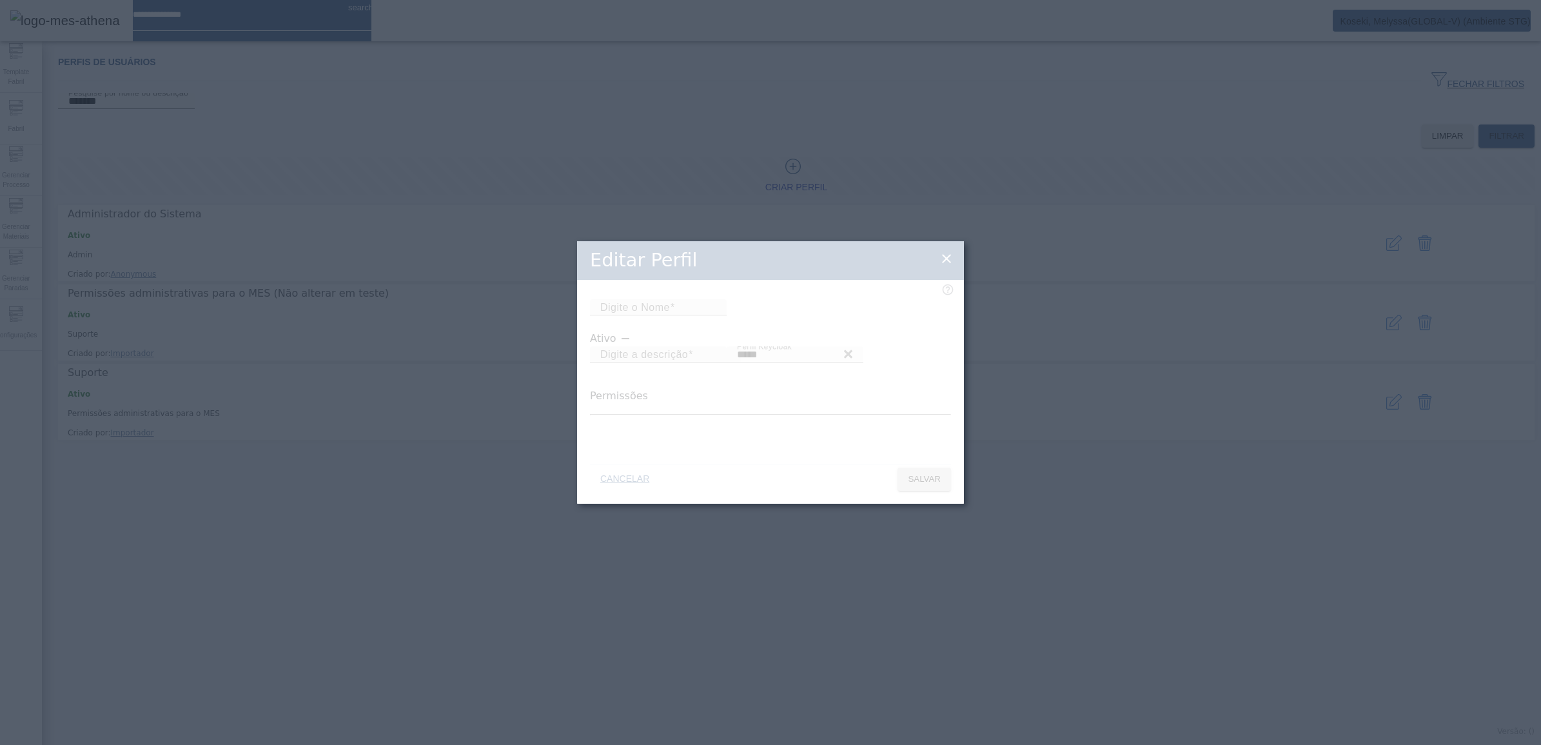
type input "*****"
type input "**********"
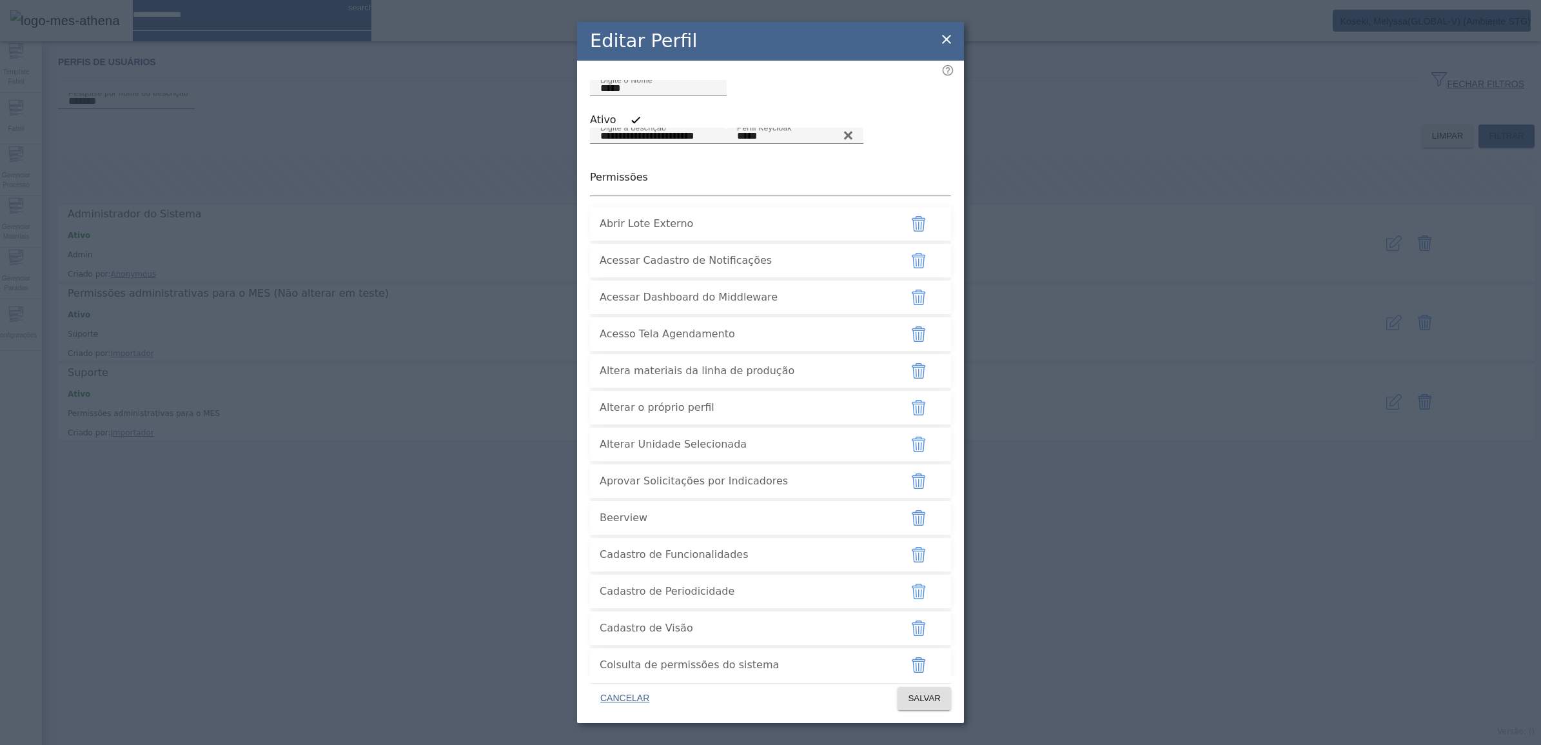
click at [952, 40] on icon at bounding box center [946, 39] width 15 height 15
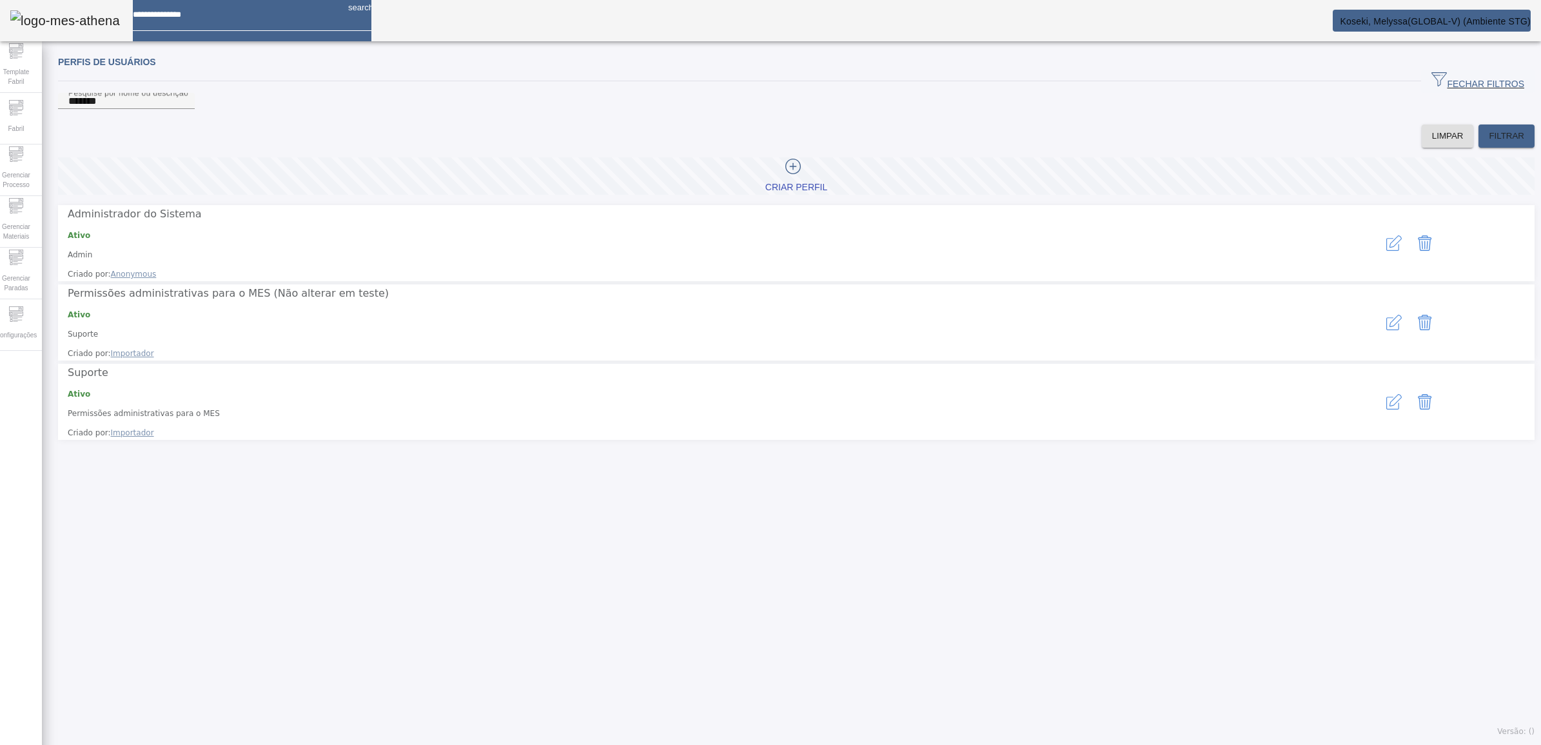
click at [1386, 251] on icon "button" at bounding box center [1393, 242] width 15 height 15
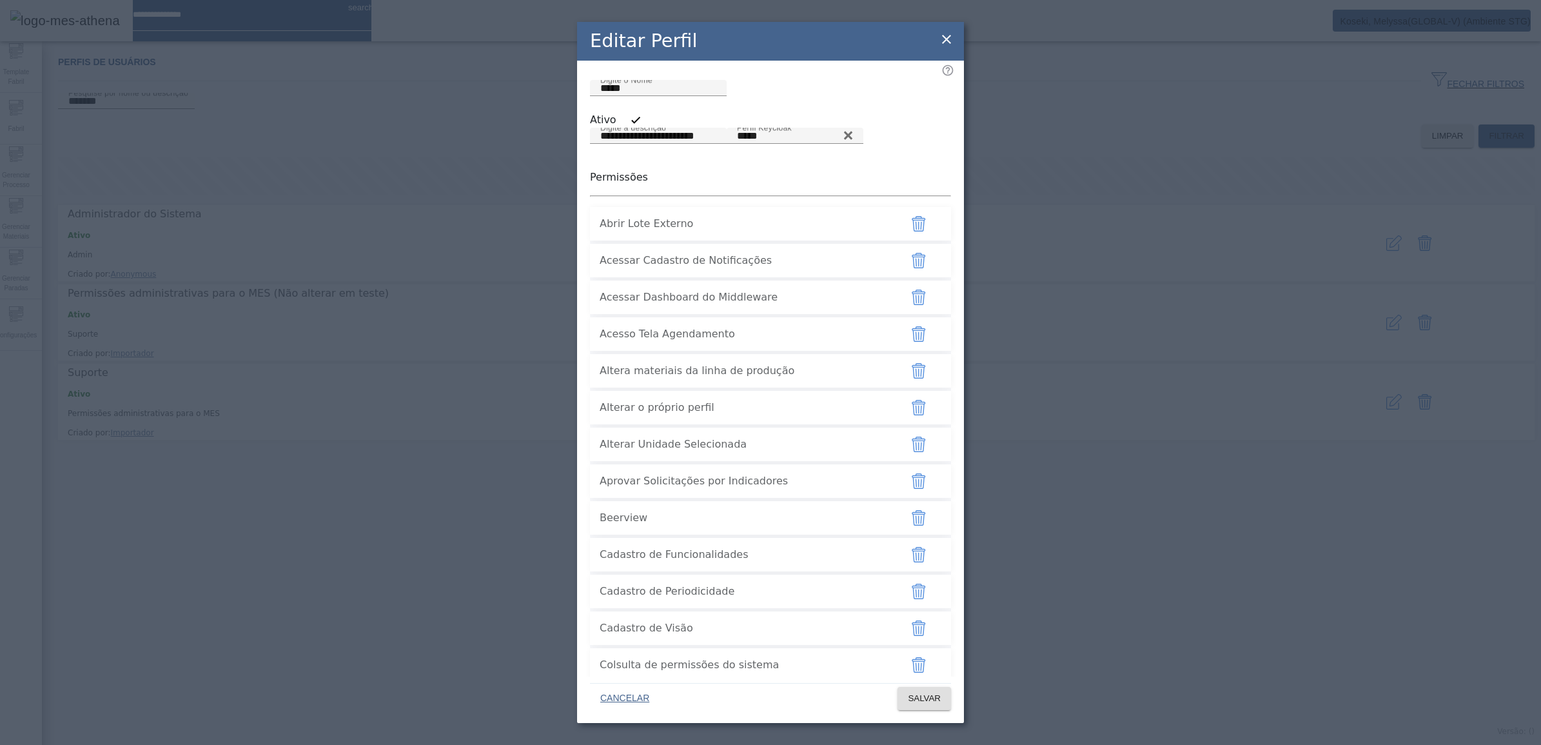
drag, startPoint x: 595, startPoint y: 358, endPoint x: 778, endPoint y: 366, distance: 184.0
click at [778, 314] on li "Acessar Dashboard do Middleware" at bounding box center [770, 298] width 361 height 34
click at [949, 37] on icon at bounding box center [946, 39] width 15 height 15
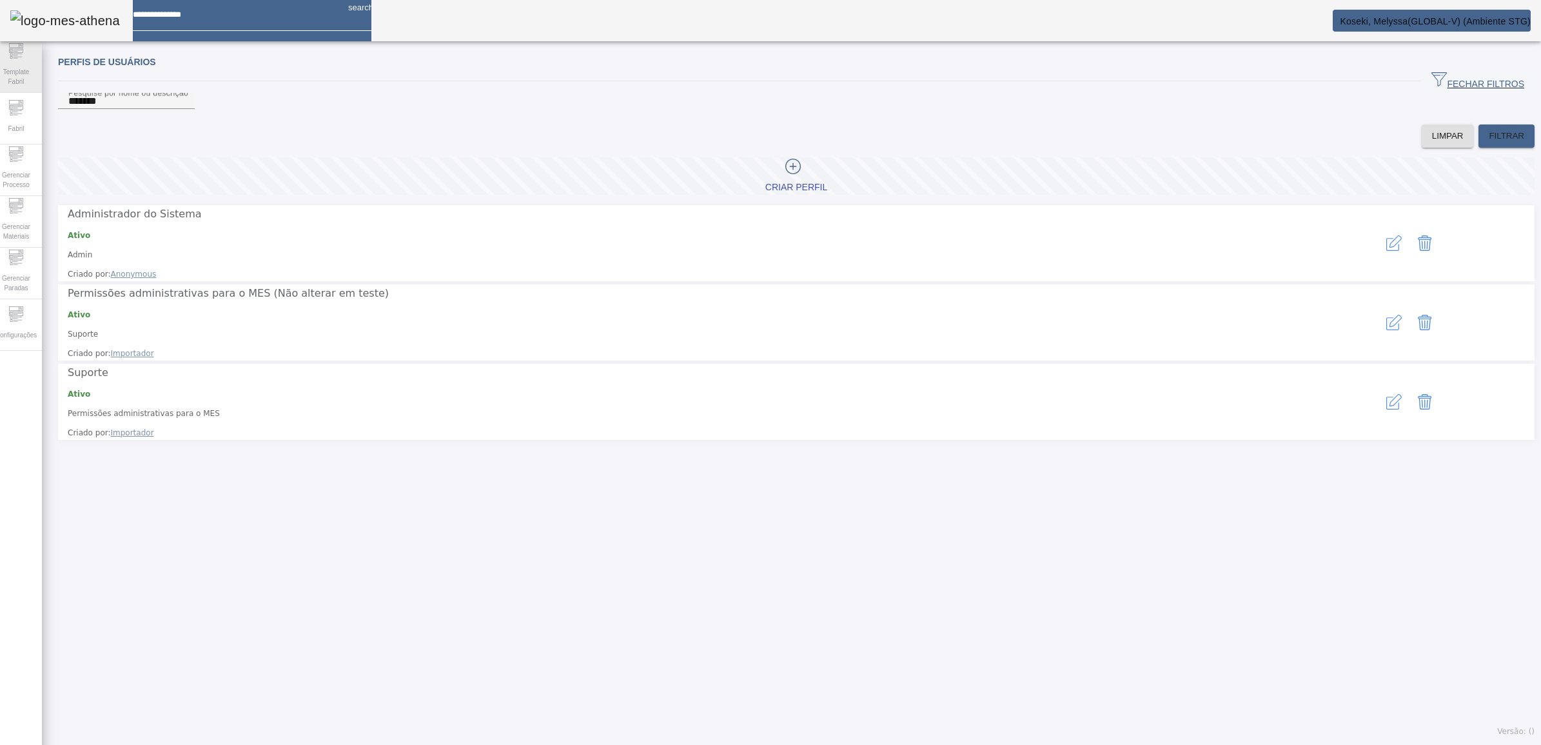
click at [30, 64] on span "Template Fabril" at bounding box center [16, 76] width 39 height 27
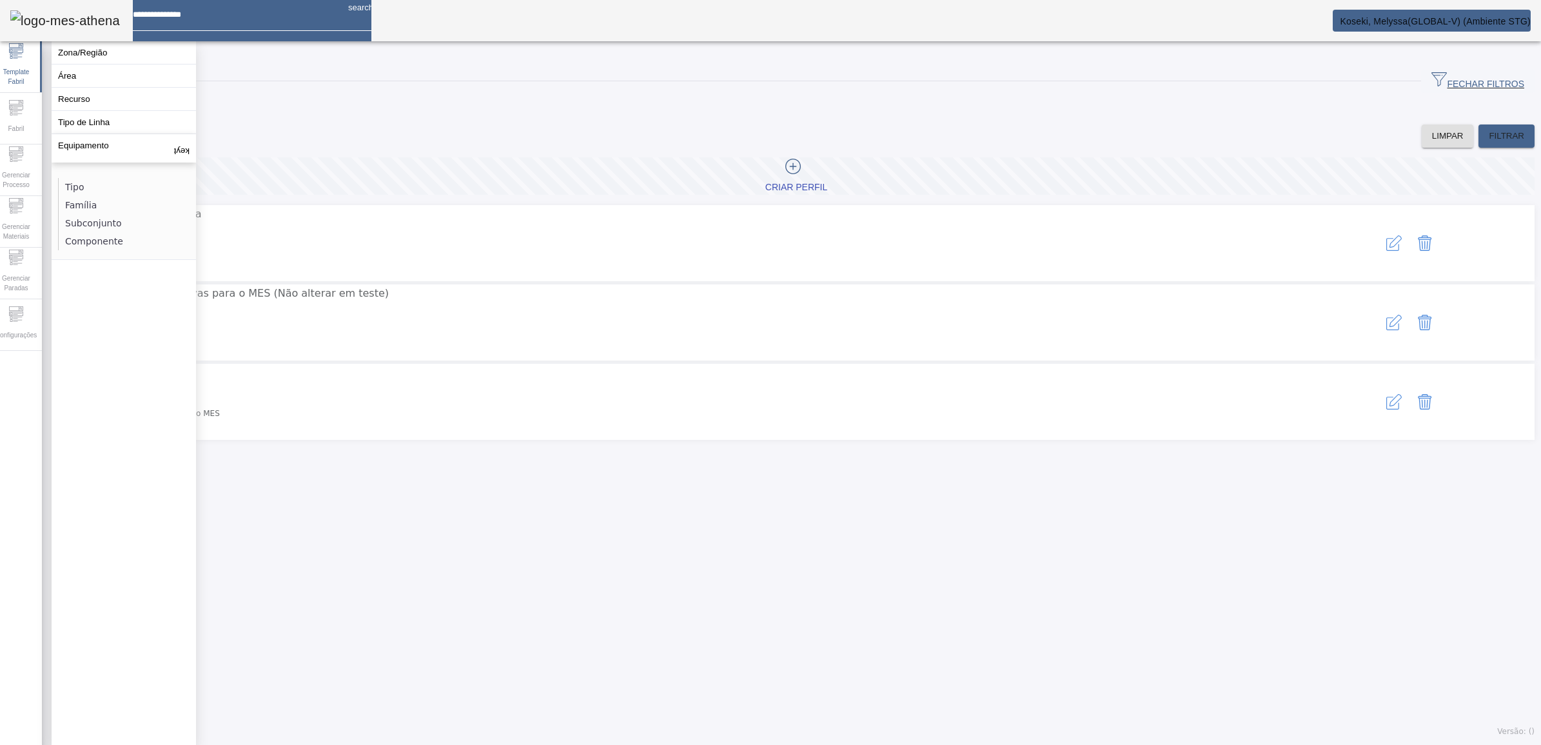
click at [333, 456] on div "Perfis de usuários FECHAR FILTROS Pesquise por nome ou descrição ******* LIMPAR…" at bounding box center [796, 396] width 1509 height 697
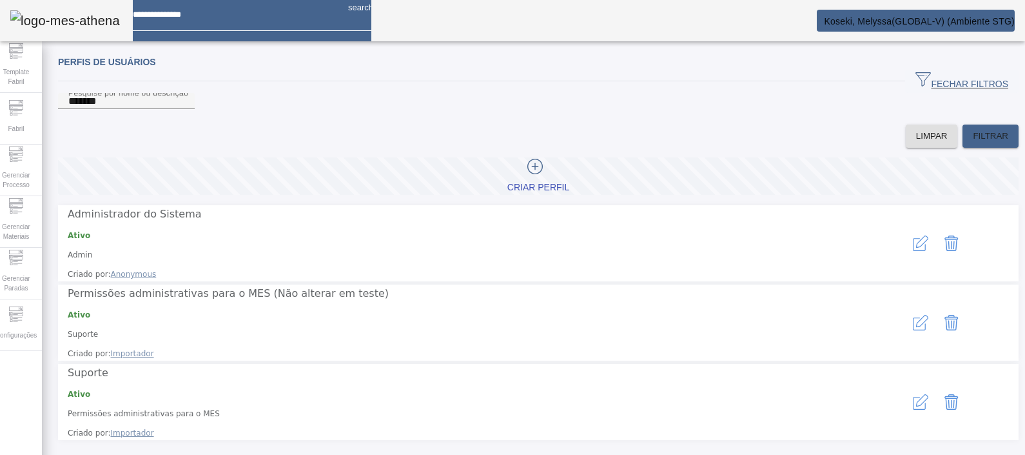
click at [168, 16] on input at bounding box center [235, 10] width 205 height 20
type input "***"
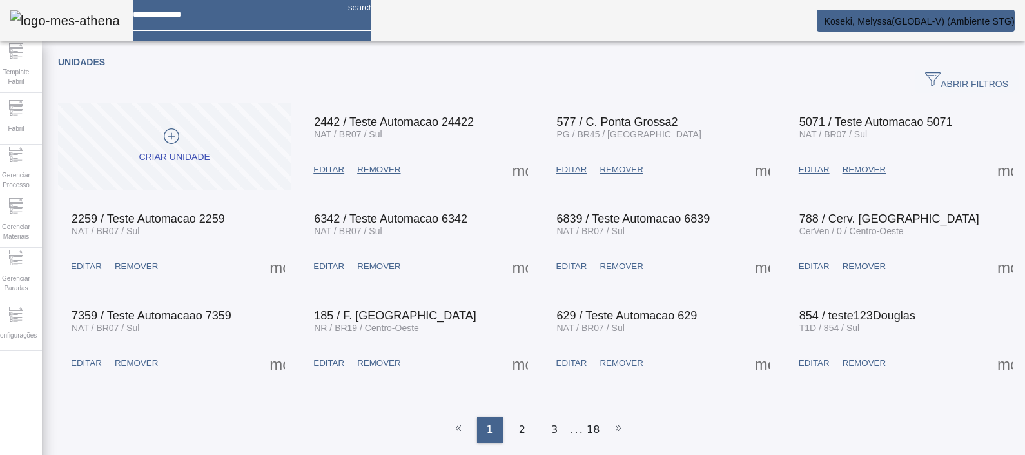
click at [941, 77] on span "ABRIR FILTROS" at bounding box center [966, 81] width 83 height 19
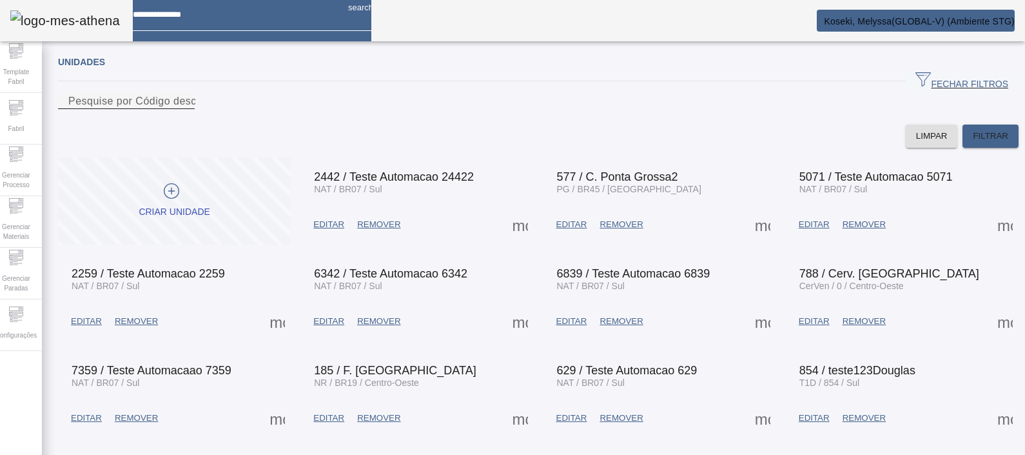
click at [184, 109] on input "Pesquise por Código descrição ou sigla" at bounding box center [126, 101] width 116 height 15
type input "****"
click at [973, 143] on span "FILTRAR" at bounding box center [990, 136] width 35 height 13
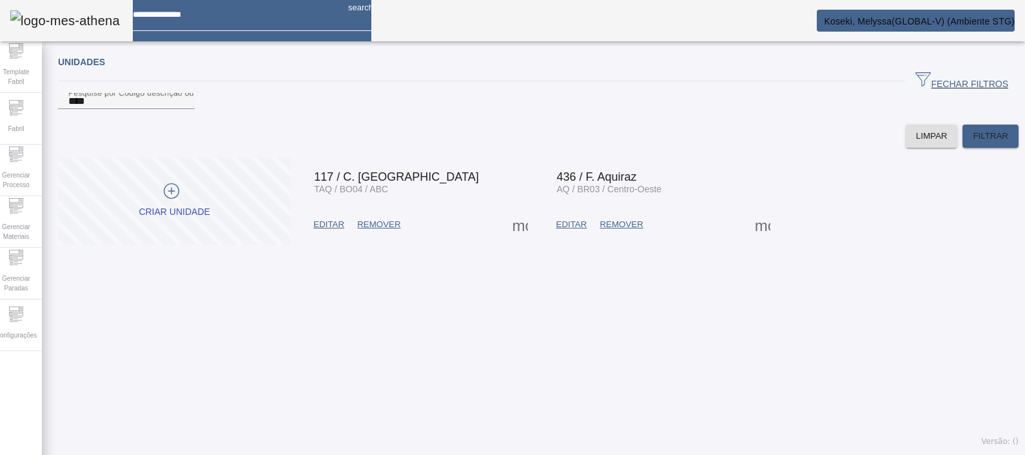
click at [759, 240] on span at bounding box center [762, 224] width 31 height 31
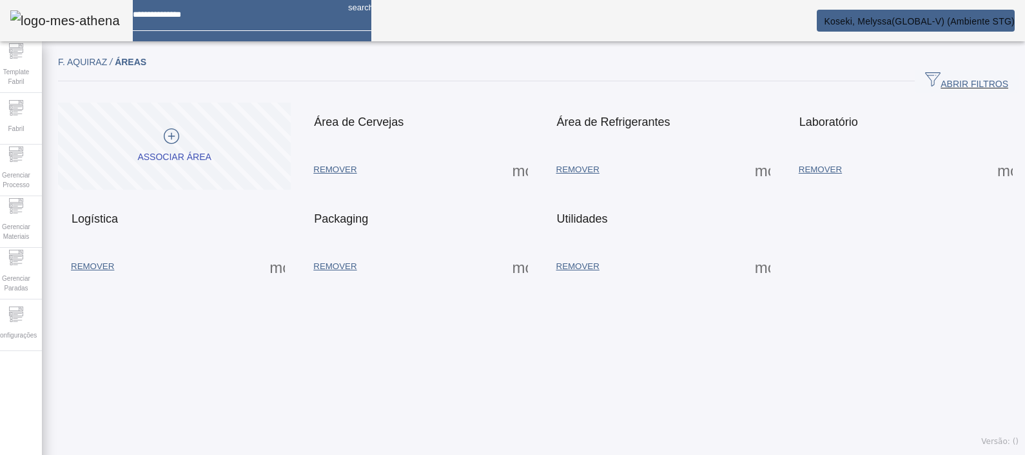
click at [518, 175] on span at bounding box center [520, 169] width 31 height 31
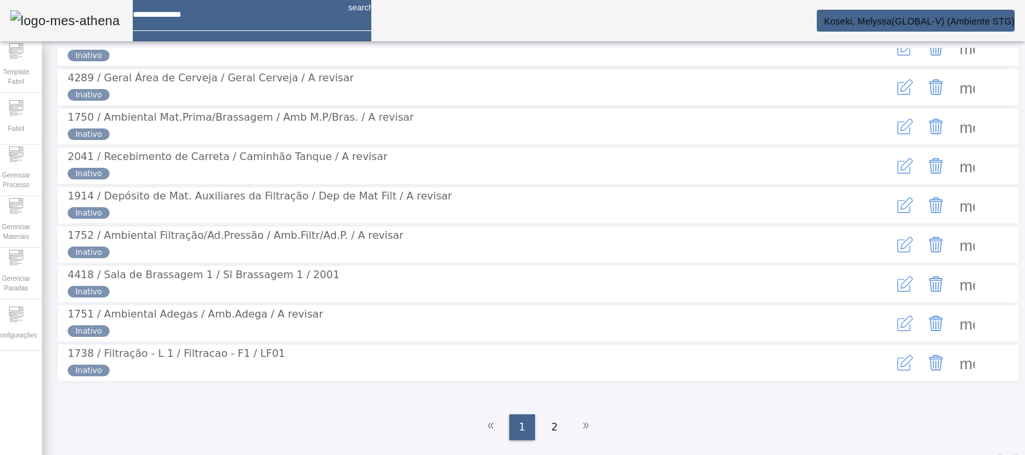
scroll to position [286, 0]
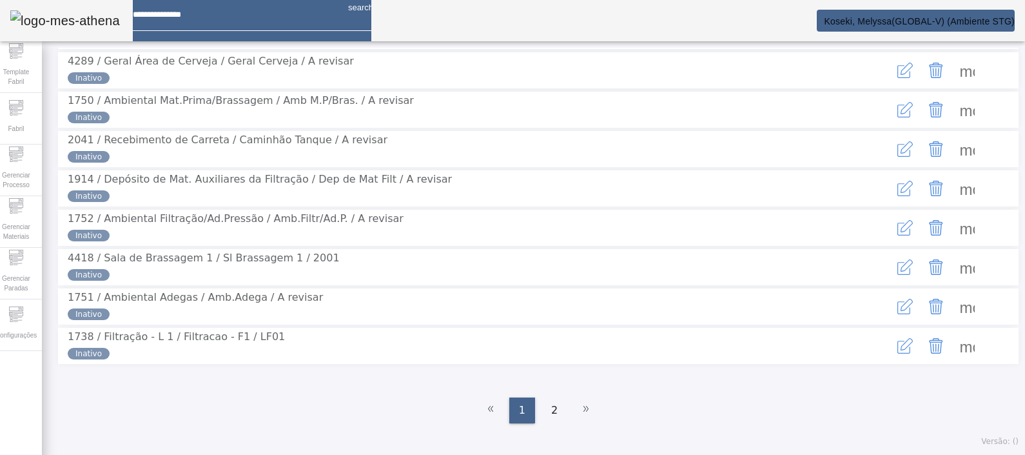
click at [954, 253] on span at bounding box center [967, 266] width 31 height 31
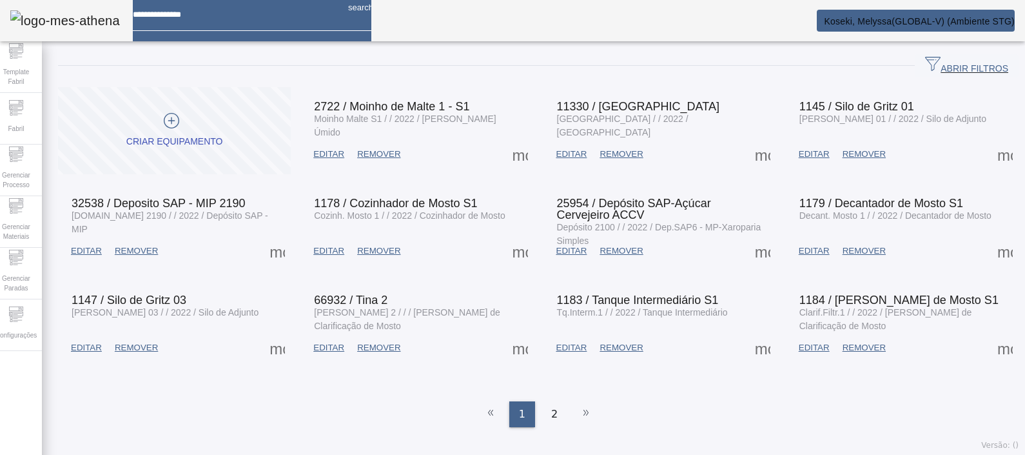
click at [962, 66] on span "ABRIR FILTROS" at bounding box center [966, 65] width 83 height 19
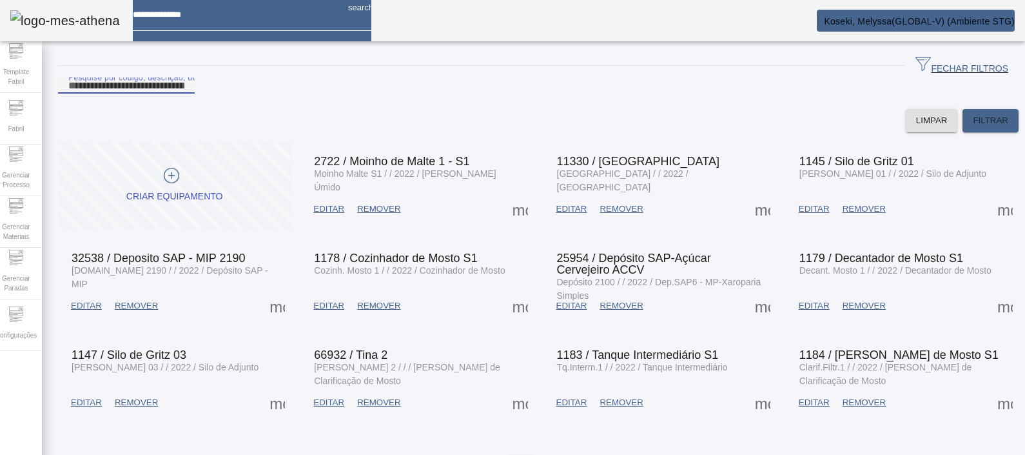
click at [184, 94] on input "Pesquise por código, descrição, descrição abreviada, capacidade ou ano de fabri…" at bounding box center [126, 85] width 116 height 15
click at [976, 131] on span at bounding box center [991, 120] width 56 height 31
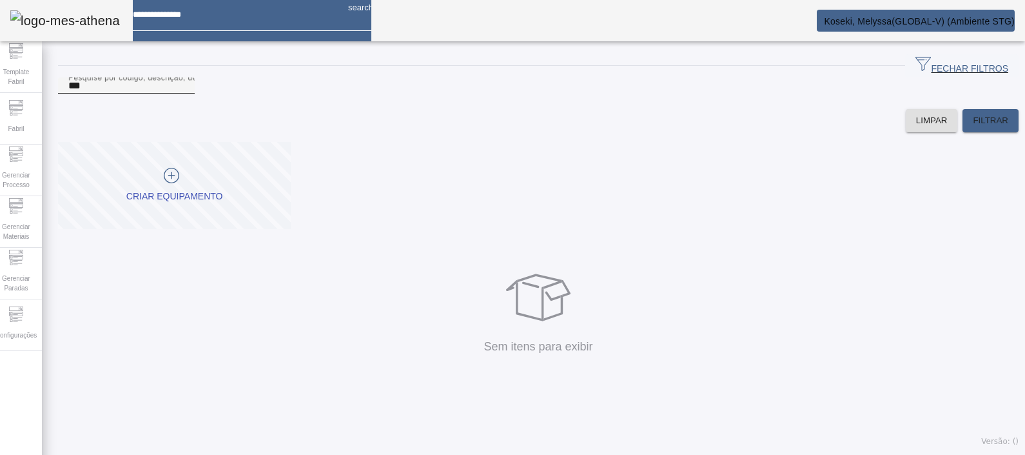
click at [184, 94] on div "Pesquise por código, descrição, descrição abreviada, capacidade ou ano de fabri…" at bounding box center [126, 85] width 116 height 16
type input "*"
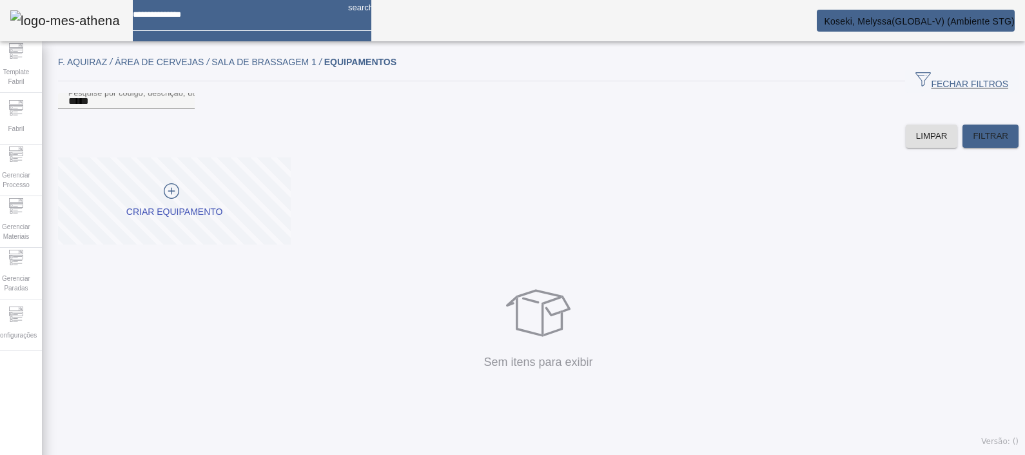
click at [981, 134] on div "Pesquise por código, descrição, descrição abreviada, capacidade ou ano de fabri…" at bounding box center [538, 120] width 961 height 55
click at [990, 152] on span at bounding box center [991, 136] width 56 height 31
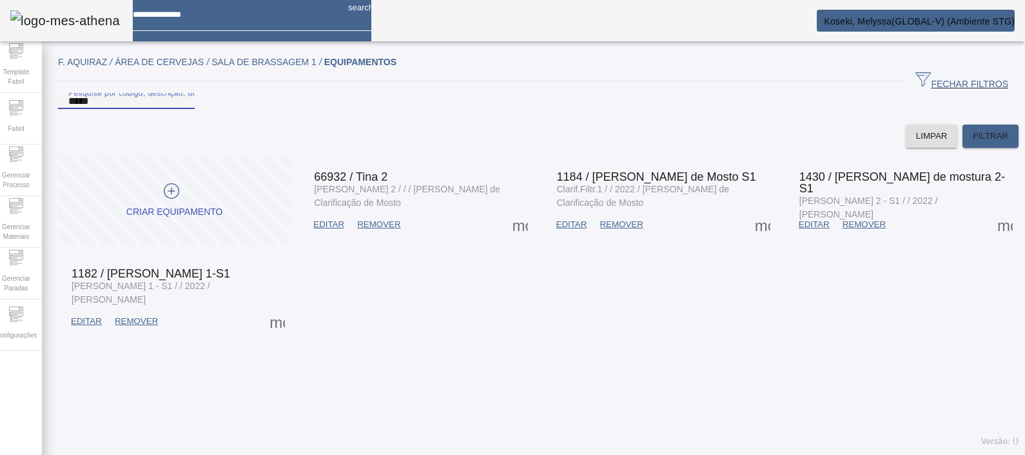
drag, startPoint x: 37, startPoint y: 121, endPoint x: -3, endPoint y: 121, distance: 40.6
click at [0, 121] on html "search [PERSON_NAME], Melyssa(GLOBAL-V) (Ambiente STG) Template Fabril Fabril G…" at bounding box center [512, 227] width 1025 height 455
type input "*******"
click at [977, 143] on span "FILTRAR" at bounding box center [990, 136] width 35 height 13
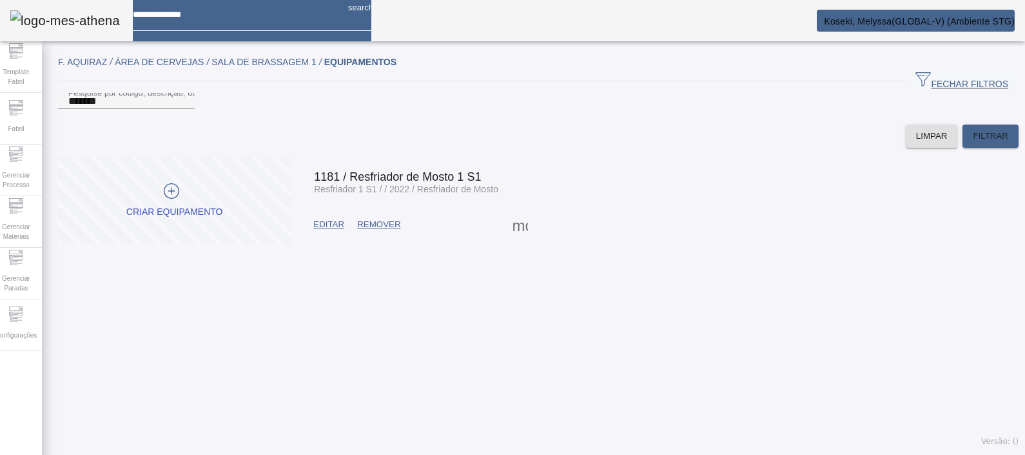
click at [350, 240] on span at bounding box center [329, 224] width 44 height 31
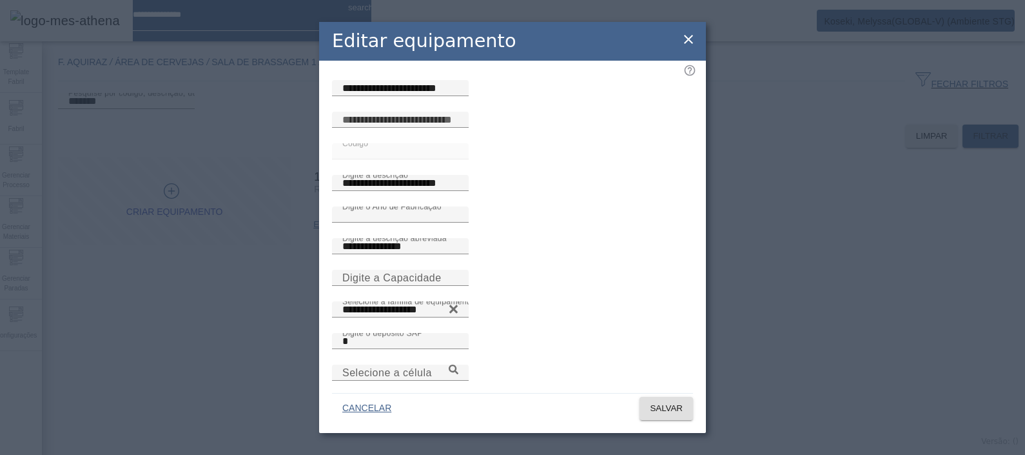
click at [685, 34] on icon at bounding box center [688, 39] width 15 height 15
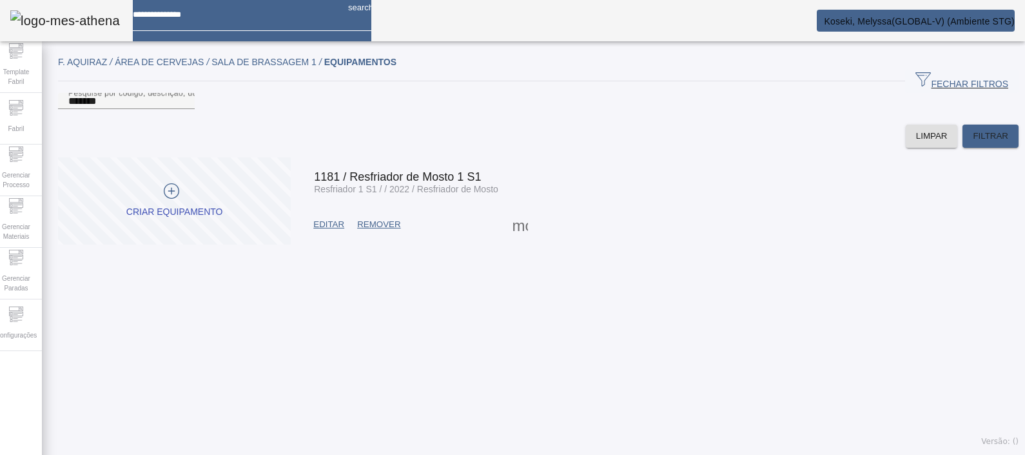
click at [377, 455] on html "search [PERSON_NAME], Melyssa(GLOBAL-V) (Ambiente STG) Template Fabril Fabril G…" at bounding box center [512, 227] width 1025 height 455
